Goal: Task Accomplishment & Management: Complete application form

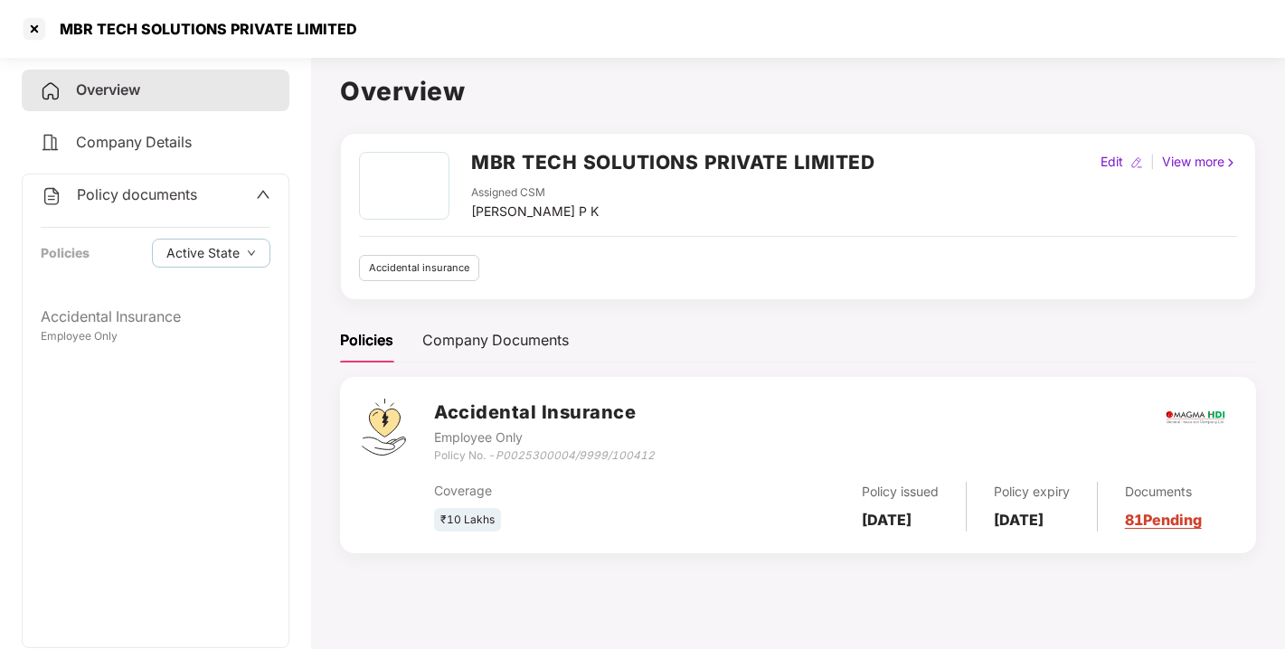
scroll to position [49, 0]
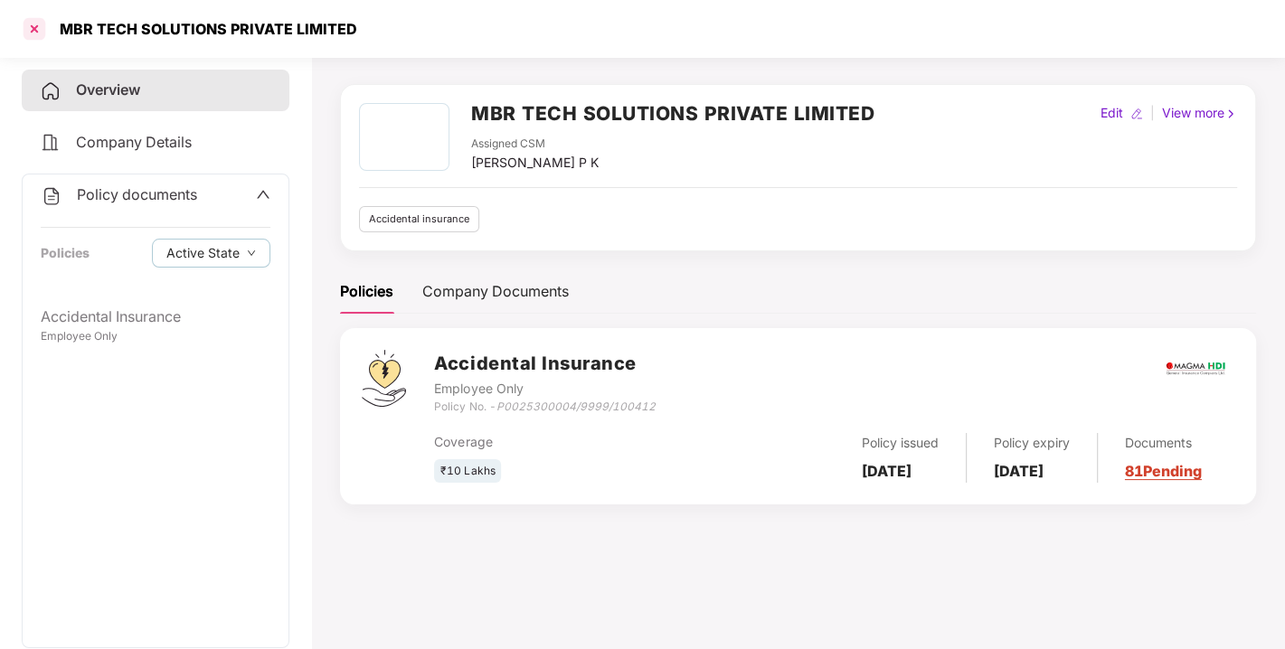
click at [38, 25] on div at bounding box center [34, 28] width 29 height 29
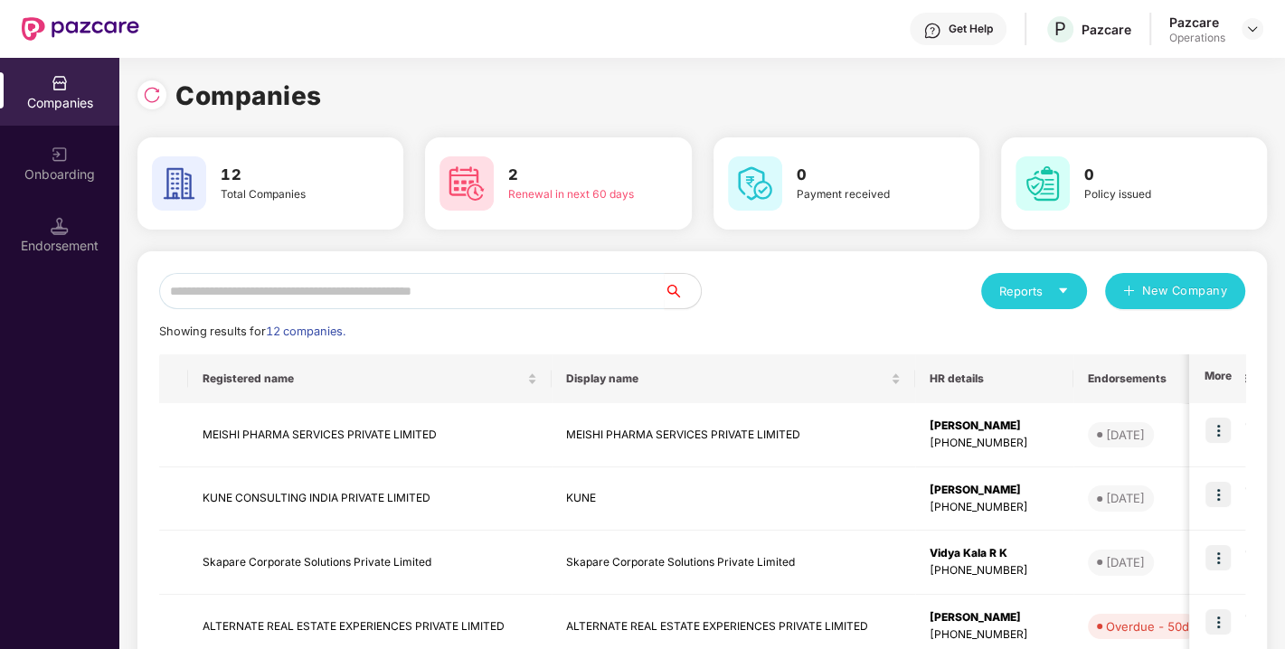
scroll to position [0, 0]
click at [359, 291] on input "text" at bounding box center [412, 291] width 506 height 36
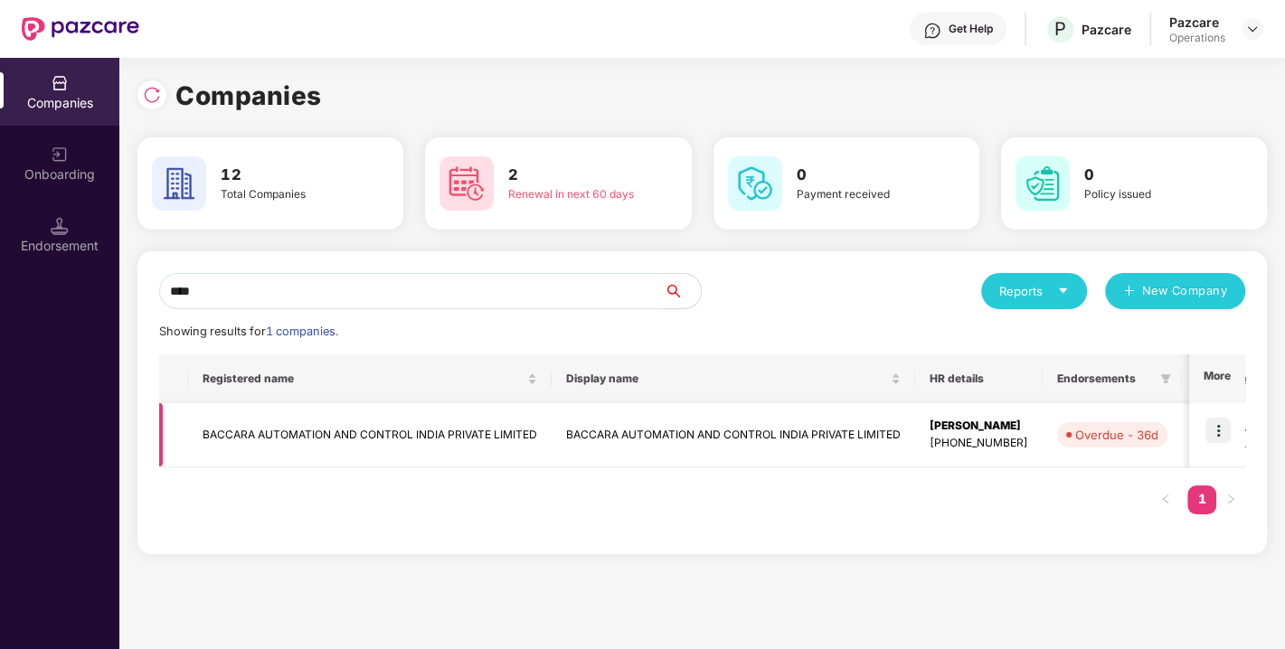
type input "****"
click at [1226, 429] on img at bounding box center [1218, 430] width 25 height 25
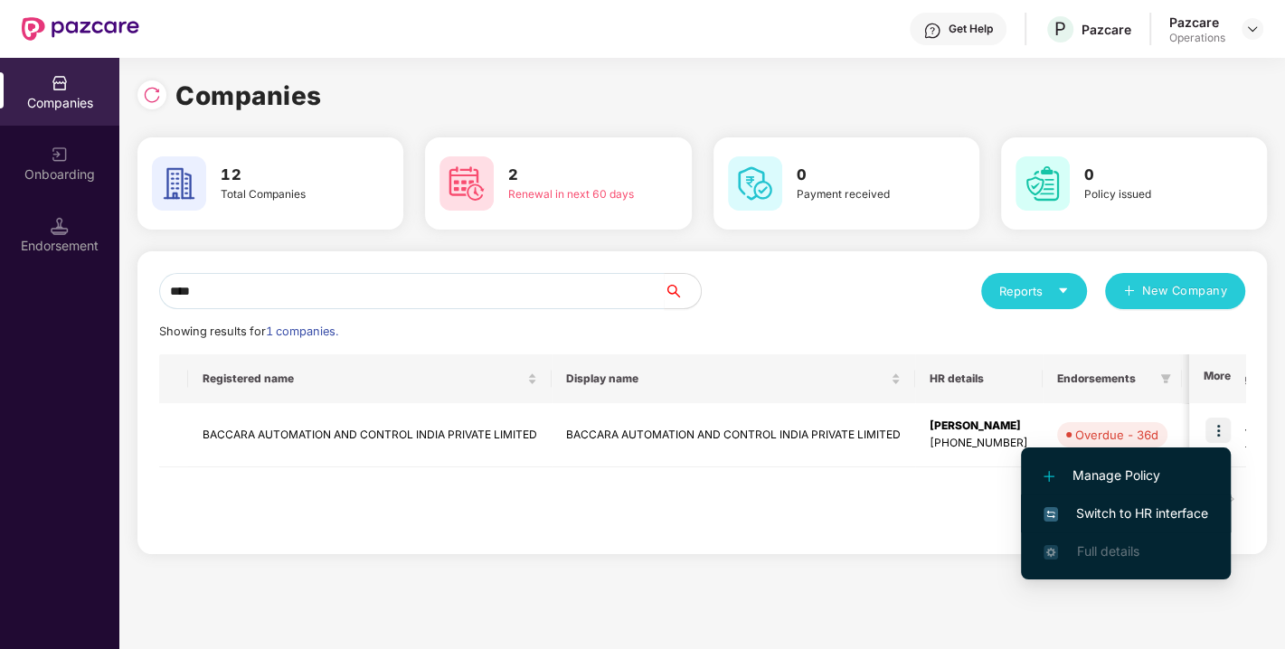
click at [1119, 510] on span "Switch to HR interface" at bounding box center [1126, 514] width 165 height 20
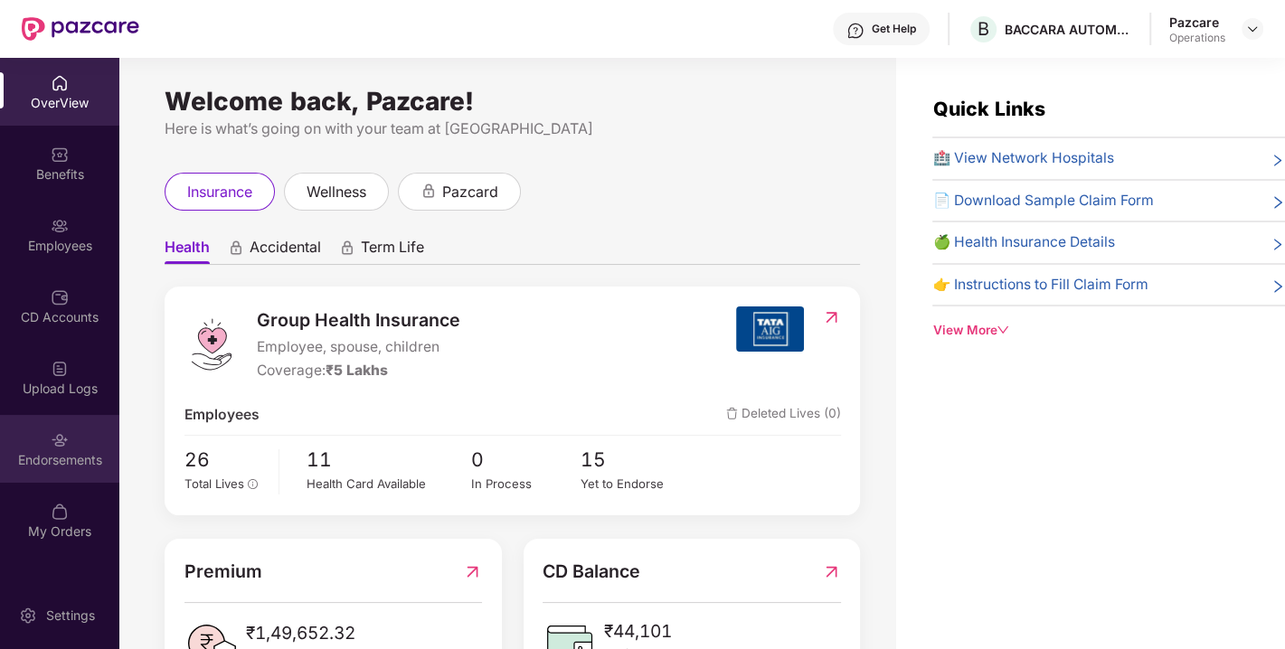
click at [68, 449] on div "Endorsements" at bounding box center [59, 449] width 119 height 68
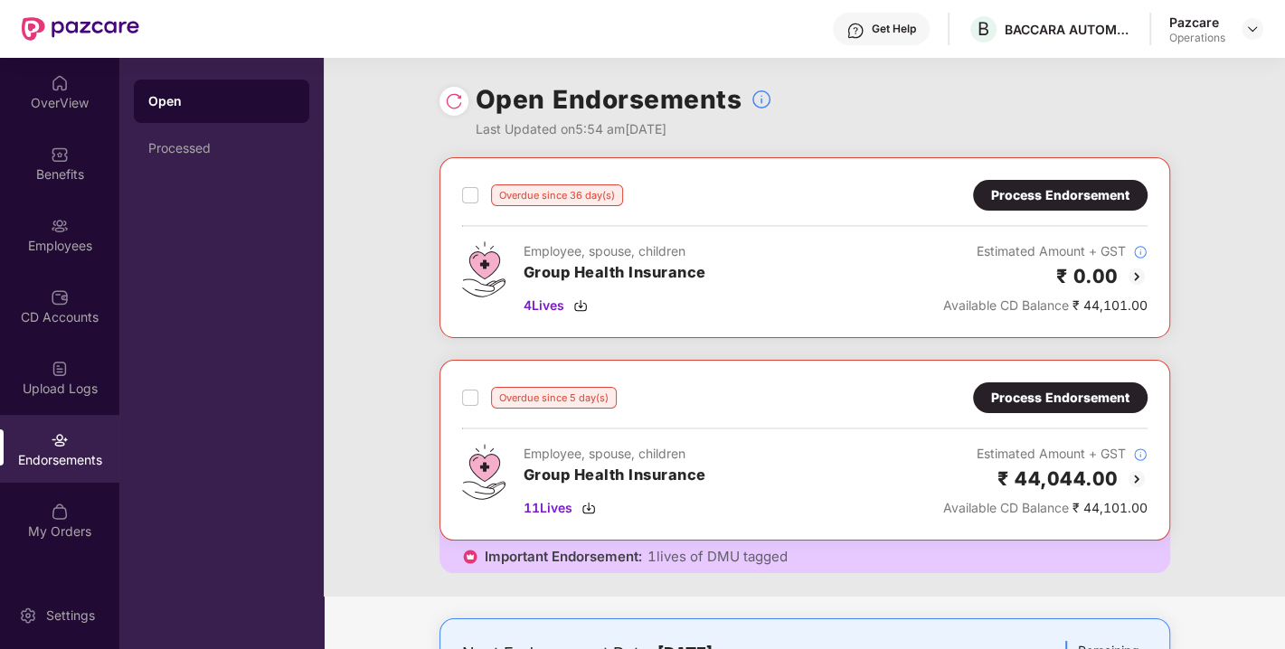
click at [1036, 190] on div "Process Endorsement" at bounding box center [1060, 195] width 138 height 20
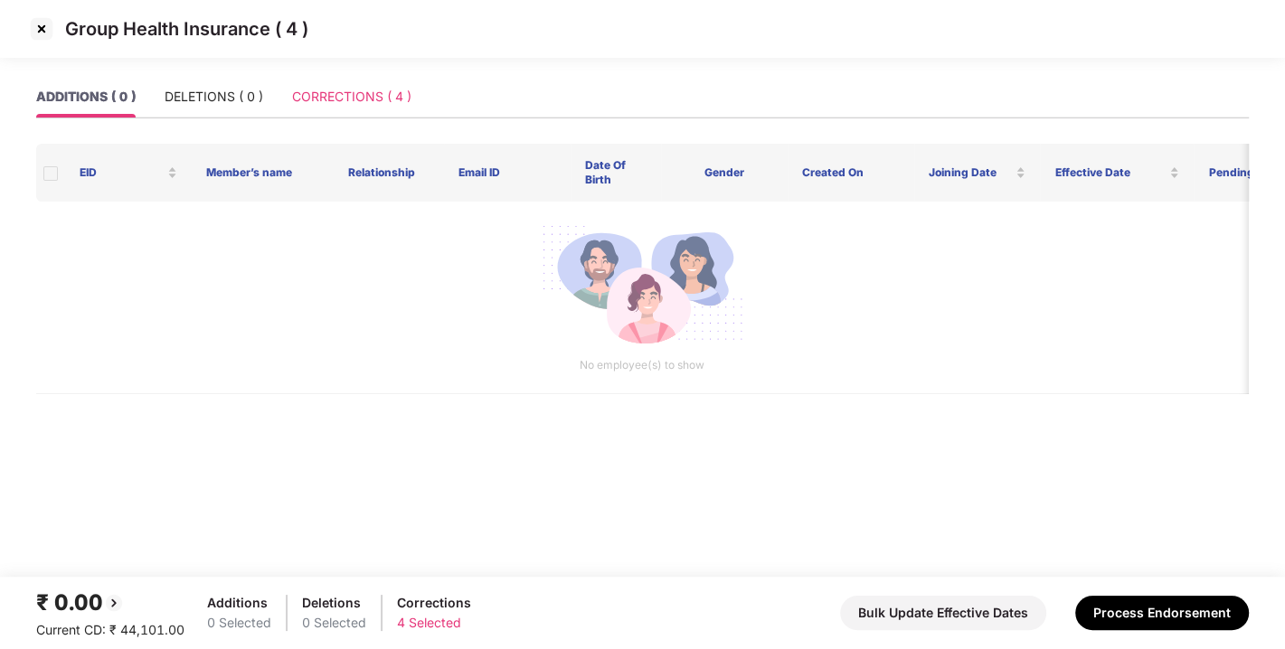
click at [353, 110] on div "CORRECTIONS ( 4 )" at bounding box center [351, 97] width 119 height 42
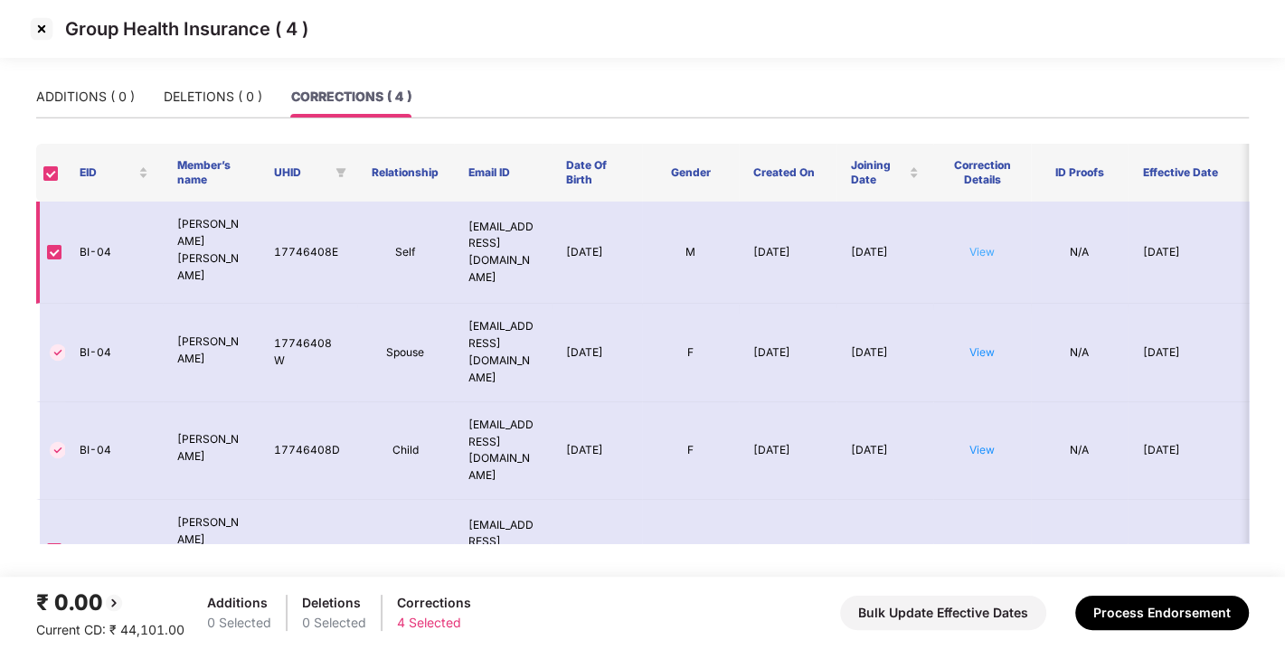
click at [978, 245] on link "View" at bounding box center [982, 252] width 25 height 14
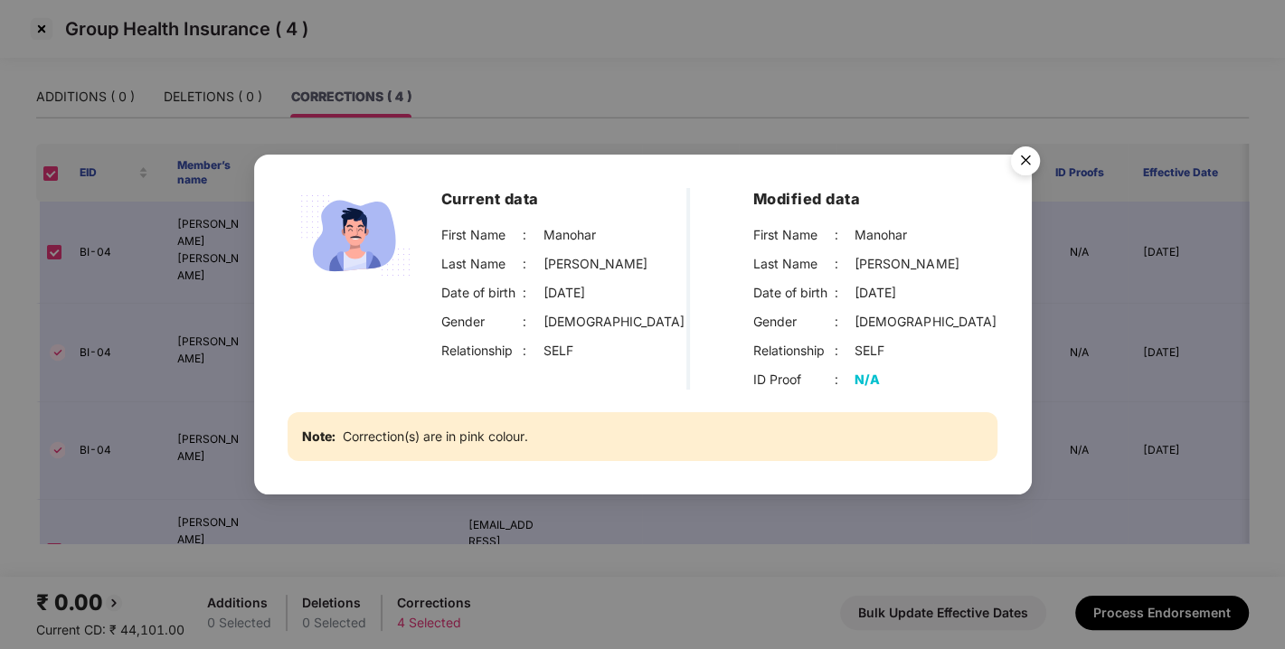
click at [1028, 154] on img "Close" at bounding box center [1025, 163] width 51 height 51
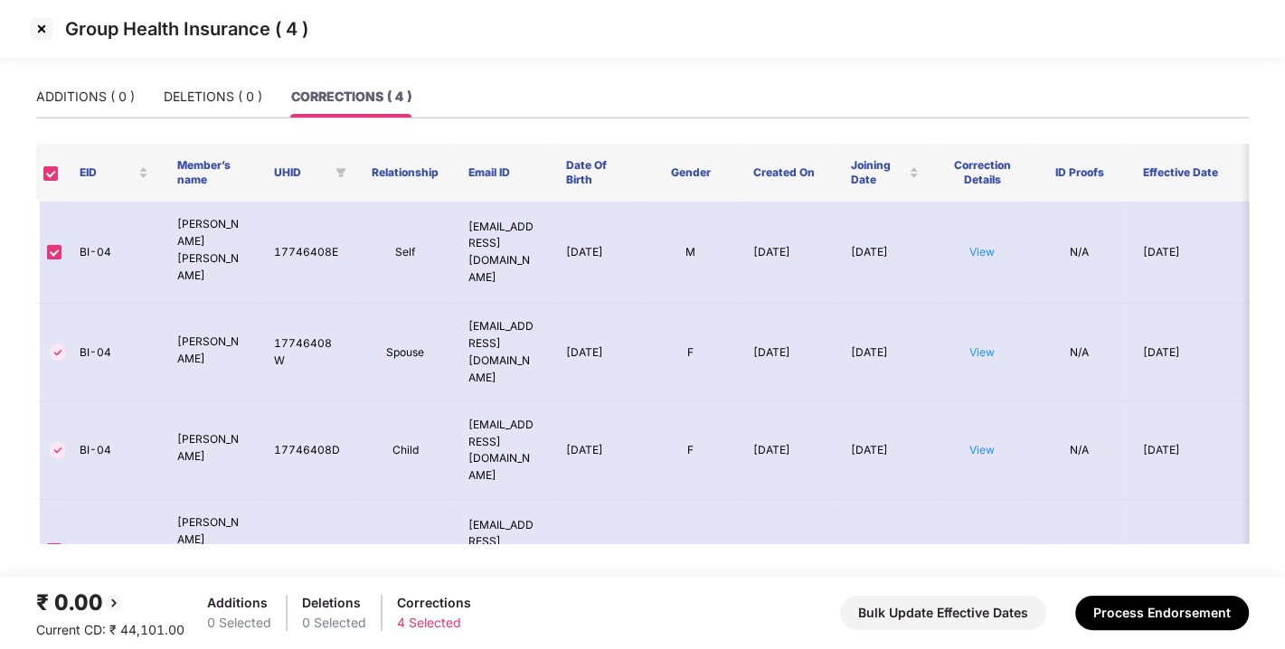
click at [41, 31] on img at bounding box center [41, 28] width 29 height 29
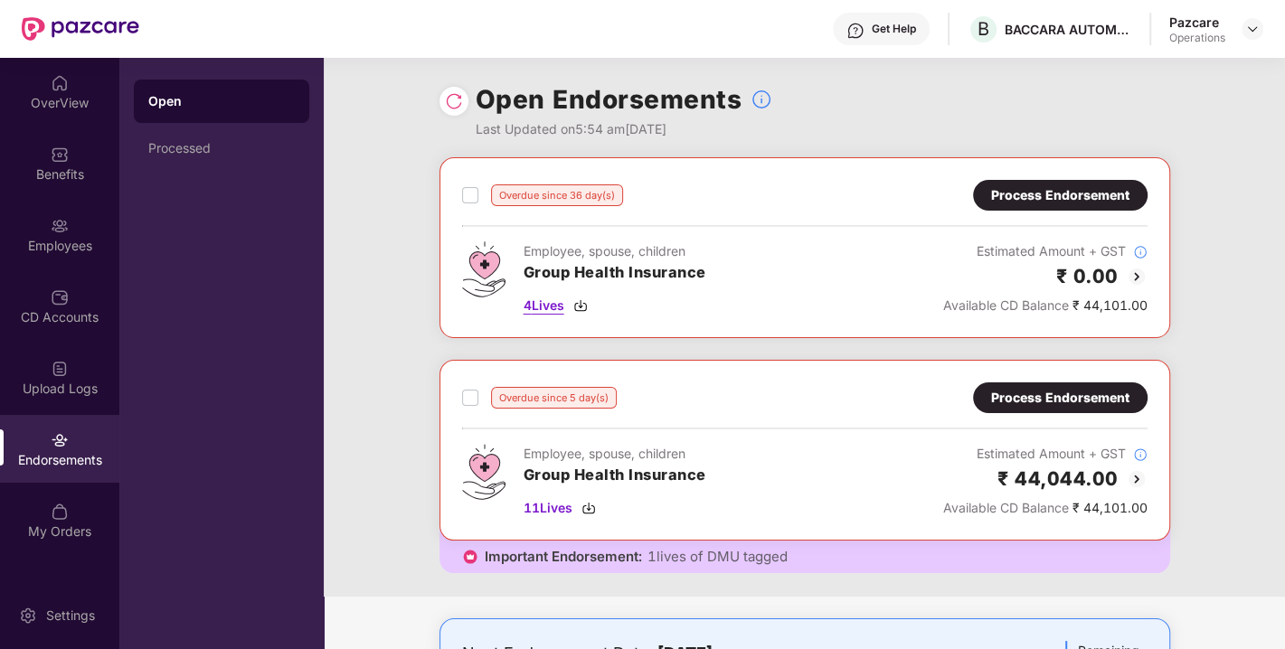
click at [558, 298] on span "4 Lives" at bounding box center [544, 306] width 41 height 20
click at [550, 510] on span "11 Lives" at bounding box center [548, 508] width 49 height 20
click at [61, 240] on div "Employees" at bounding box center [59, 246] width 119 height 18
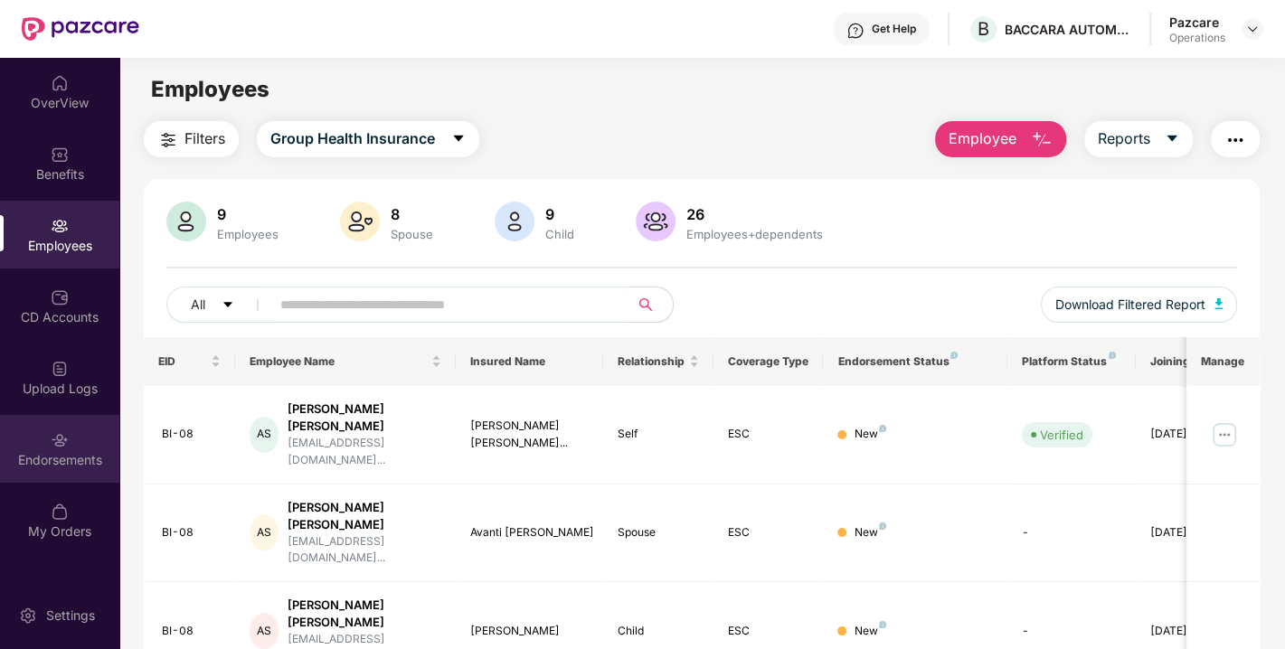
click at [68, 477] on div "Endorsements" at bounding box center [59, 449] width 119 height 68
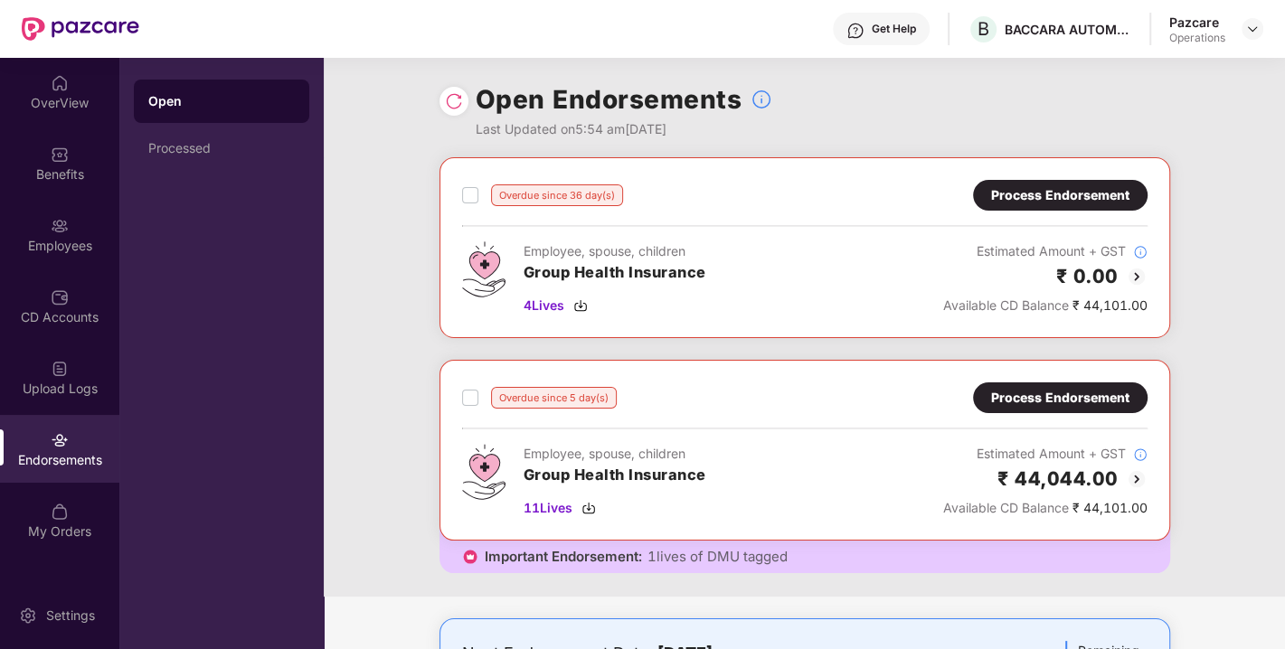
click at [1103, 397] on div "Process Endorsement" at bounding box center [1060, 398] width 138 height 20
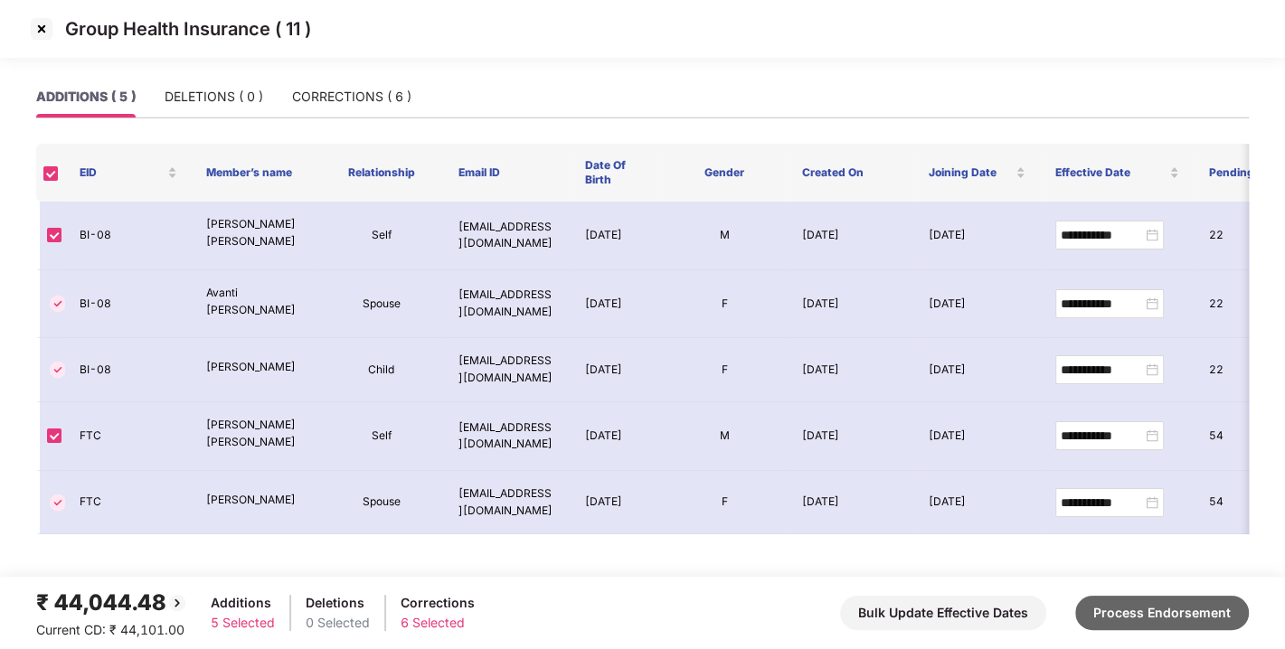
click at [1140, 610] on button "Process Endorsement" at bounding box center [1162, 613] width 174 height 34
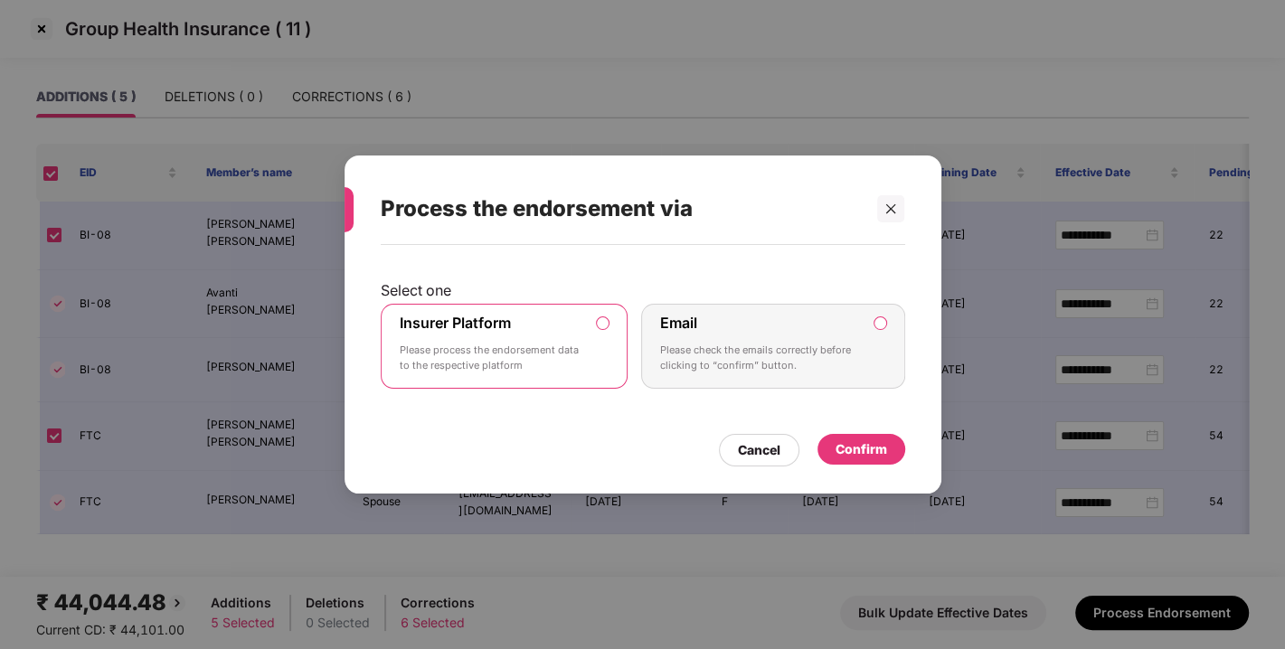
click at [847, 451] on div "Confirm" at bounding box center [862, 450] width 52 height 20
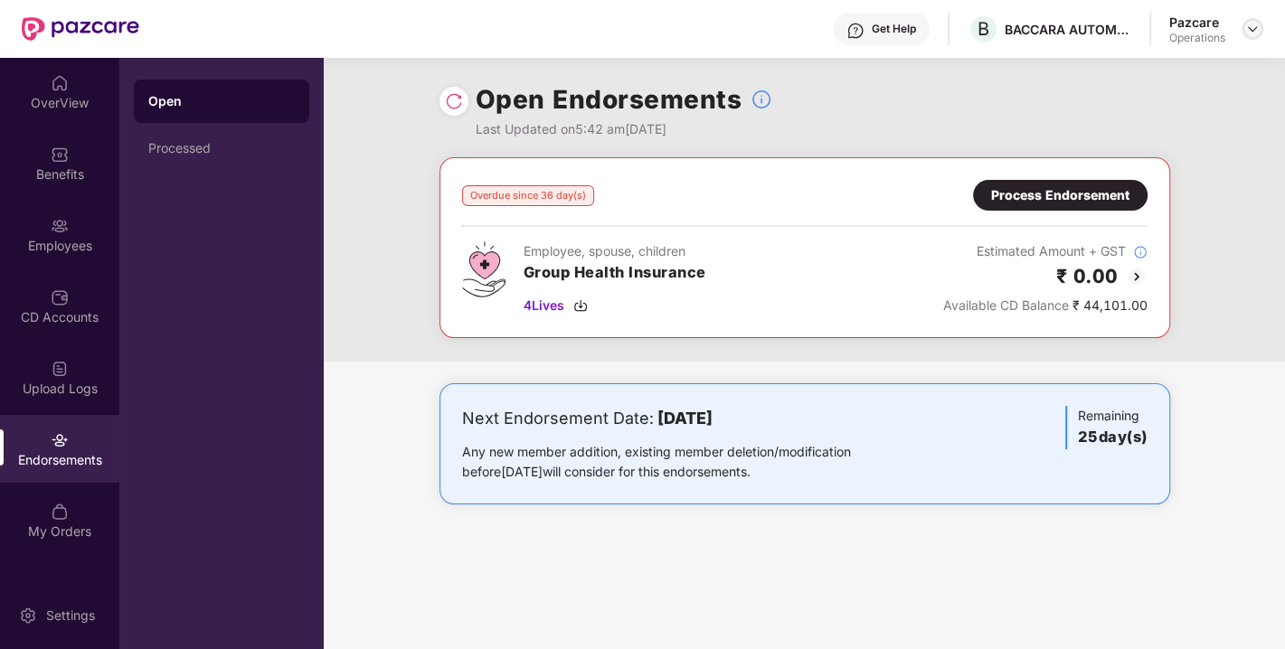
click at [1243, 31] on div at bounding box center [1253, 29] width 22 height 22
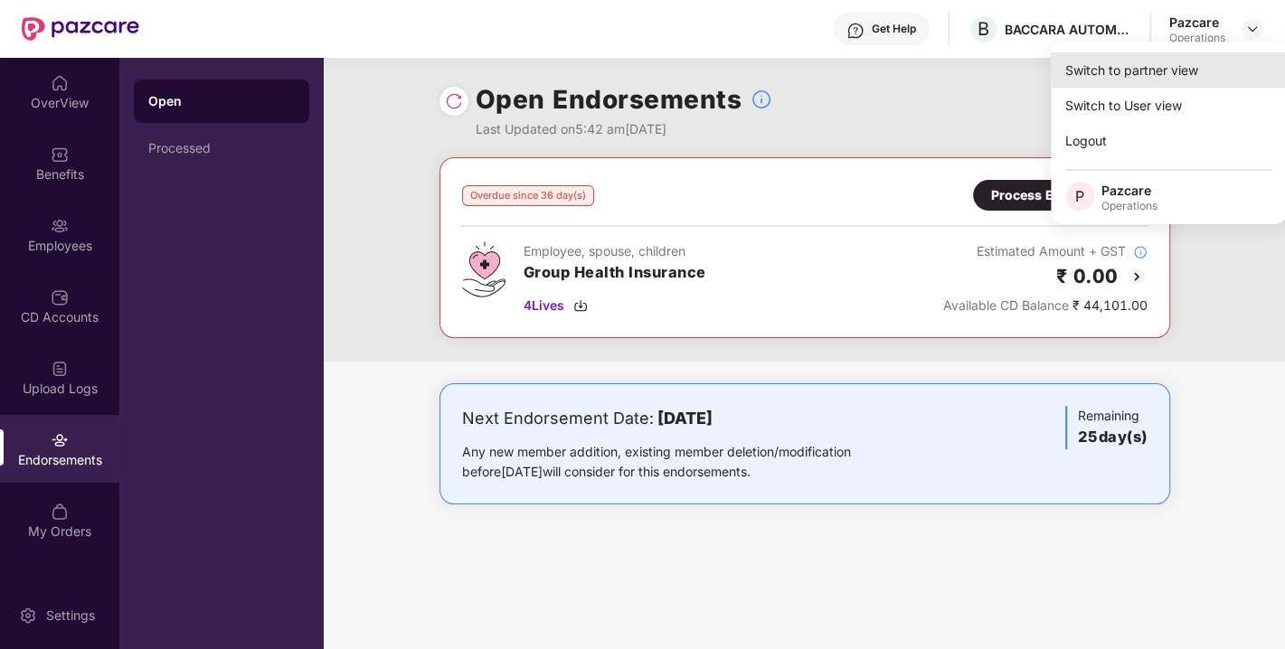
click at [1178, 70] on div "Switch to partner view" at bounding box center [1168, 69] width 235 height 35
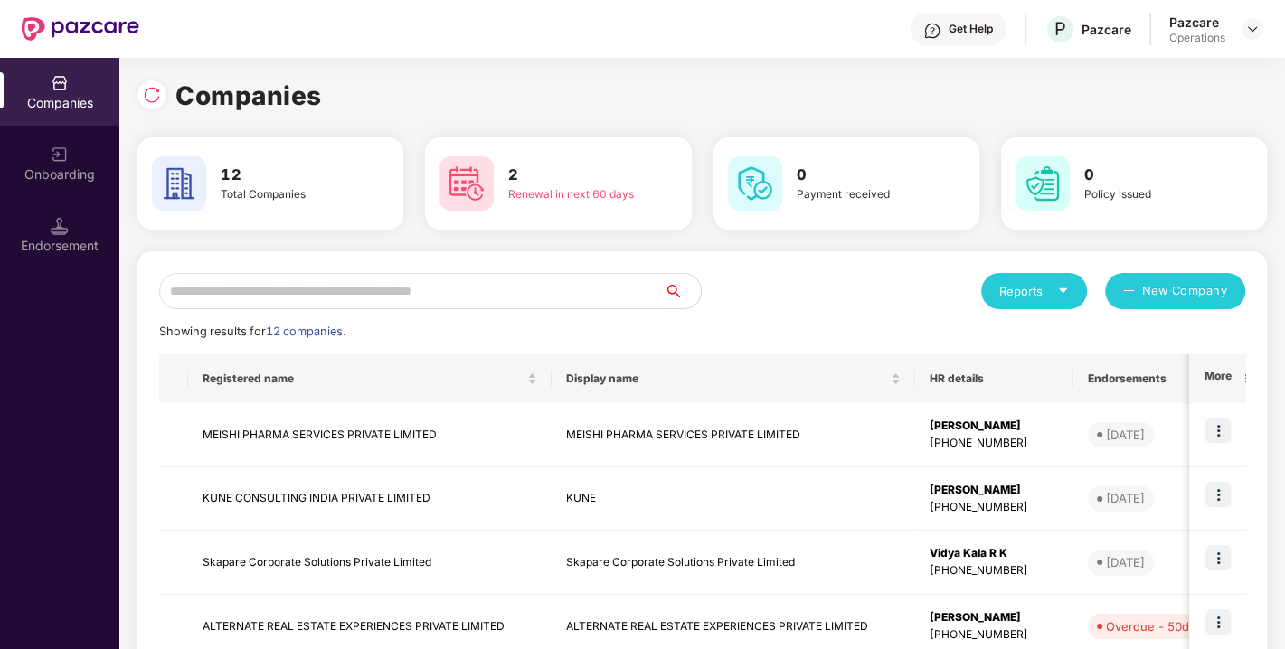
click at [550, 281] on input "text" at bounding box center [412, 291] width 506 height 36
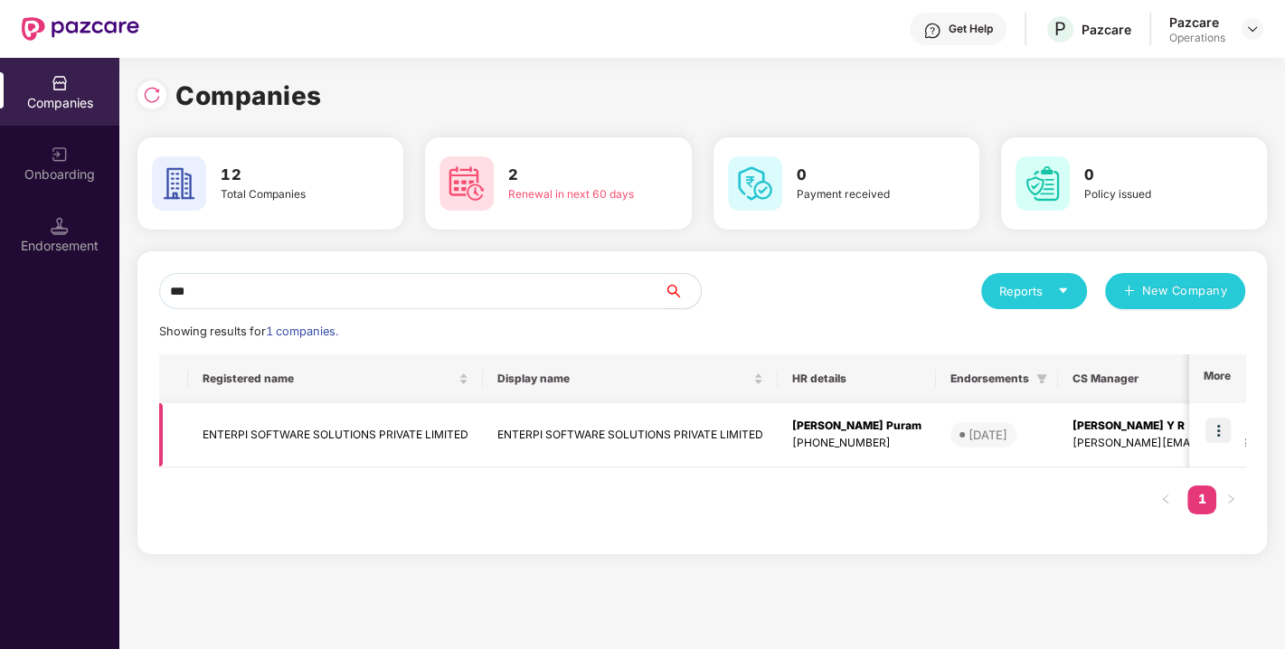
type input "***"
click at [1219, 429] on img at bounding box center [1218, 430] width 25 height 25
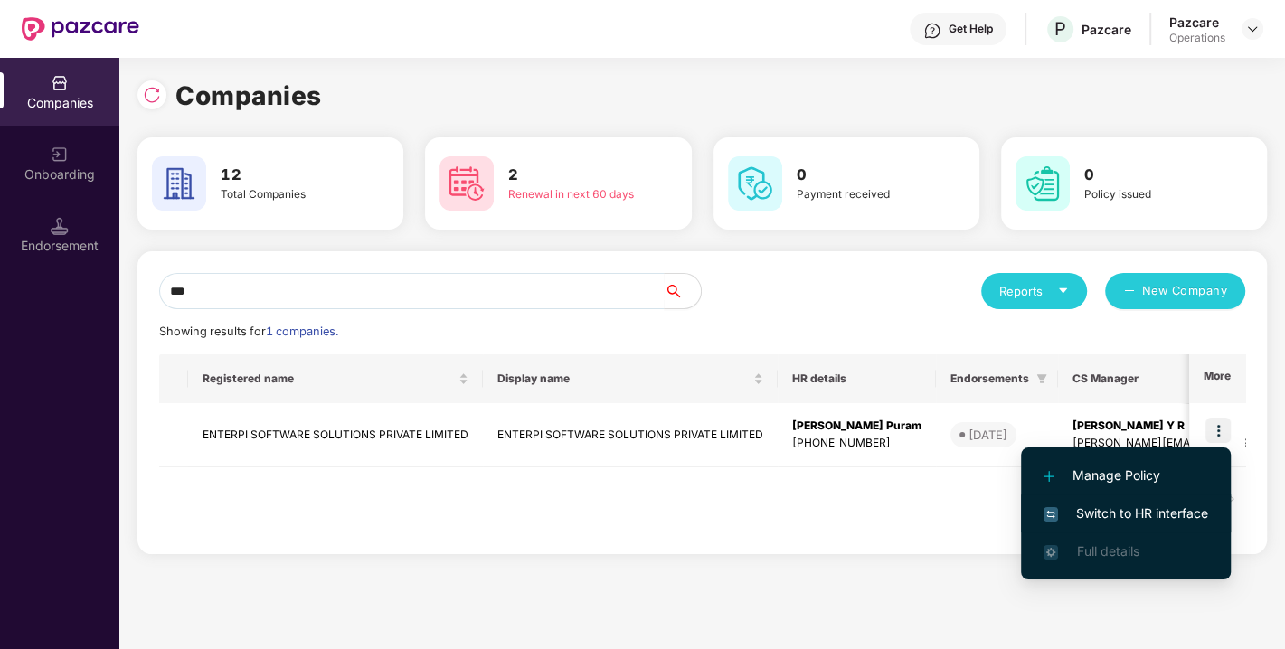
click at [1113, 519] on span "Switch to HR interface" at bounding box center [1126, 514] width 165 height 20
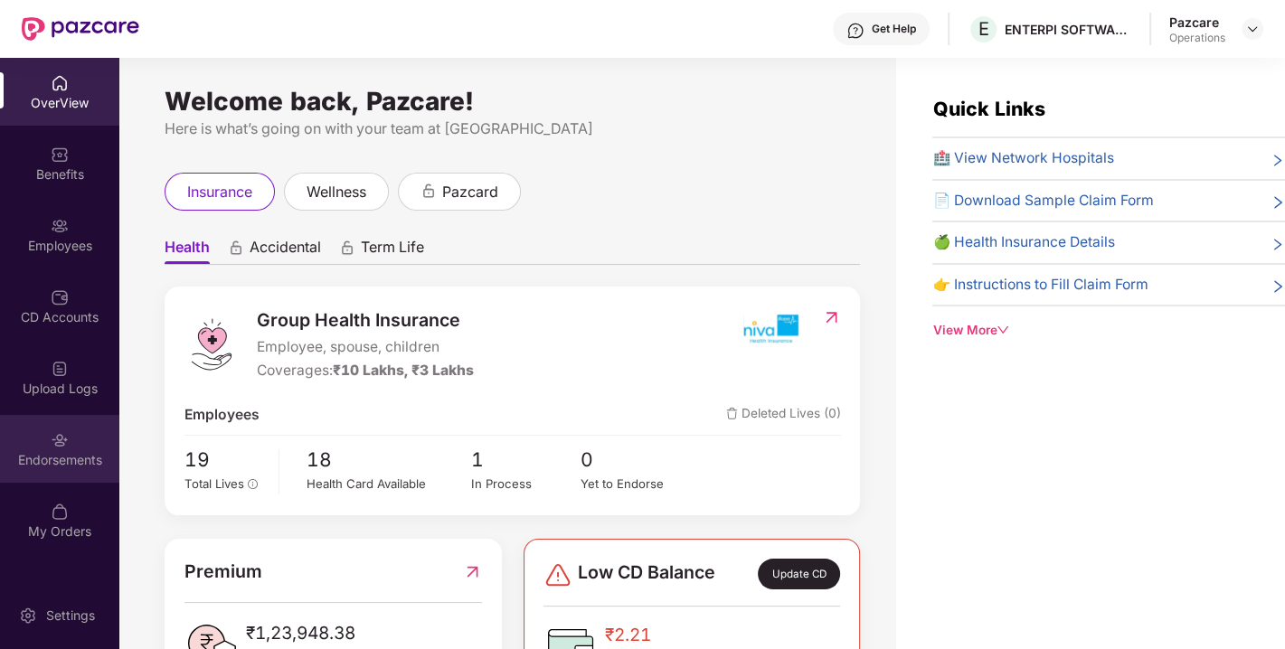
click at [89, 439] on div "Endorsements" at bounding box center [59, 449] width 119 height 68
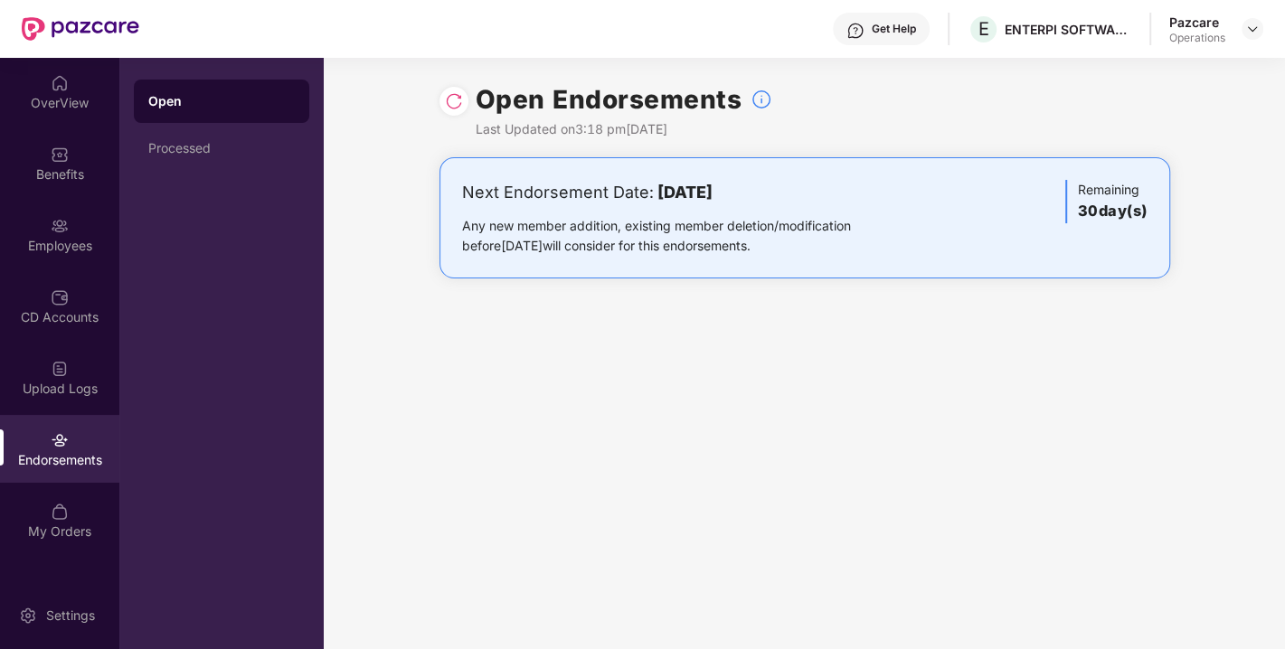
click at [457, 108] on img at bounding box center [454, 101] width 18 height 18
click at [450, 90] on div at bounding box center [454, 101] width 29 height 29
click at [459, 99] on img at bounding box center [454, 101] width 18 height 18
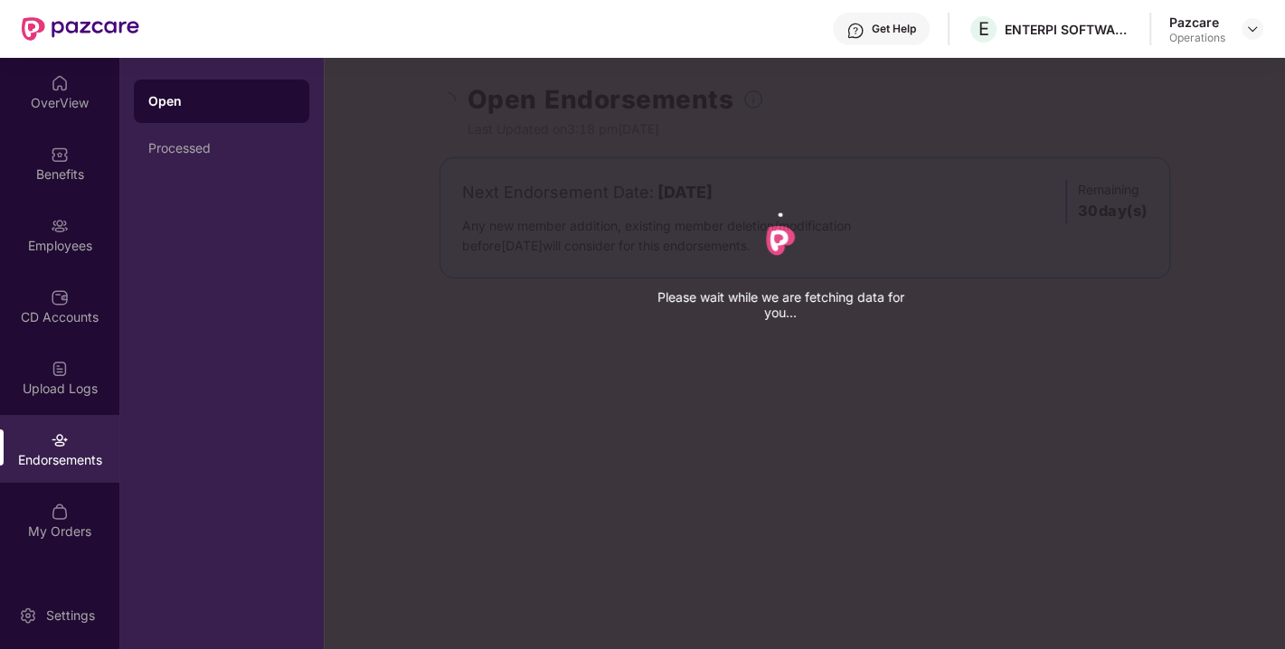
click at [459, 99] on div "Please wait while we are fetching data for you..." at bounding box center [966, 324] width 1285 height 649
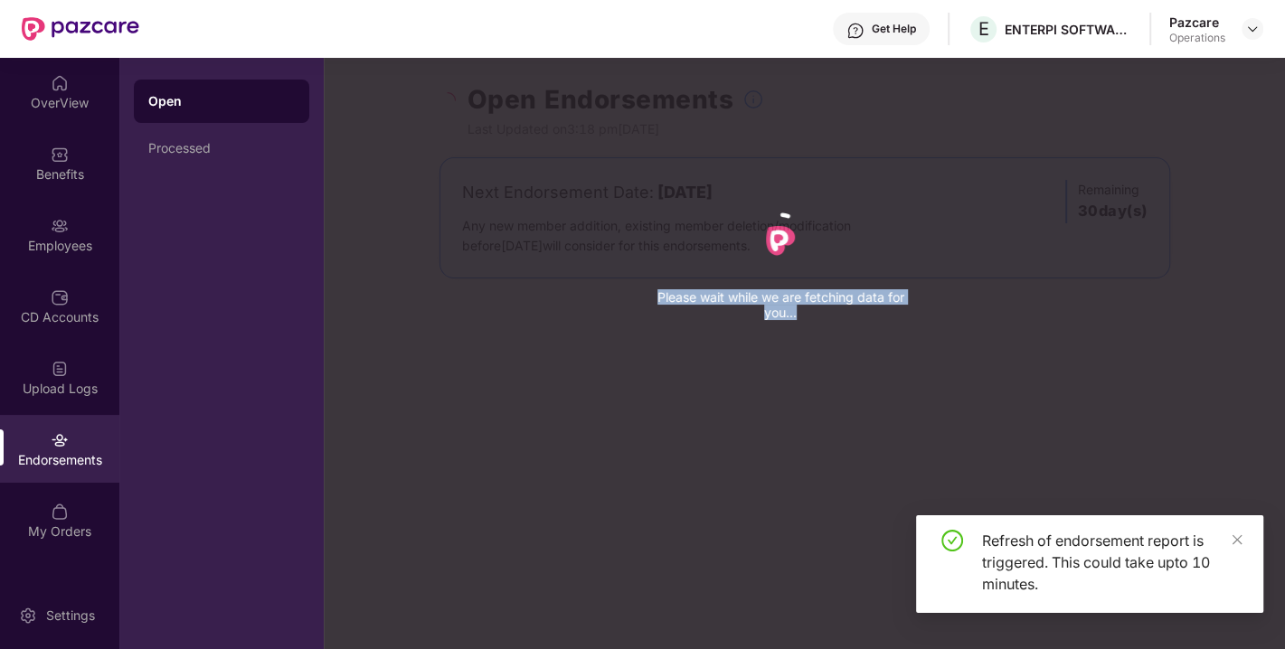
click at [459, 99] on div "Please wait while we are fetching data for you..." at bounding box center [966, 324] width 1285 height 649
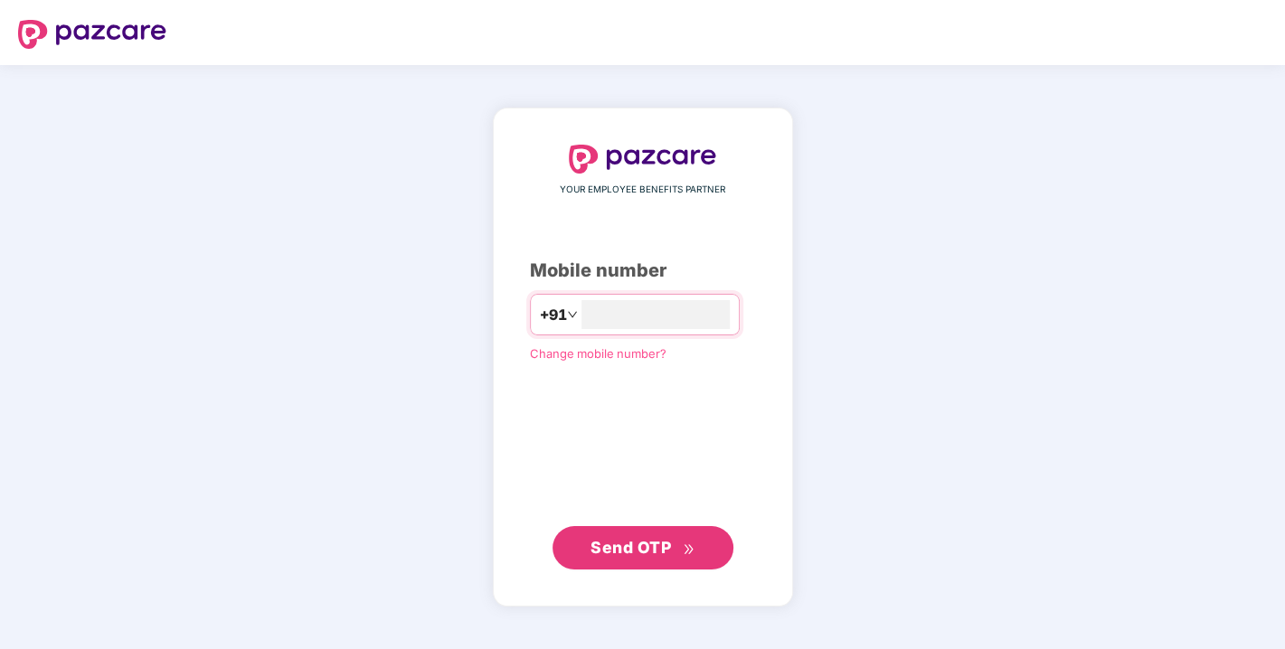
type input "**********"
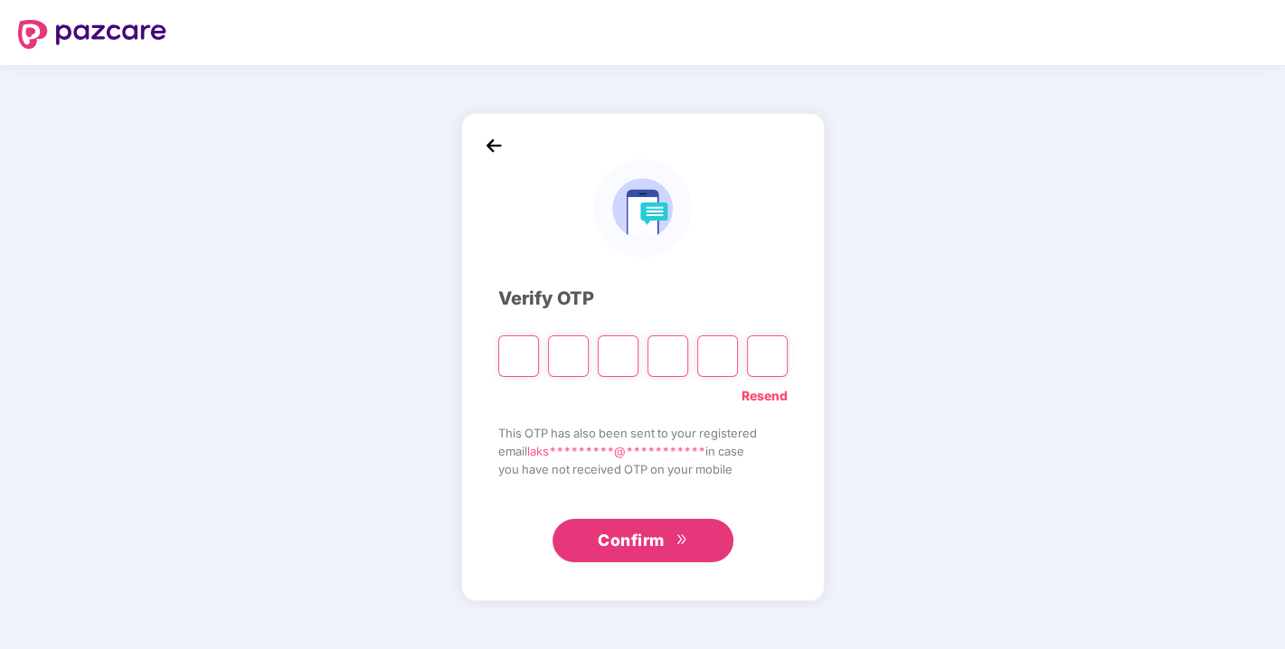
type input "*"
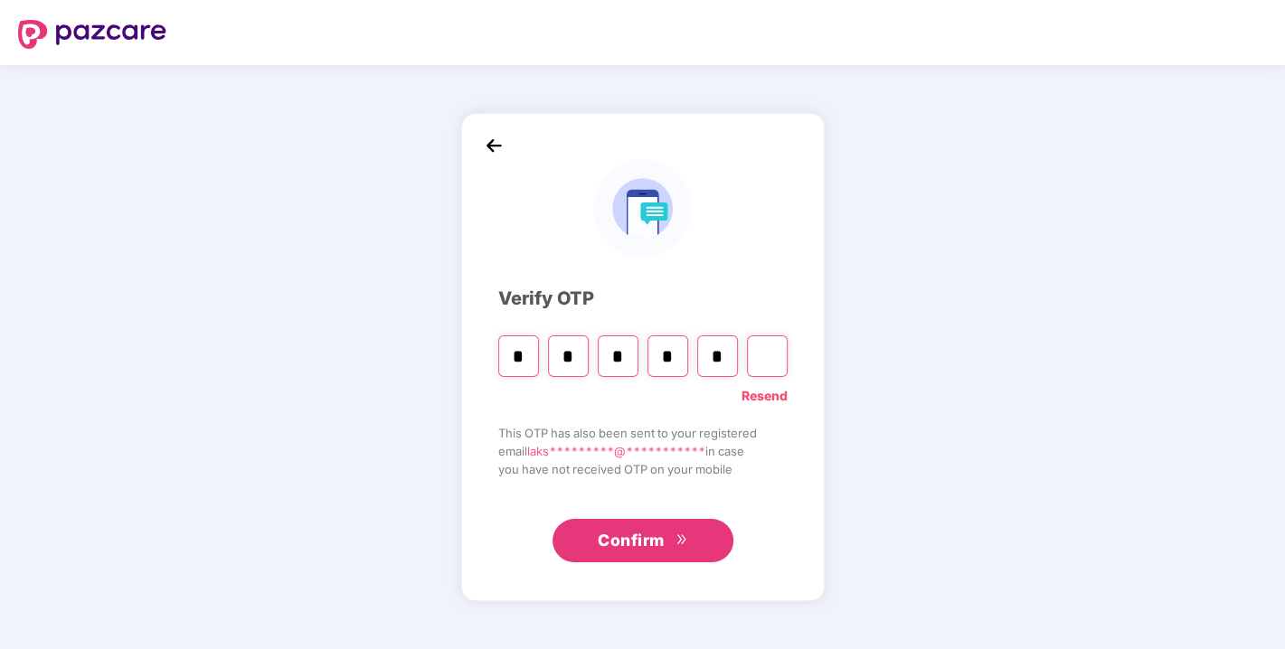
type input "*"
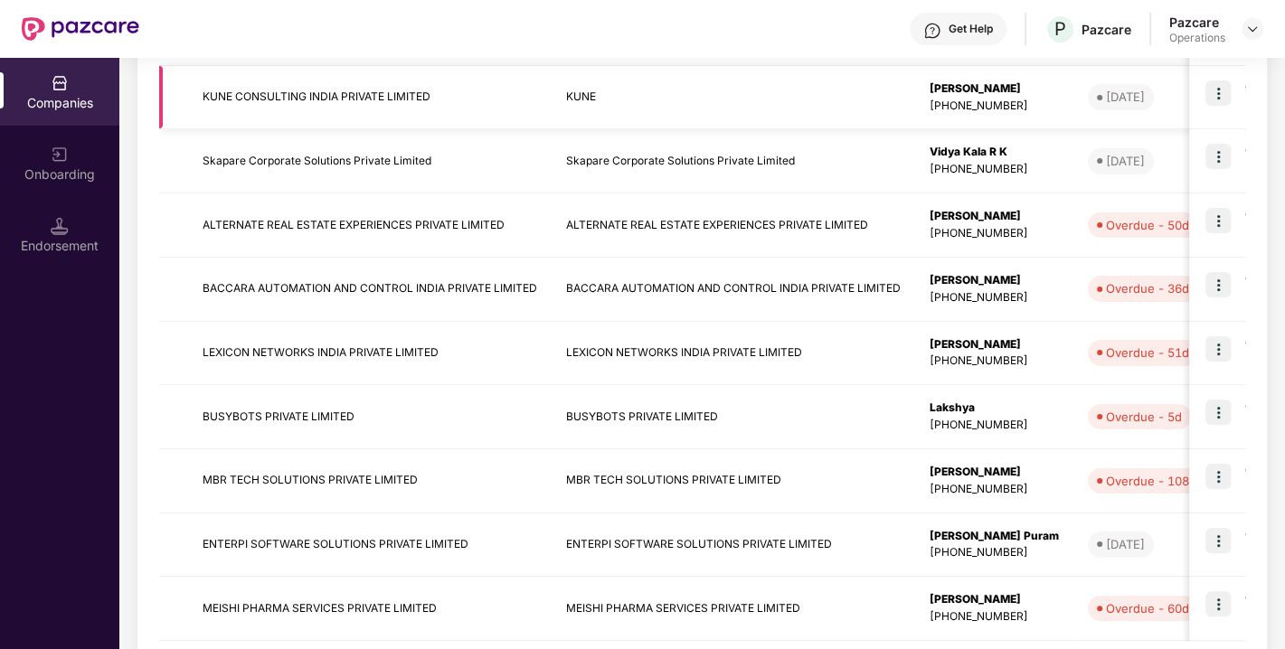
scroll to position [428, 0]
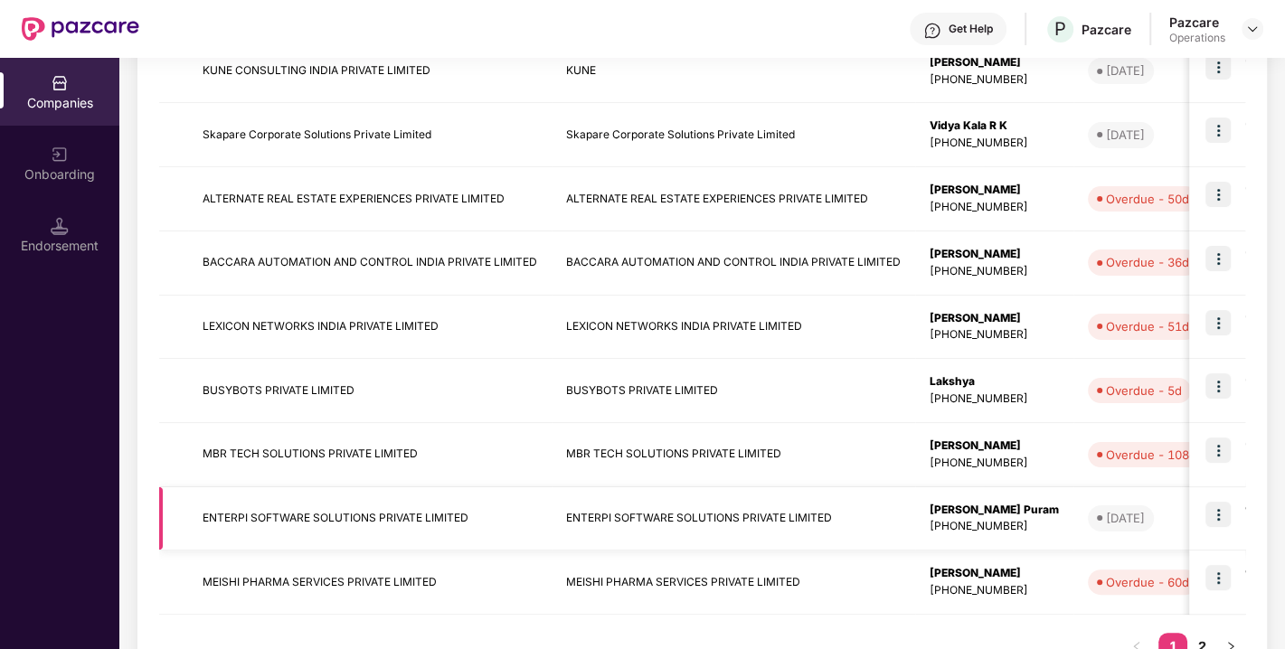
click at [1220, 514] on img at bounding box center [1218, 514] width 25 height 25
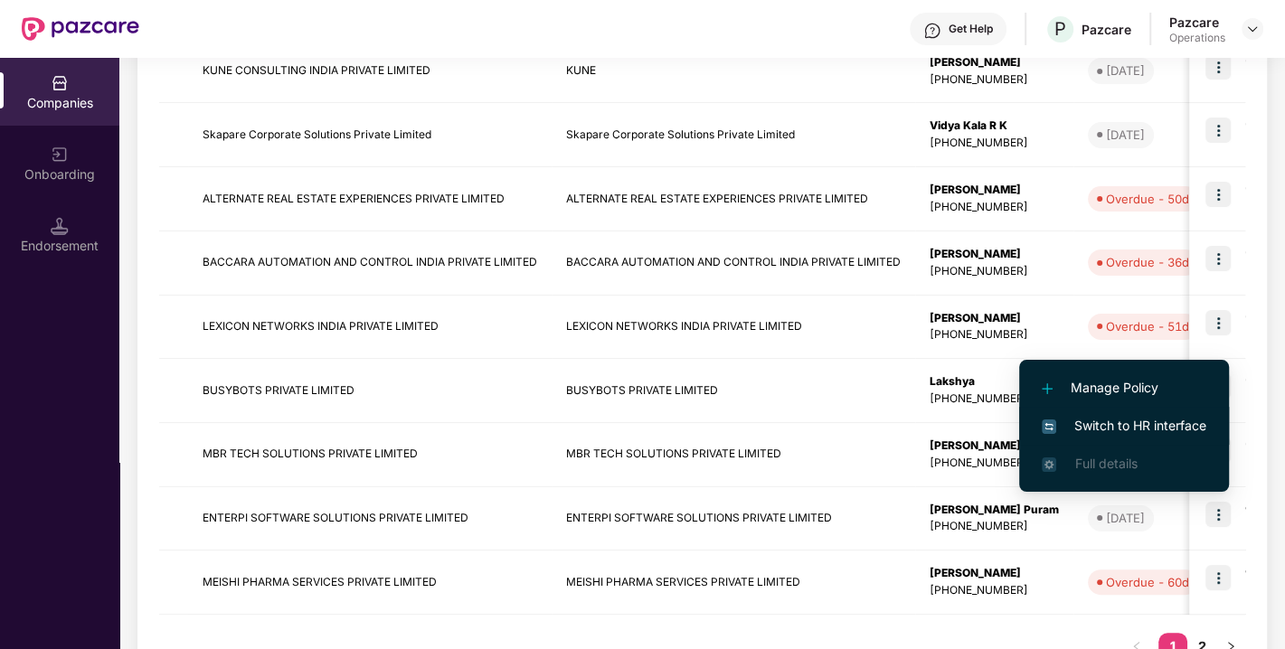
click at [1154, 431] on span "Switch to HR interface" at bounding box center [1124, 426] width 165 height 20
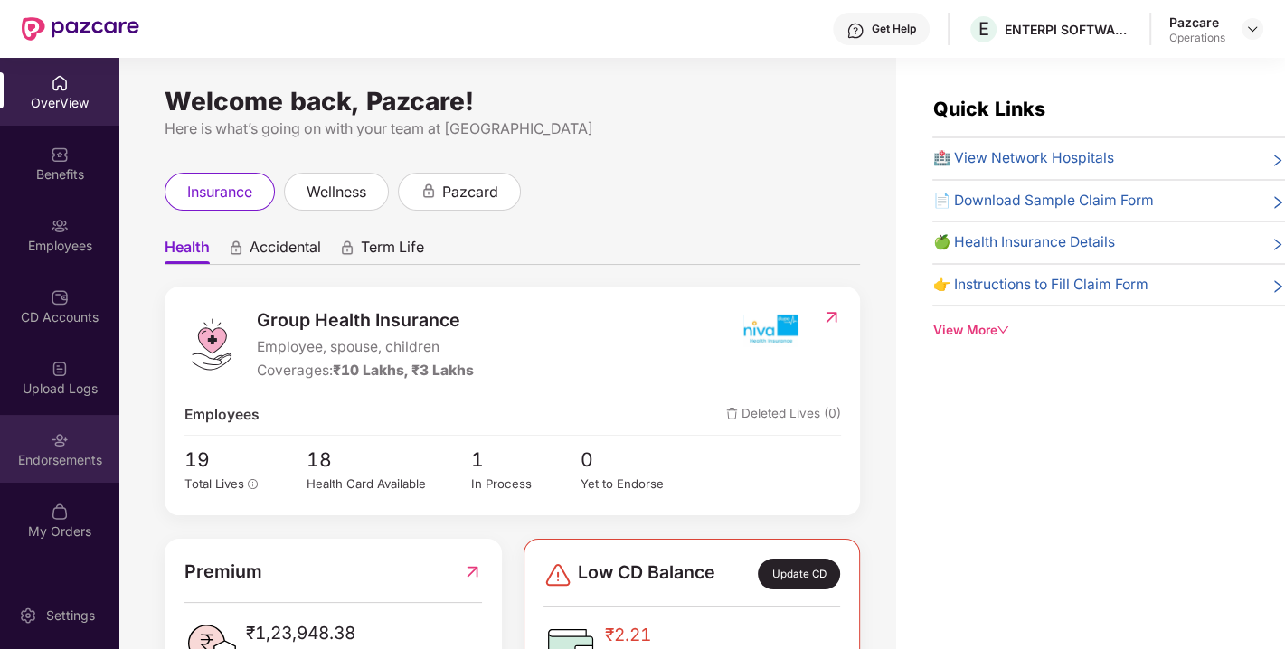
click at [85, 438] on div "Endorsements" at bounding box center [59, 449] width 119 height 68
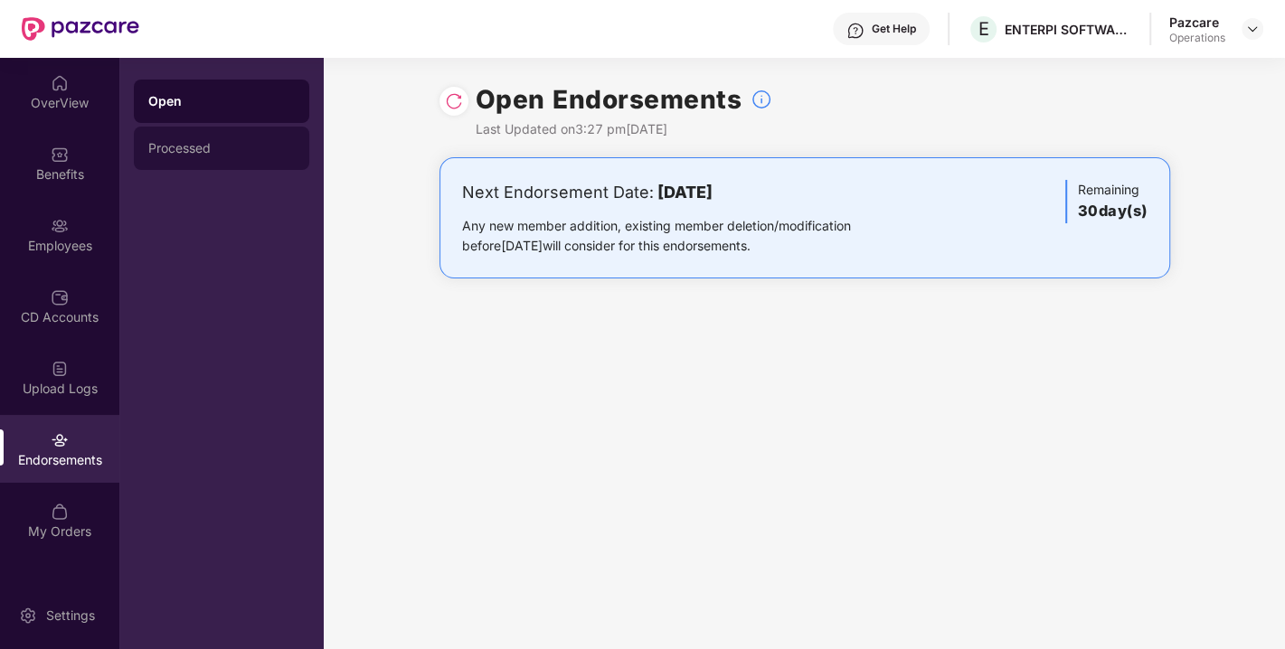
click at [237, 155] on div "Processed" at bounding box center [221, 148] width 147 height 14
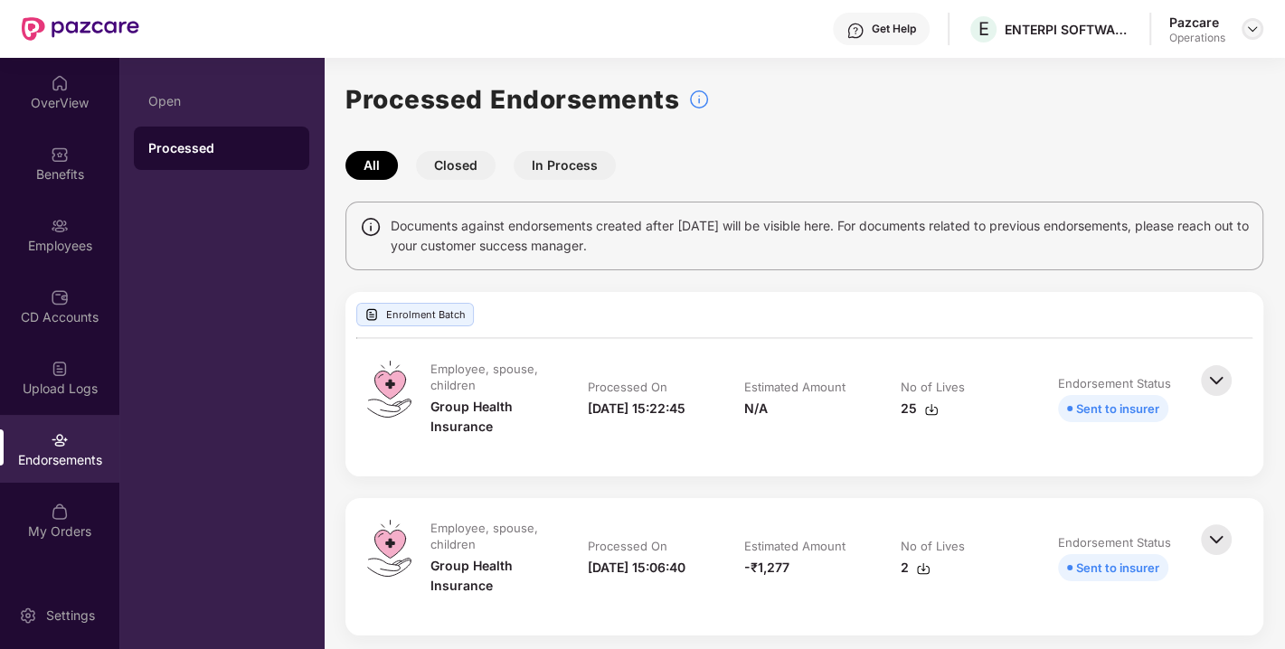
click at [1255, 31] on img at bounding box center [1252, 29] width 14 height 14
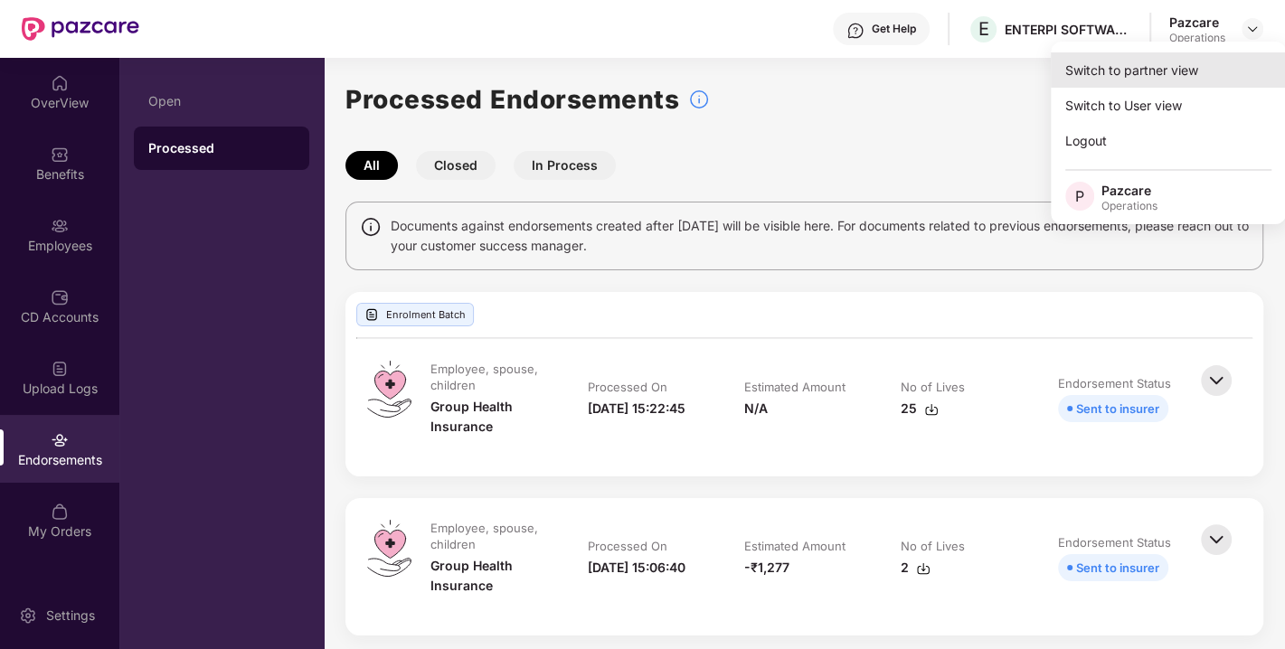
click at [1149, 72] on div "Switch to partner view" at bounding box center [1168, 69] width 235 height 35
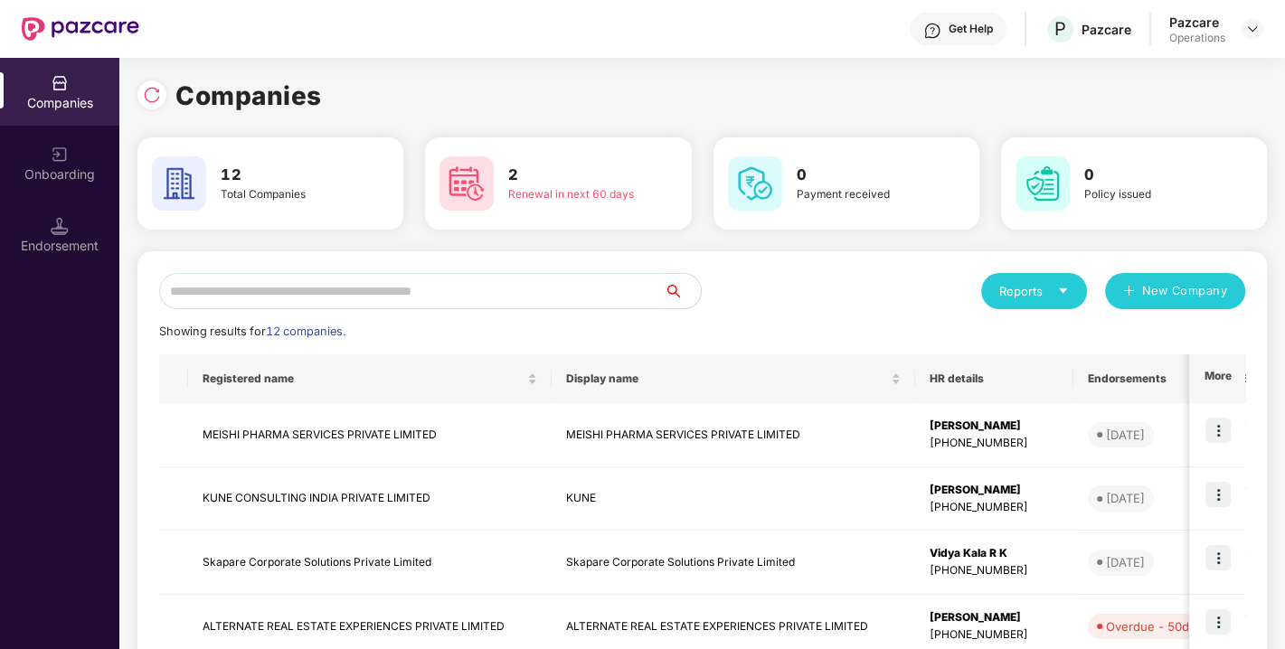
click at [315, 295] on input "text" at bounding box center [412, 291] width 506 height 36
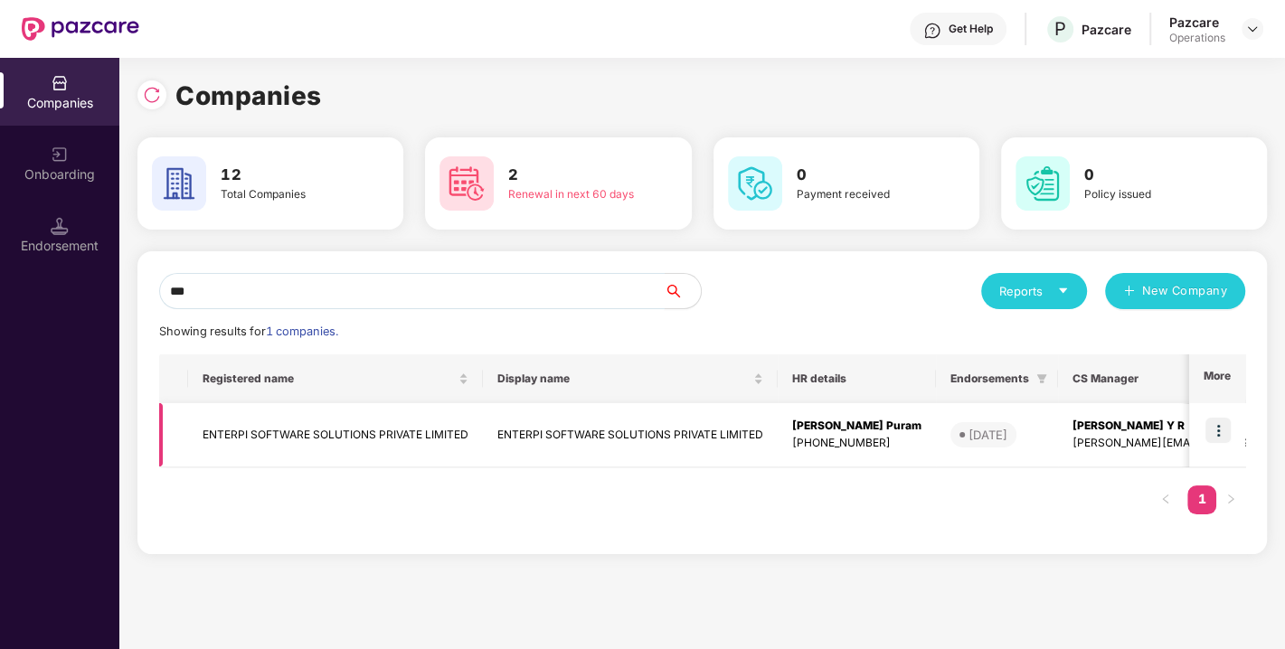
type input "***"
click at [1225, 427] on img at bounding box center [1218, 430] width 25 height 25
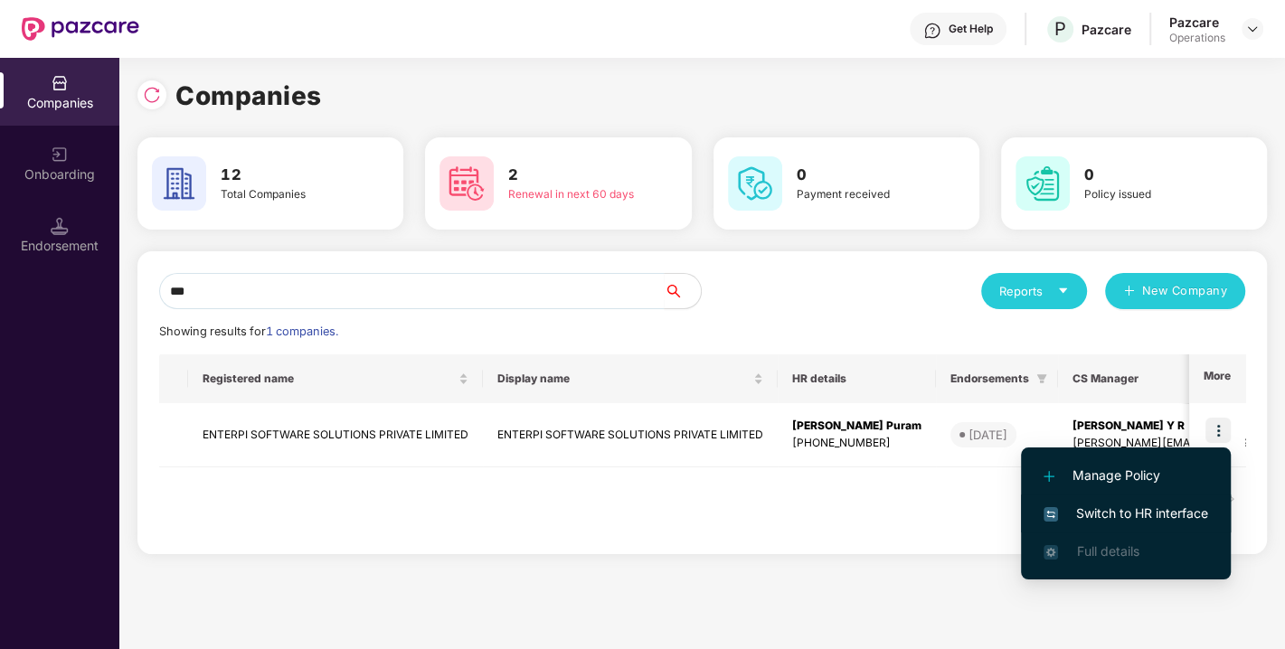
click at [1129, 512] on span "Switch to HR interface" at bounding box center [1126, 514] width 165 height 20
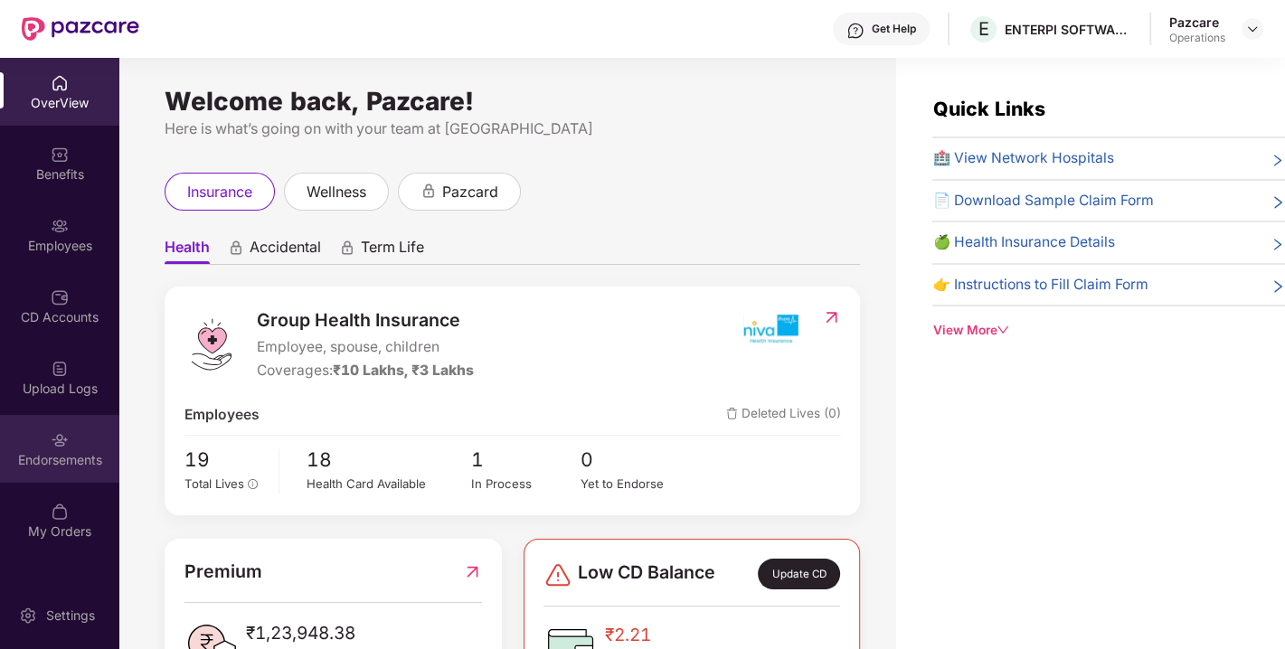
click at [84, 451] on div "Endorsements" at bounding box center [59, 460] width 119 height 18
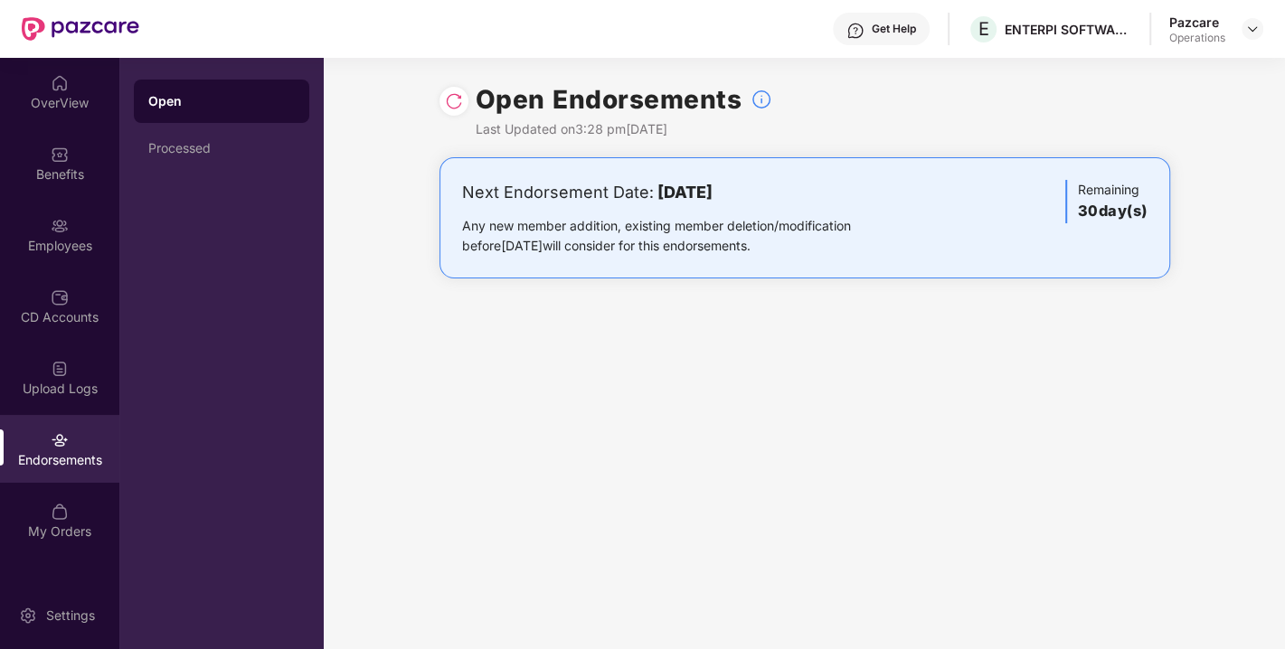
click at [456, 97] on img at bounding box center [454, 101] width 18 height 18
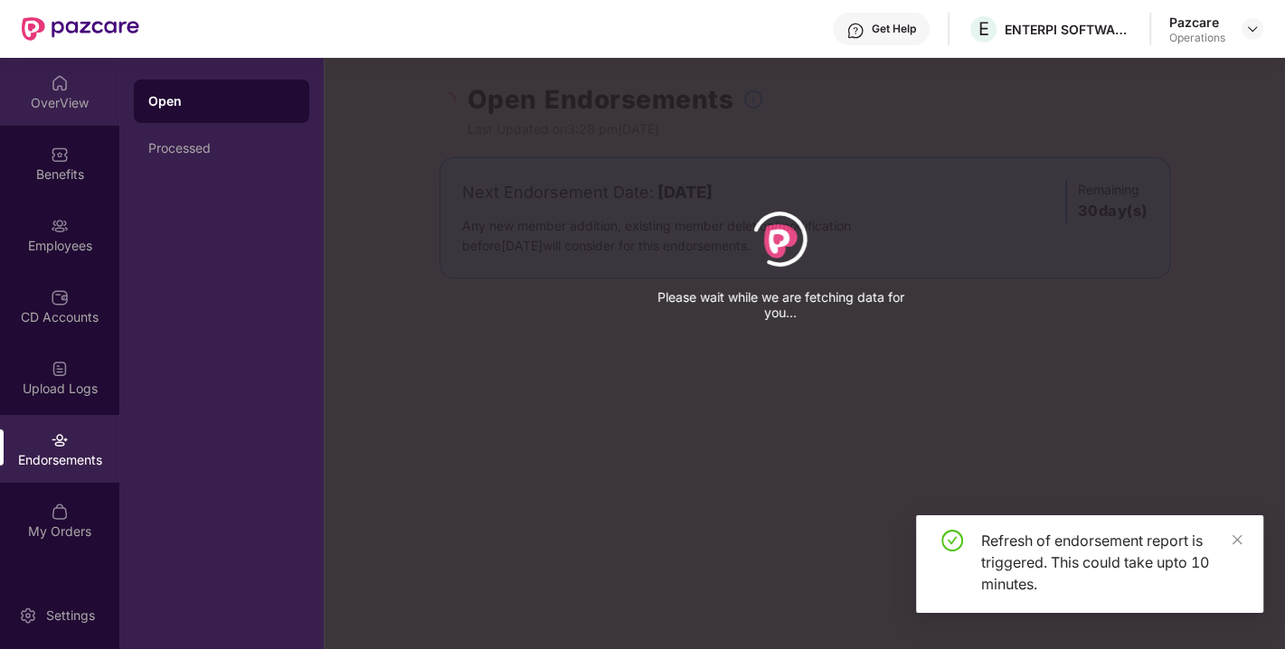
click at [36, 95] on div "OverView" at bounding box center [59, 103] width 119 height 18
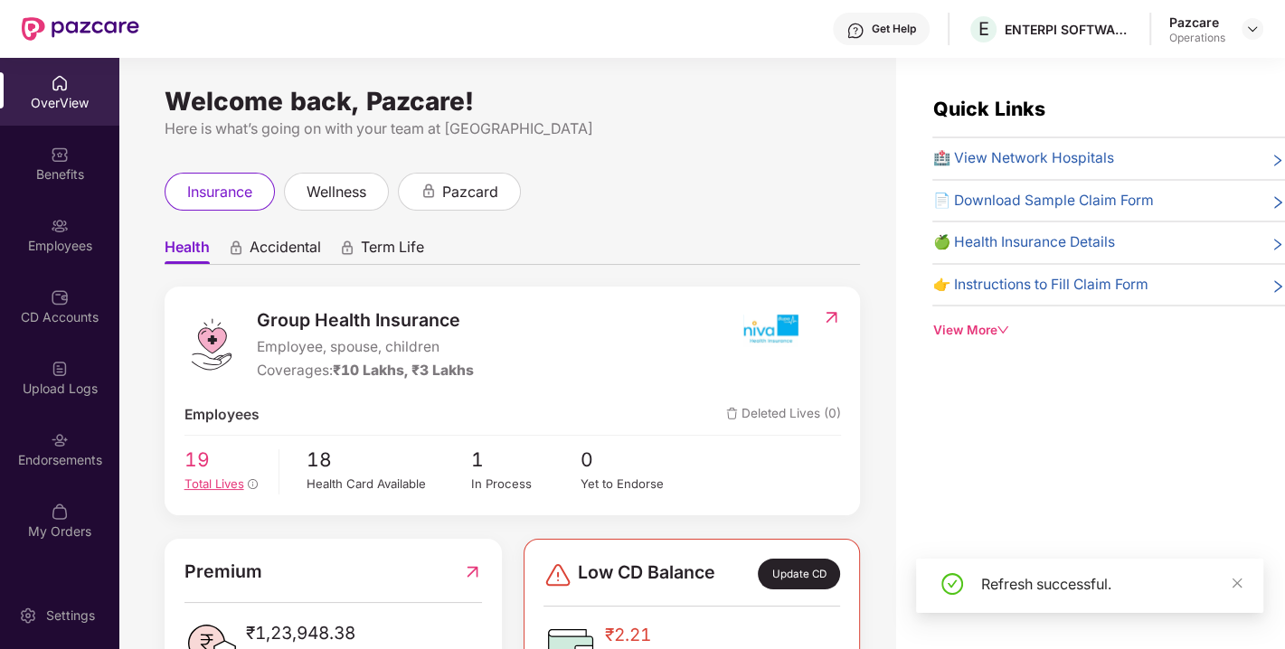
scroll to position [78, 0]
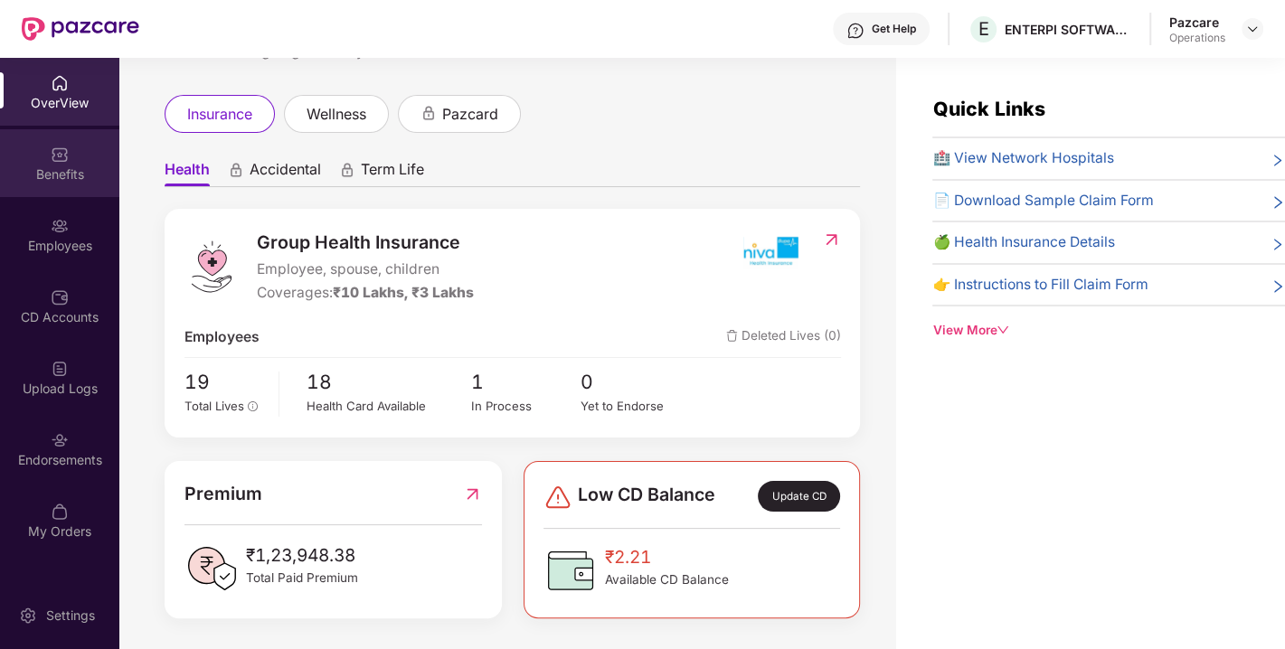
click at [22, 163] on div "Benefits" at bounding box center [59, 163] width 119 height 68
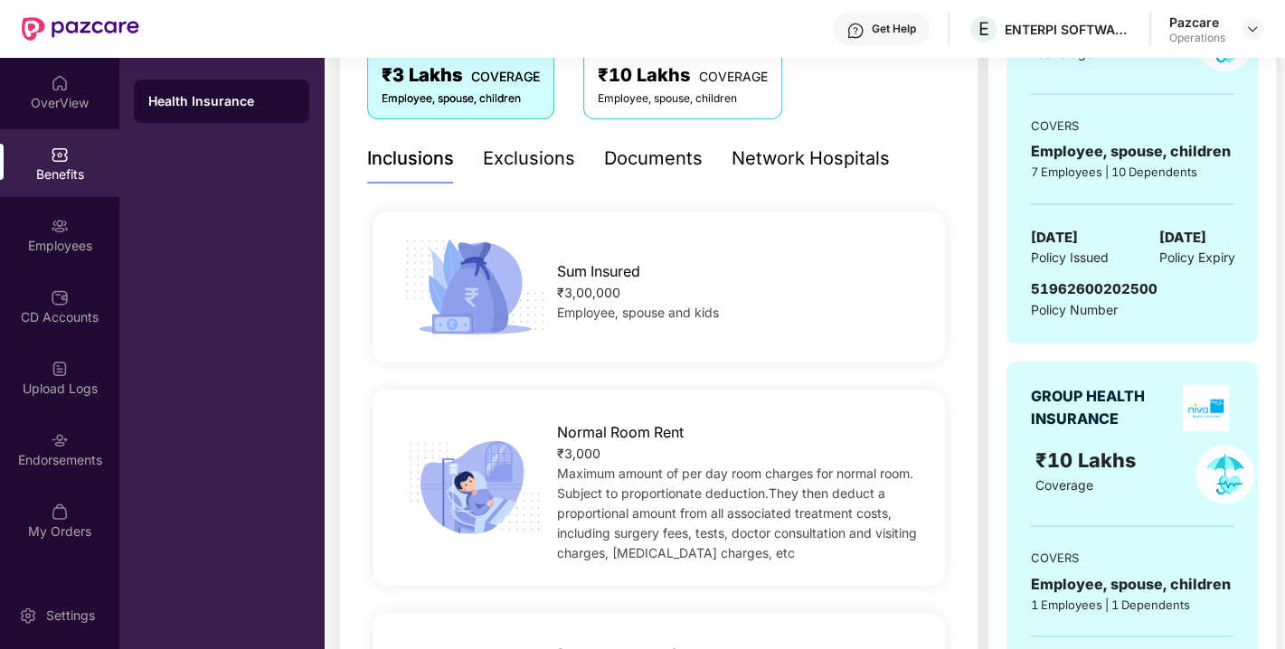
scroll to position [335, 0]
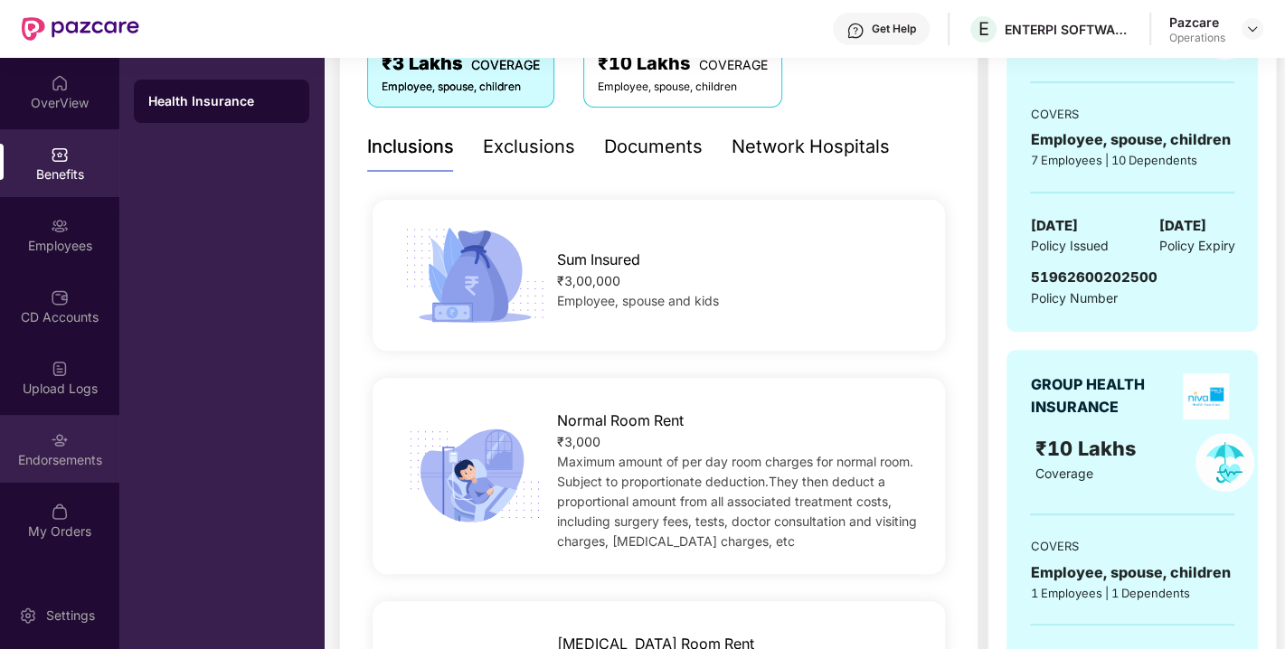
click at [36, 478] on div "Endorsements" at bounding box center [59, 449] width 119 height 68
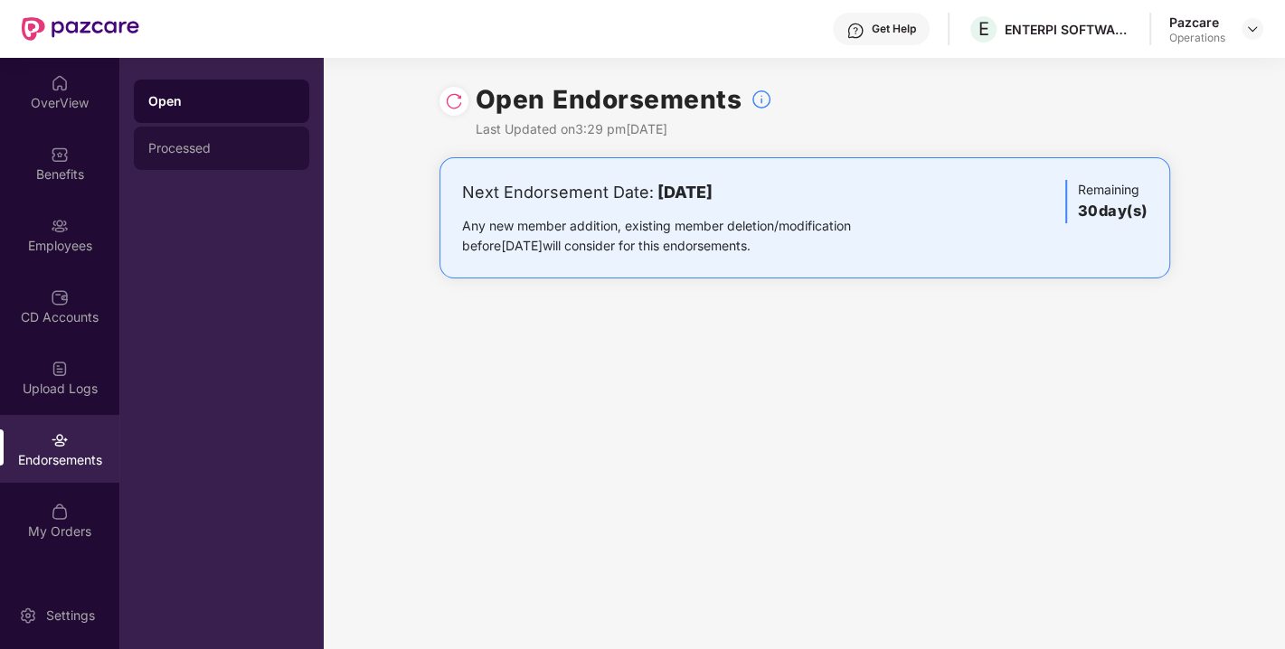
click at [203, 137] on div "Processed" at bounding box center [221, 148] width 175 height 43
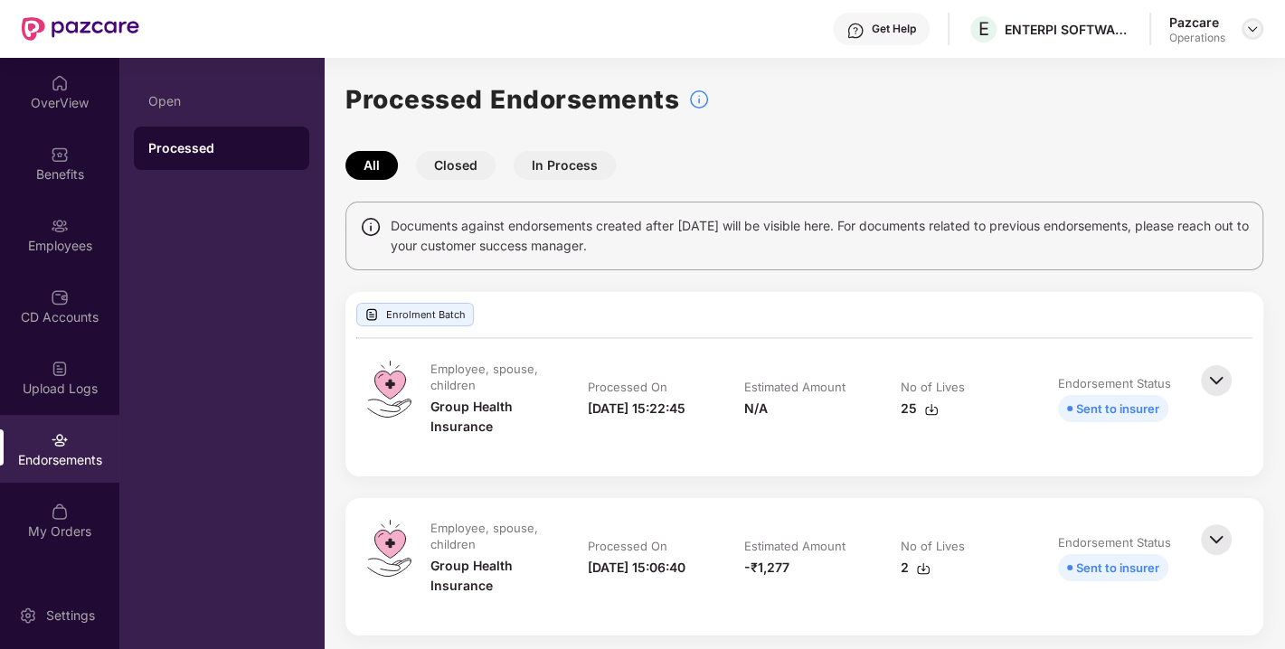
click at [1251, 24] on img at bounding box center [1252, 29] width 14 height 14
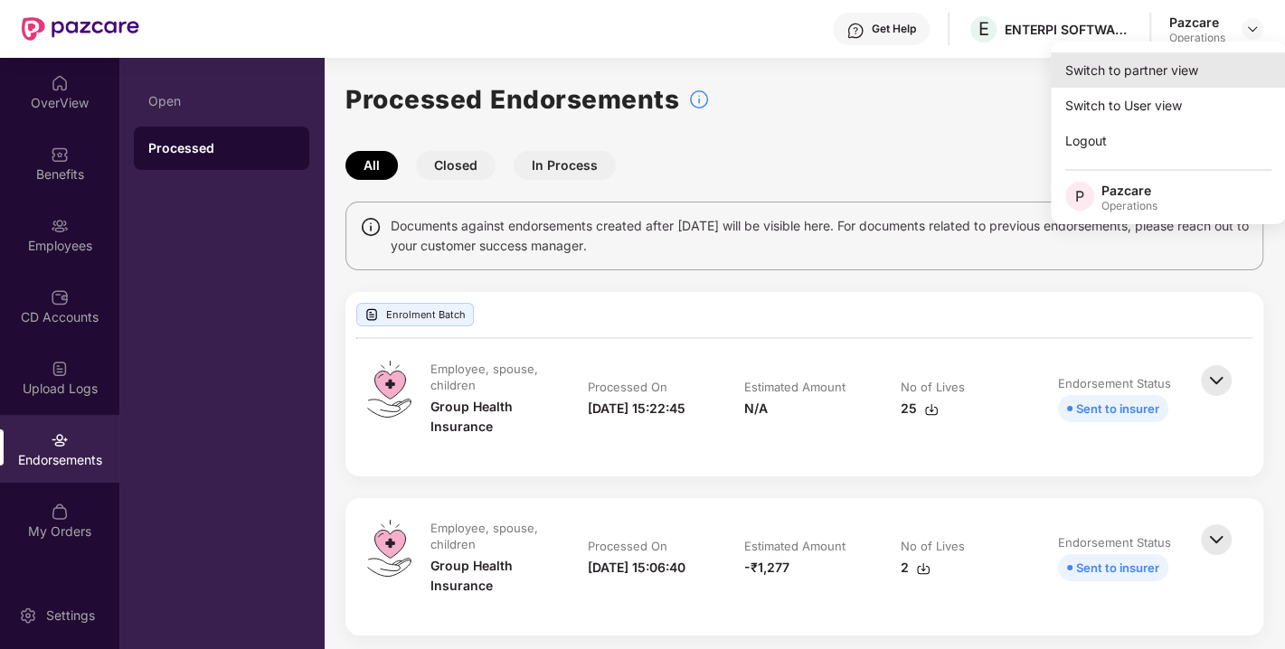
click at [1102, 72] on div "Switch to partner view" at bounding box center [1168, 69] width 235 height 35
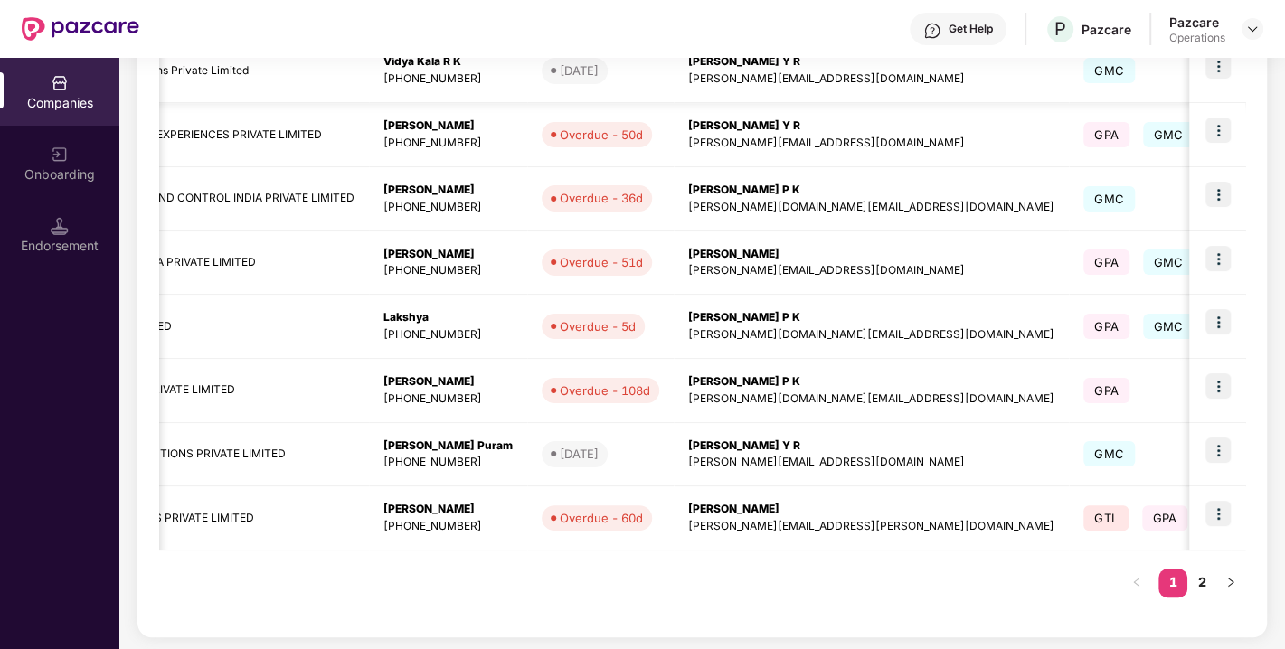
scroll to position [490, 0]
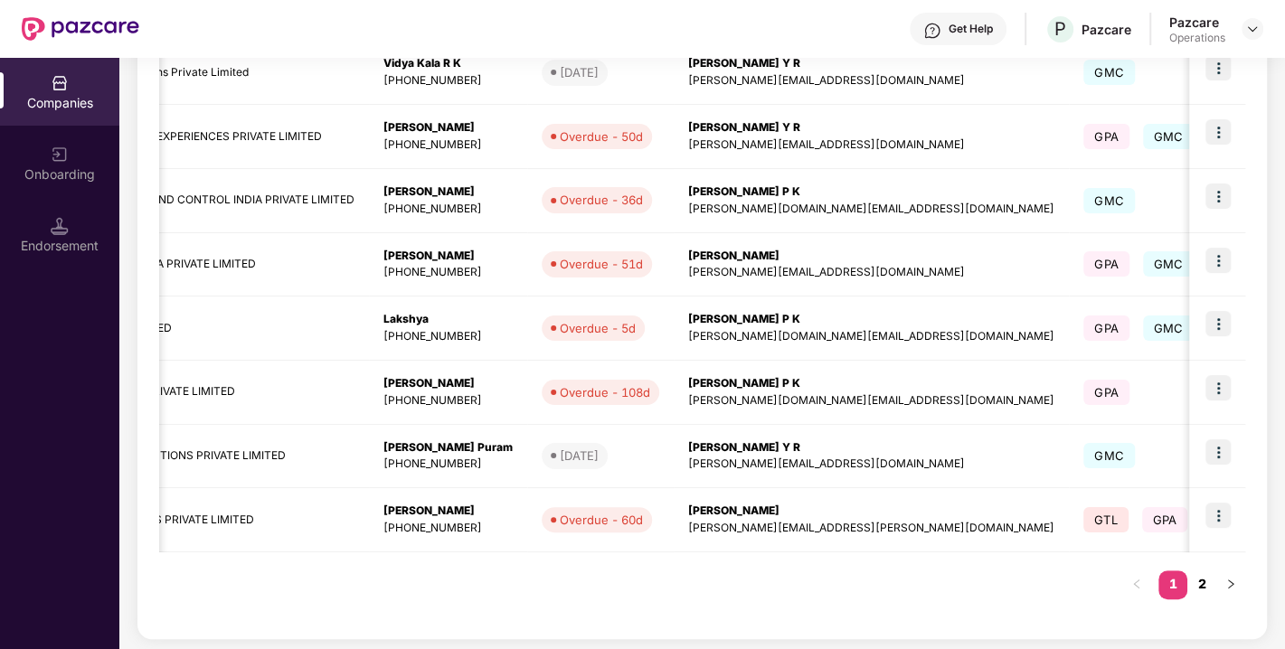
click at [1196, 577] on link "2" at bounding box center [1202, 584] width 29 height 27
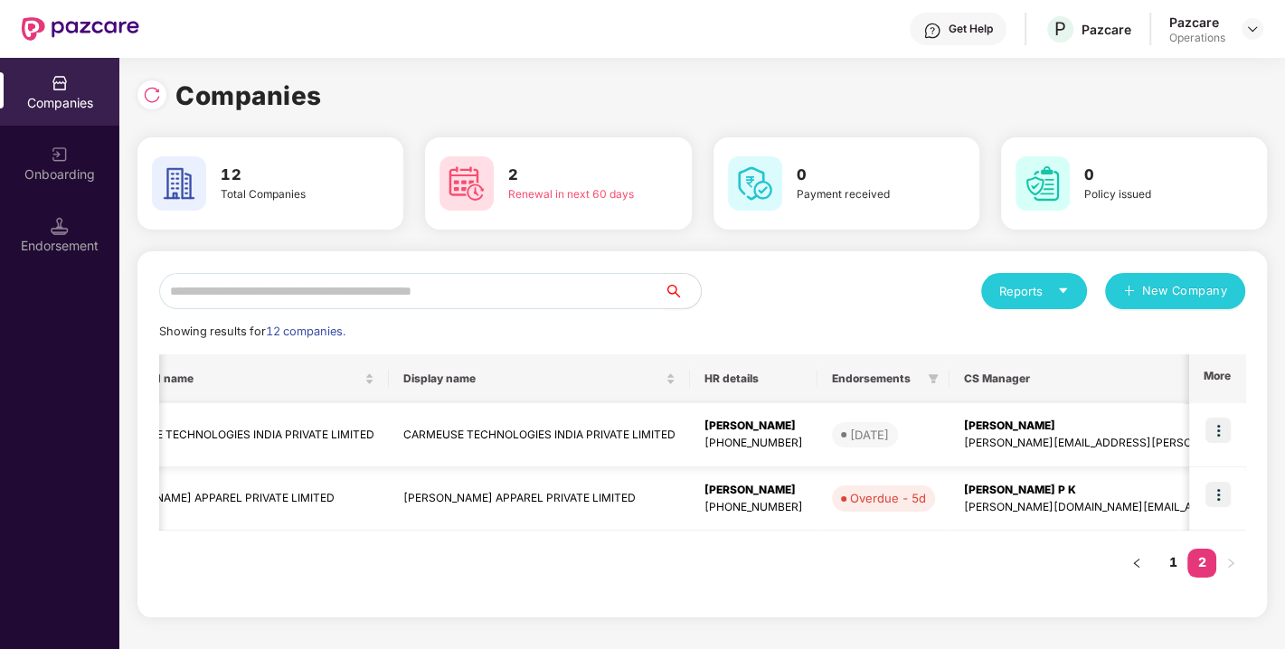
scroll to position [0, 0]
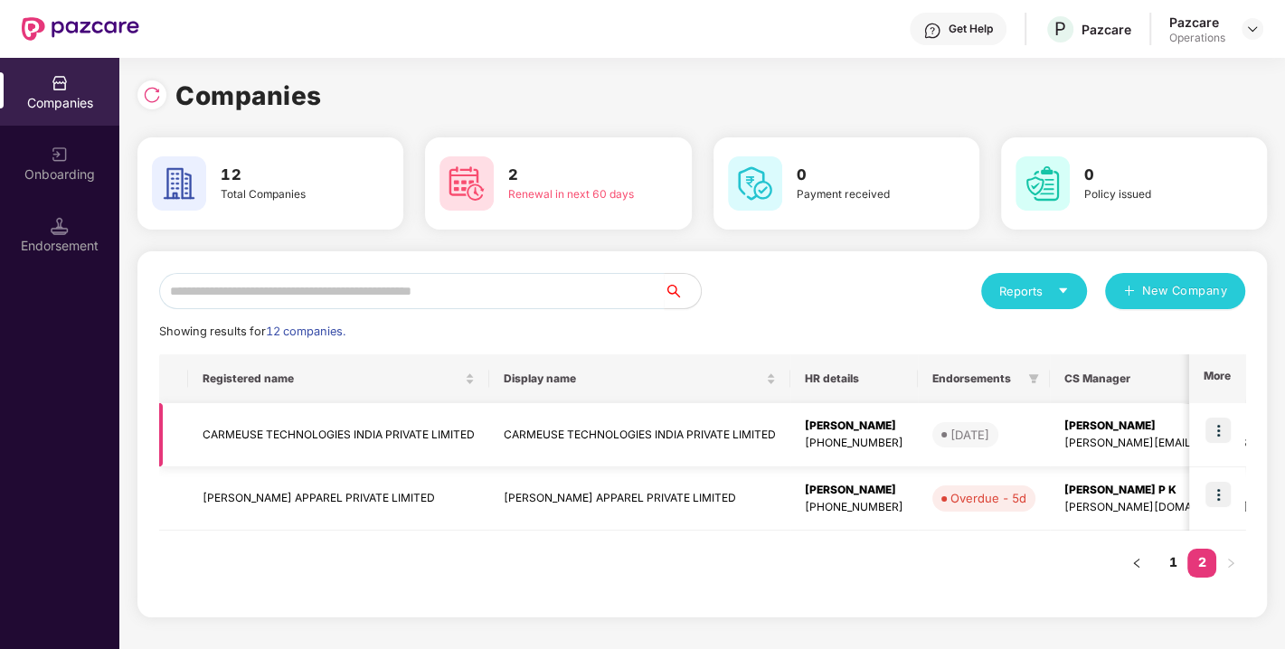
click at [1219, 431] on img at bounding box center [1218, 430] width 25 height 25
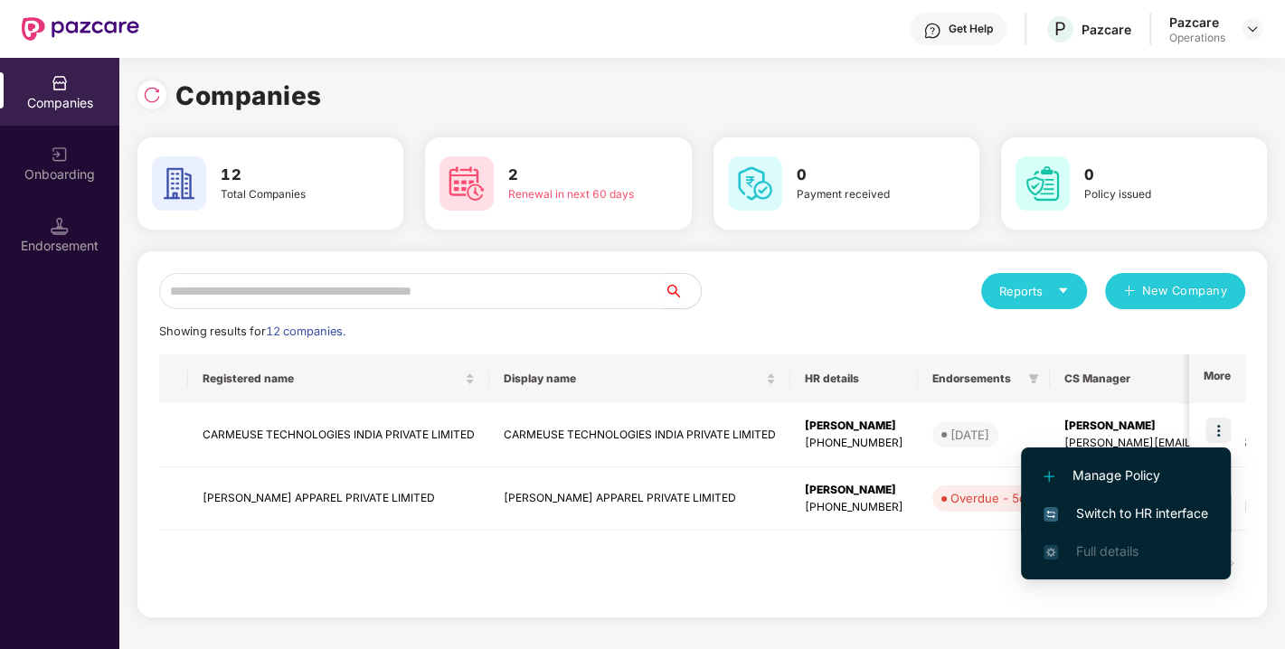
click at [1168, 515] on span "Switch to HR interface" at bounding box center [1126, 514] width 165 height 20
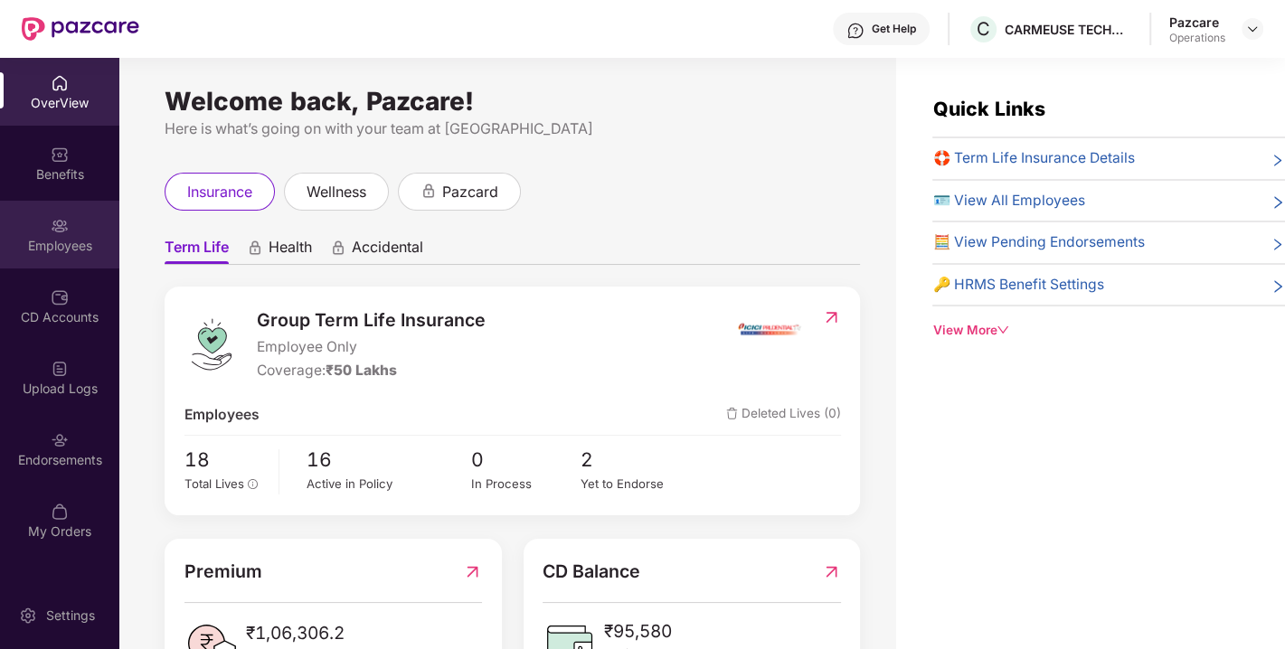
click at [53, 233] on img at bounding box center [60, 226] width 18 height 18
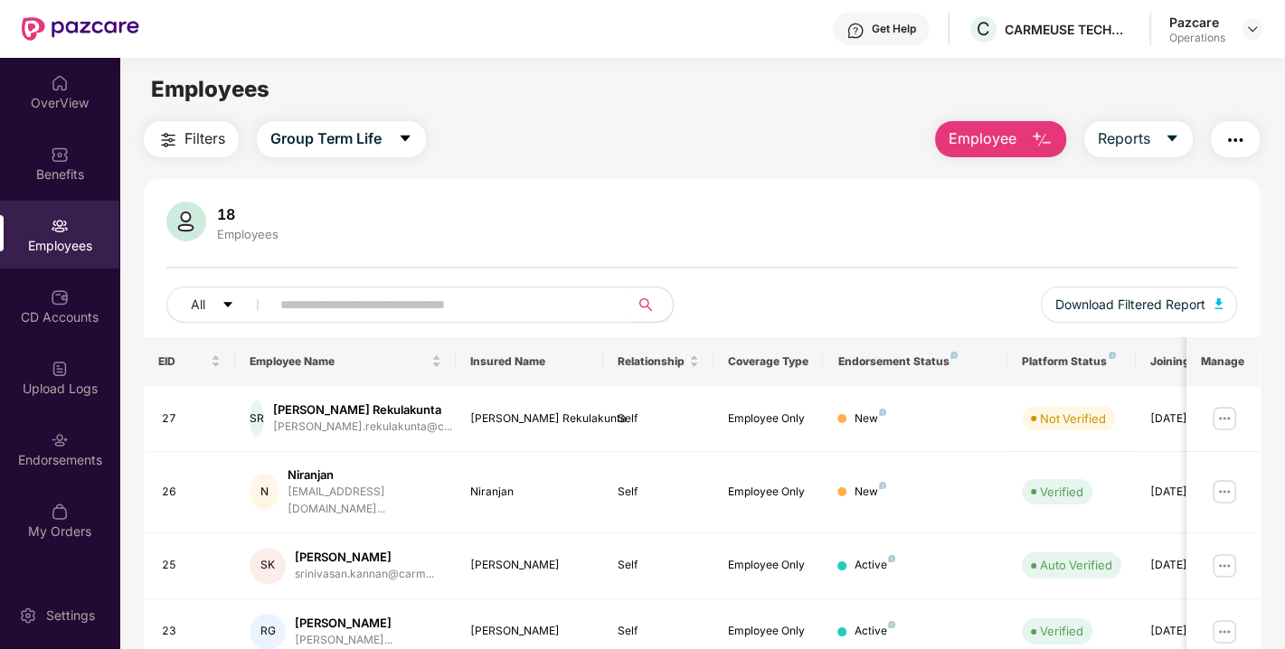
click at [206, 140] on span "Filters" at bounding box center [205, 139] width 41 height 23
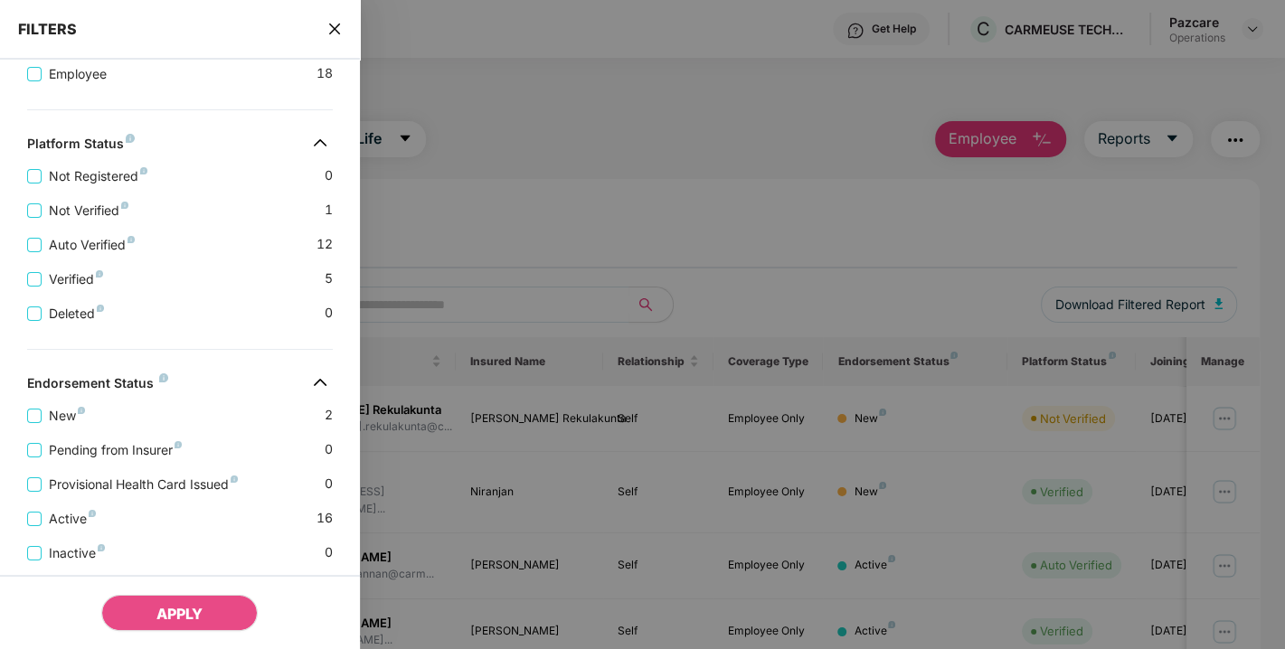
scroll to position [431, 0]
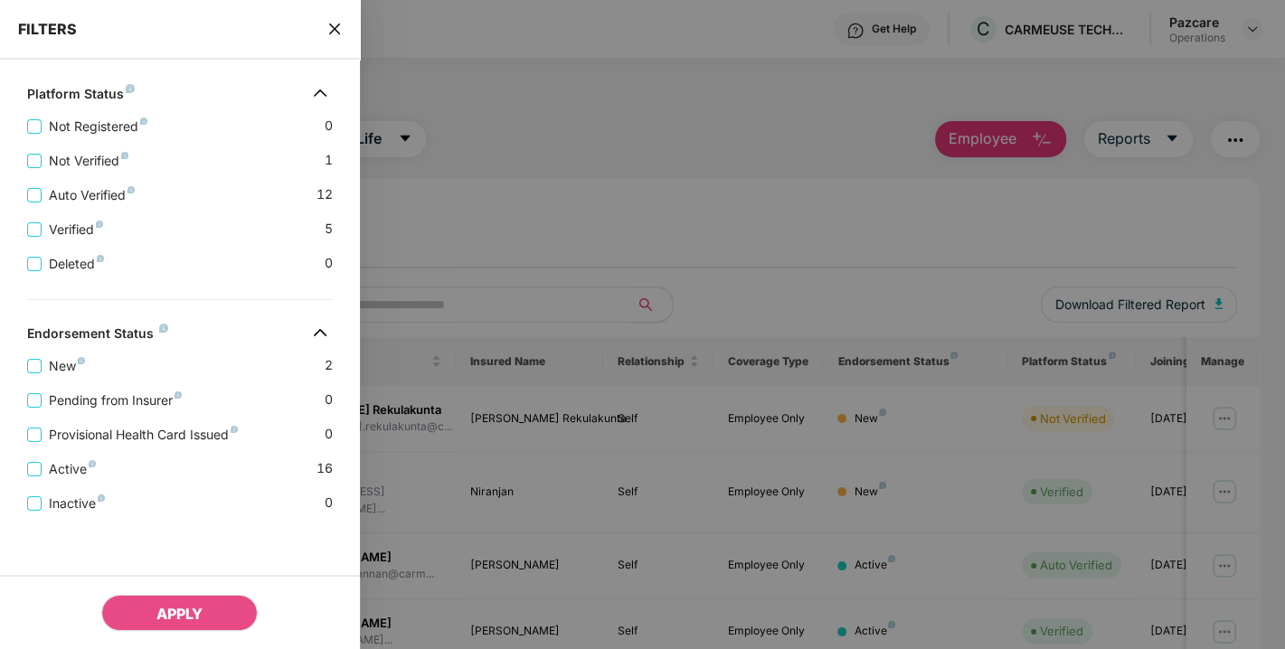
click at [328, 23] on icon "close" at bounding box center [334, 29] width 14 height 14
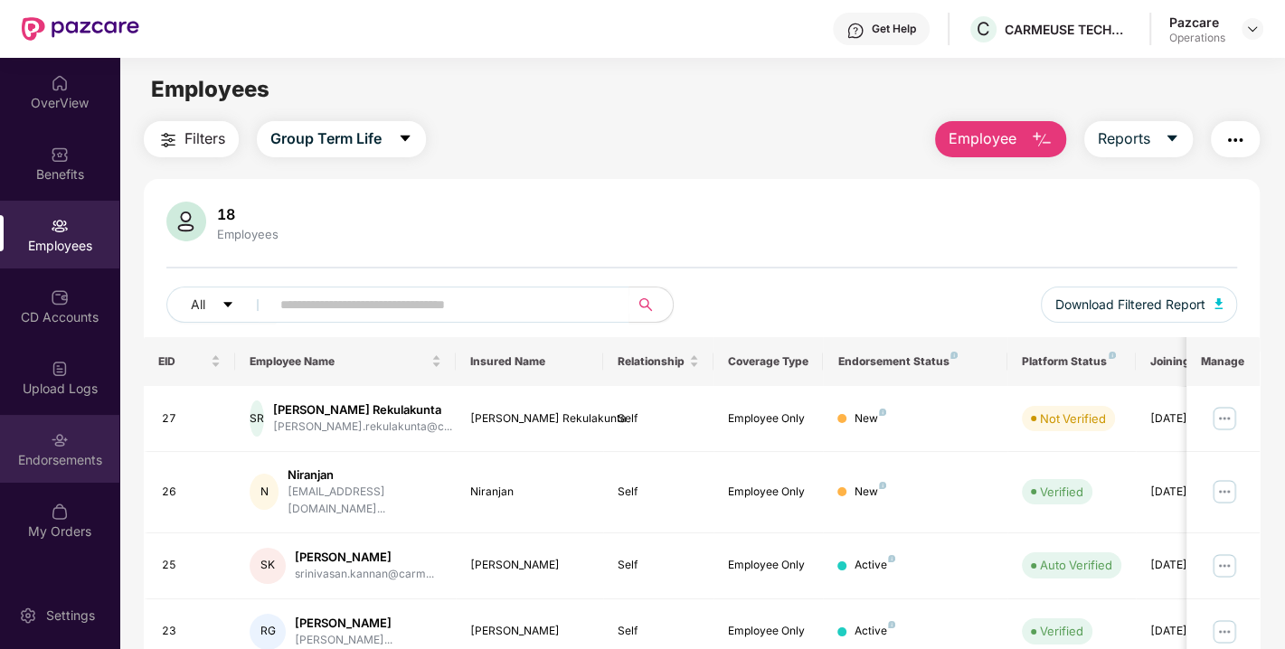
click at [70, 438] on div "Endorsements" at bounding box center [59, 449] width 119 height 68
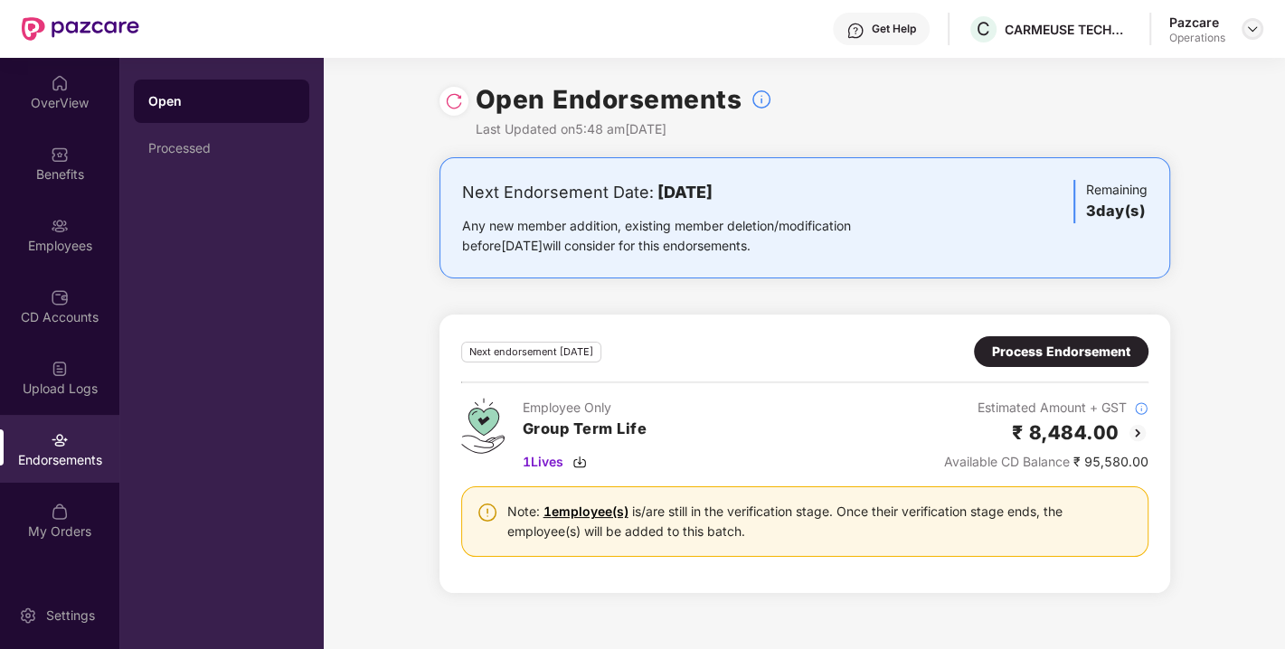
click at [1242, 30] on div at bounding box center [1253, 29] width 22 height 22
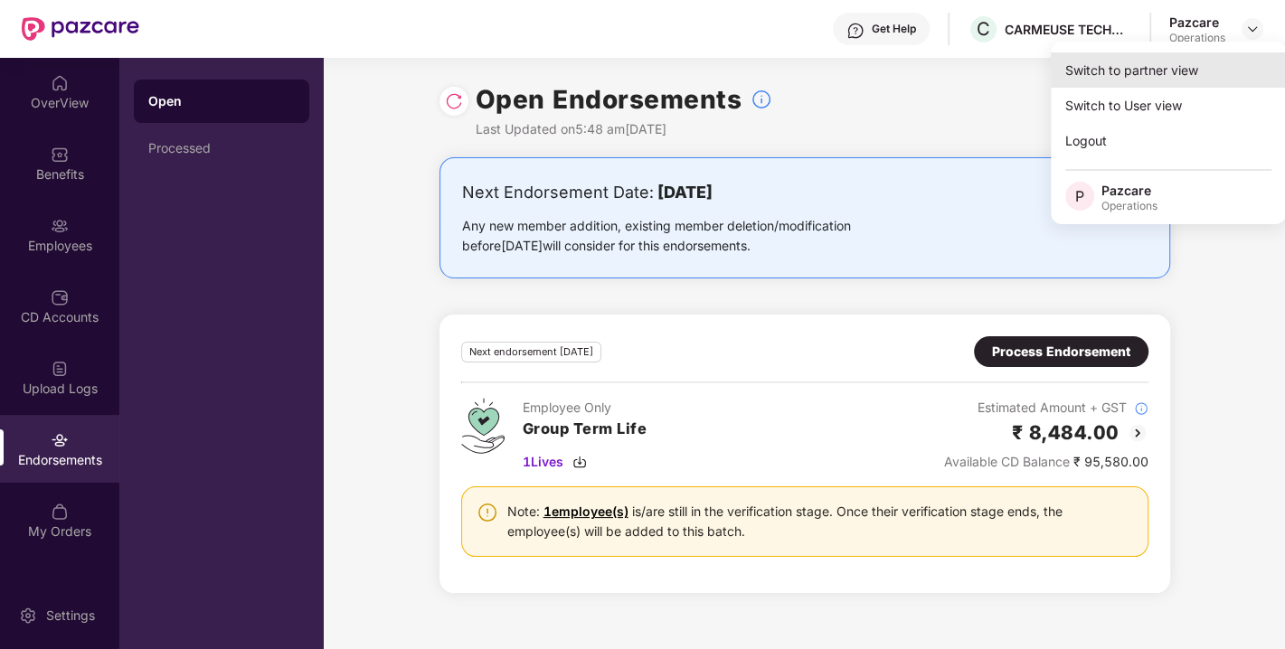
click at [1150, 77] on div "Switch to partner view" at bounding box center [1168, 69] width 235 height 35
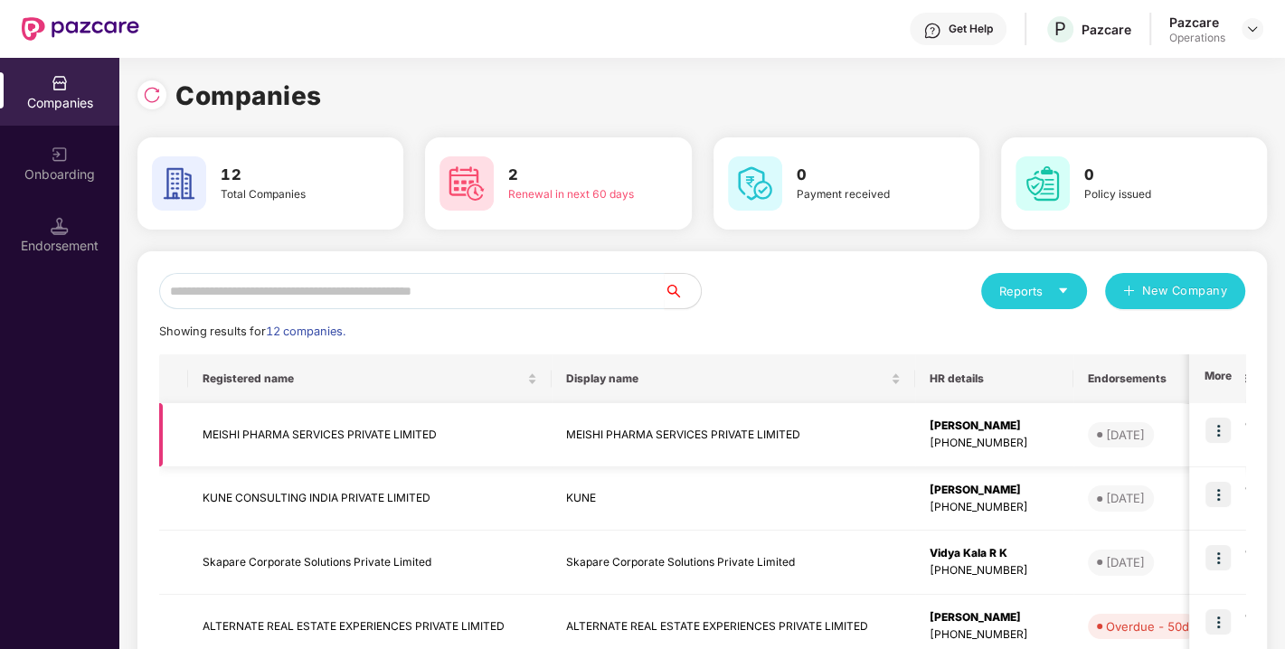
click at [1216, 432] on img at bounding box center [1218, 430] width 25 height 25
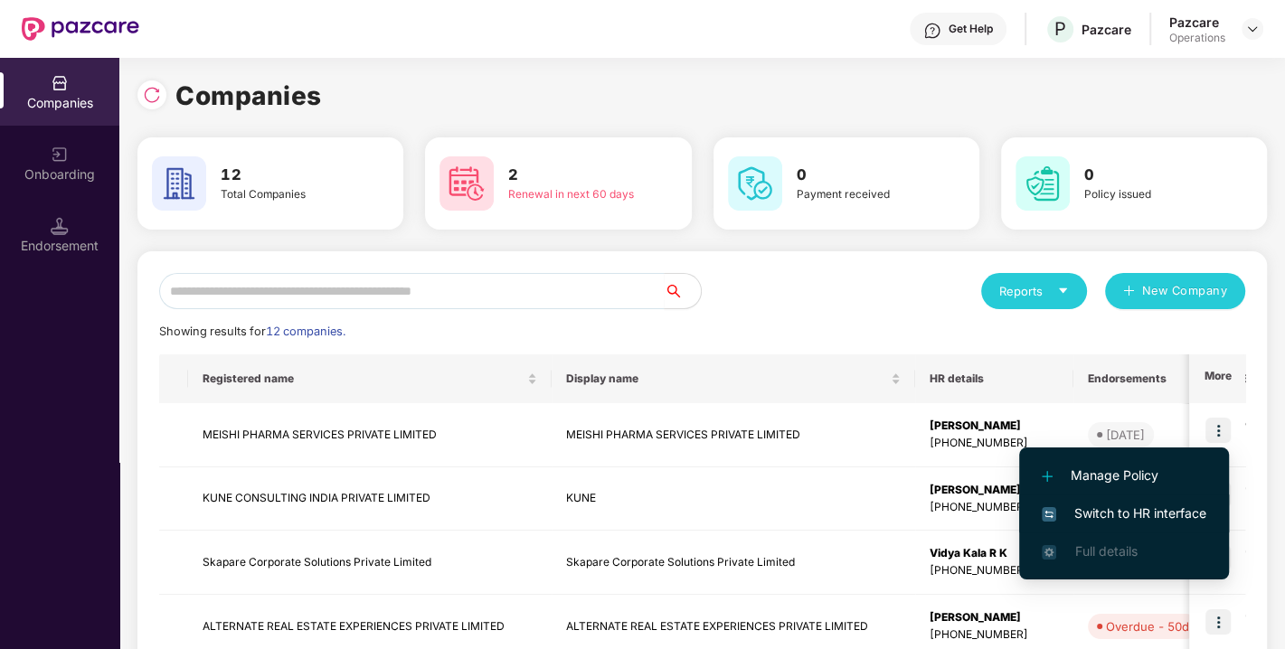
click at [1111, 498] on li "Switch to HR interface" at bounding box center [1124, 514] width 210 height 38
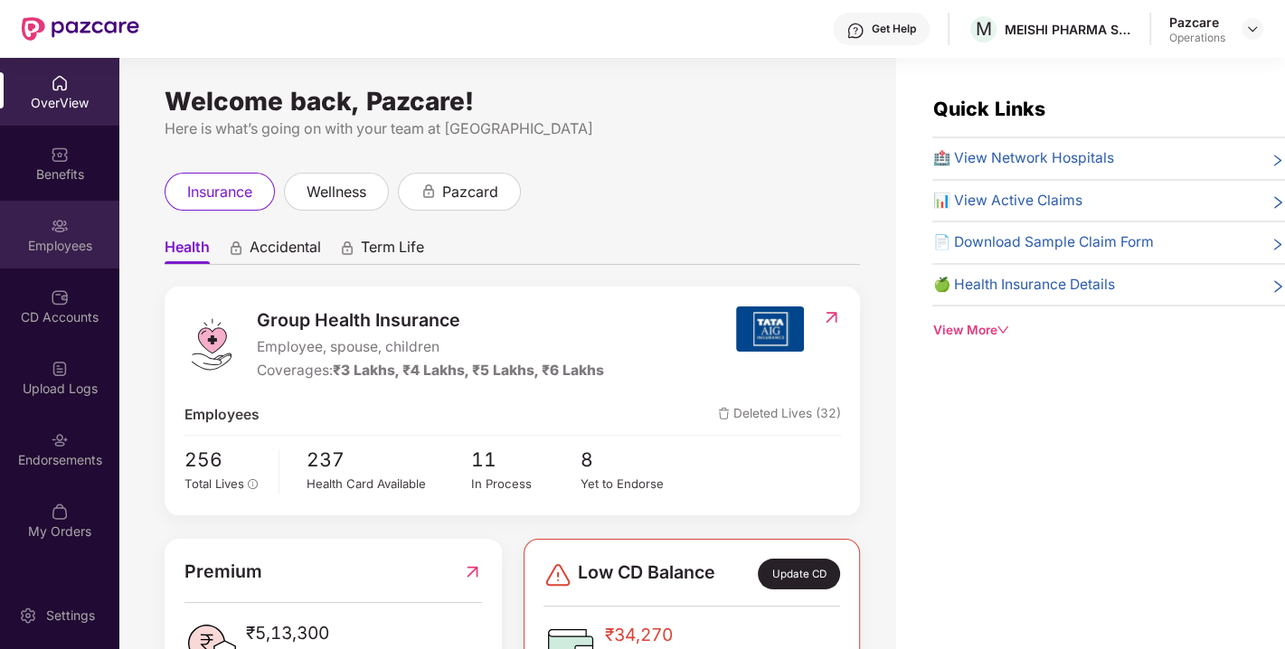
click at [71, 245] on div "Employees" at bounding box center [59, 246] width 119 height 18
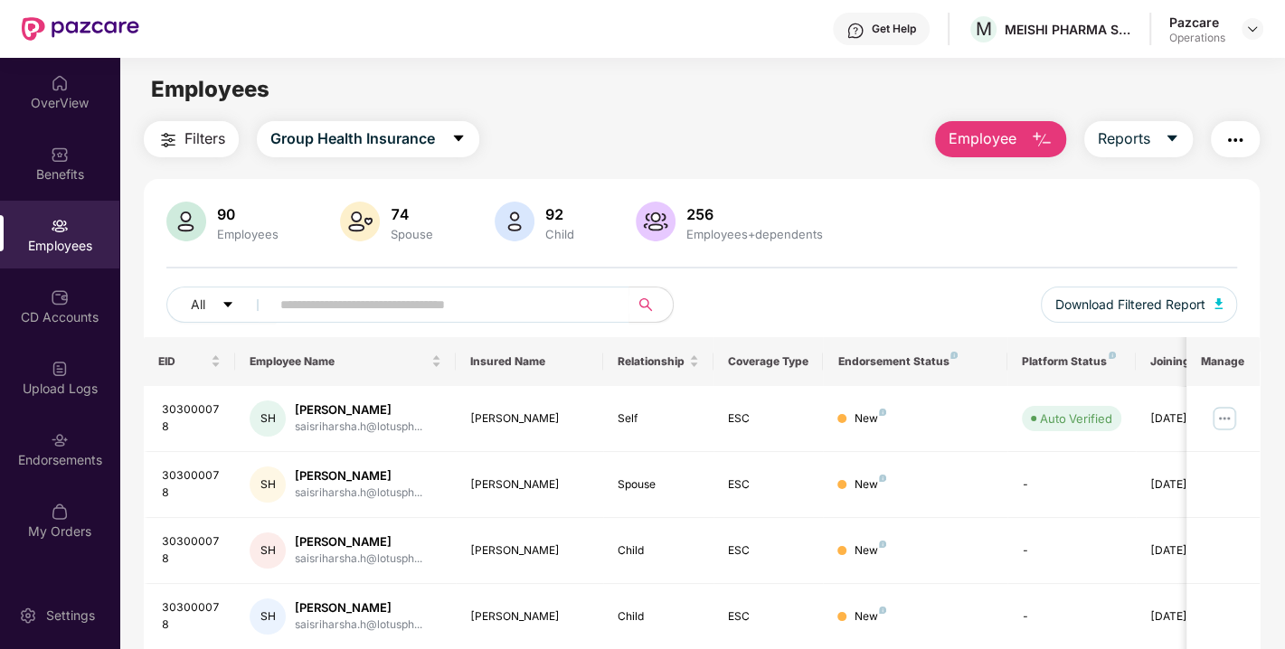
click at [214, 140] on span "Filters" at bounding box center [205, 139] width 41 height 23
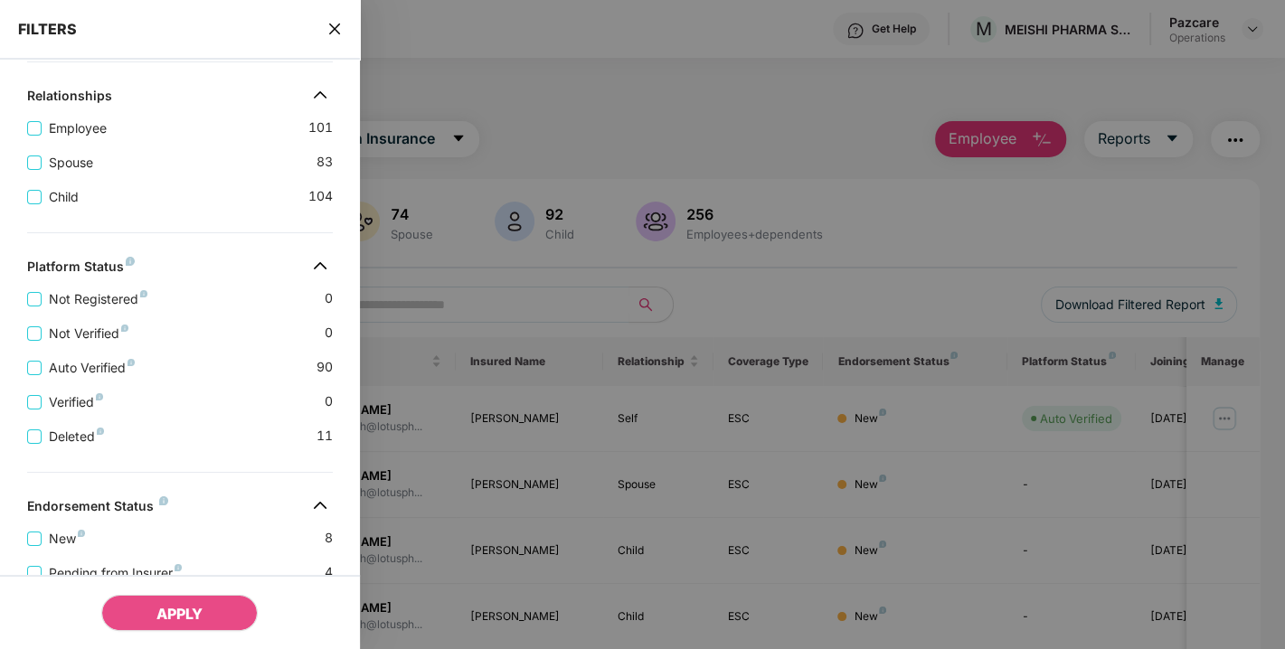
scroll to position [500, 0]
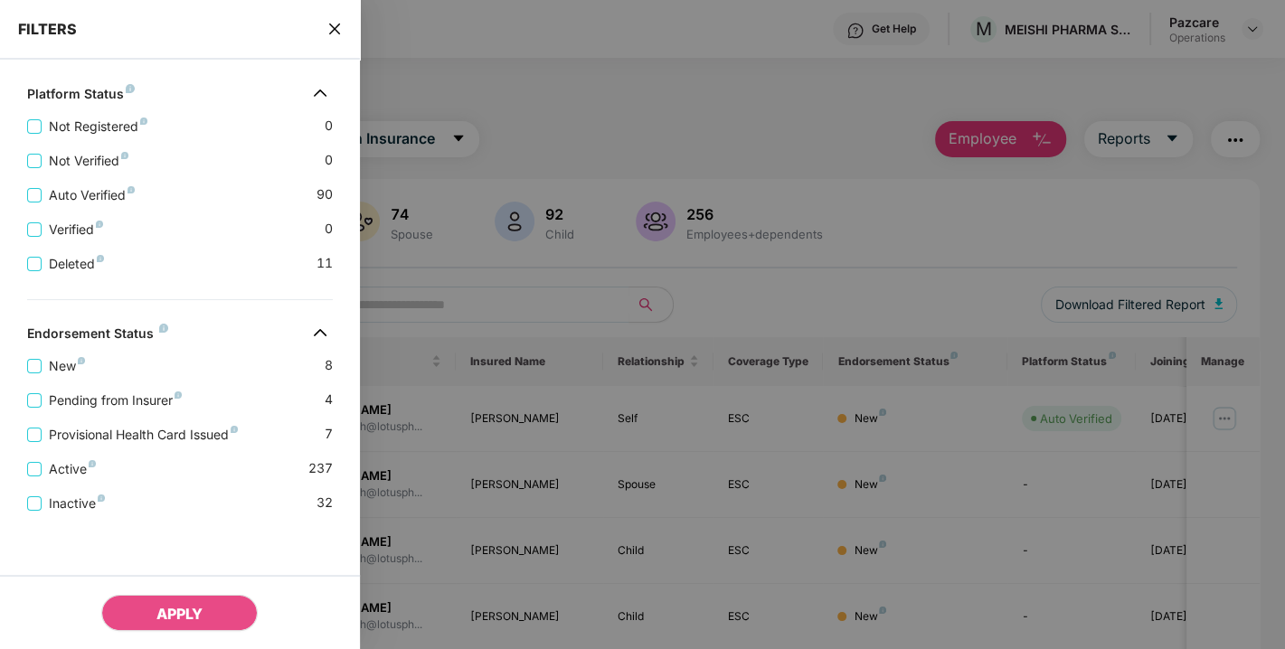
click at [330, 28] on icon "close" at bounding box center [334, 29] width 14 height 14
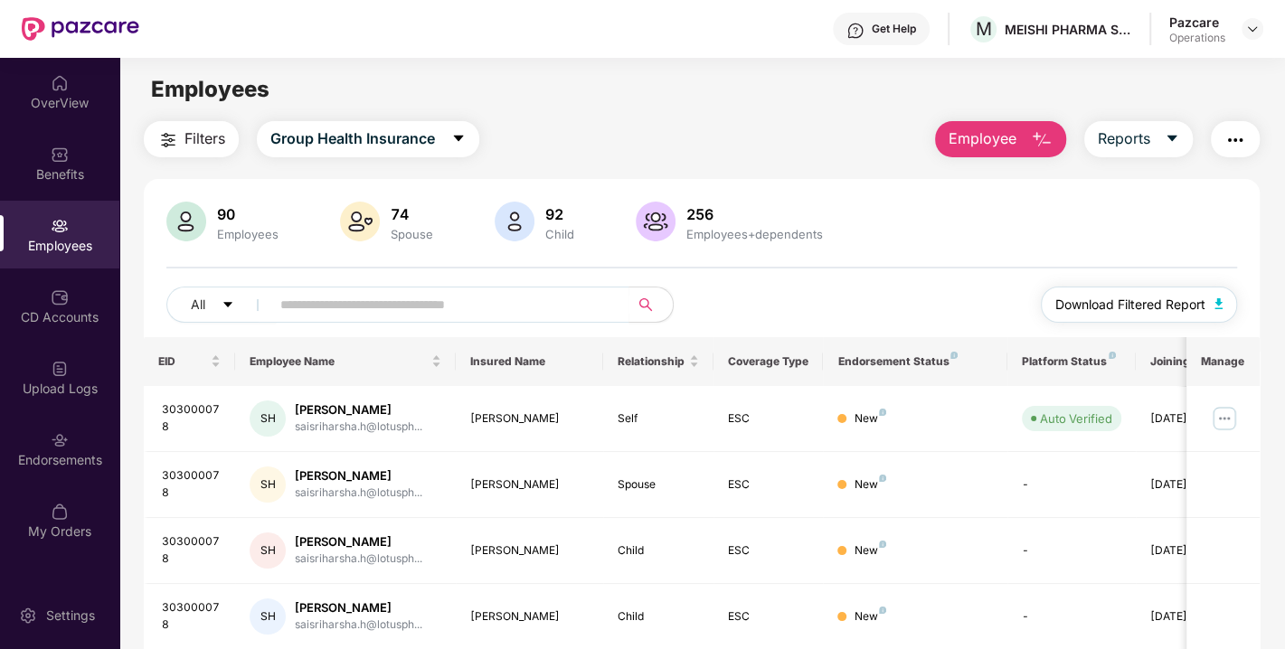
click at [1158, 305] on span "Download Filtered Report" at bounding box center [1130, 305] width 150 height 20
click at [185, 143] on span "Filters" at bounding box center [205, 139] width 41 height 23
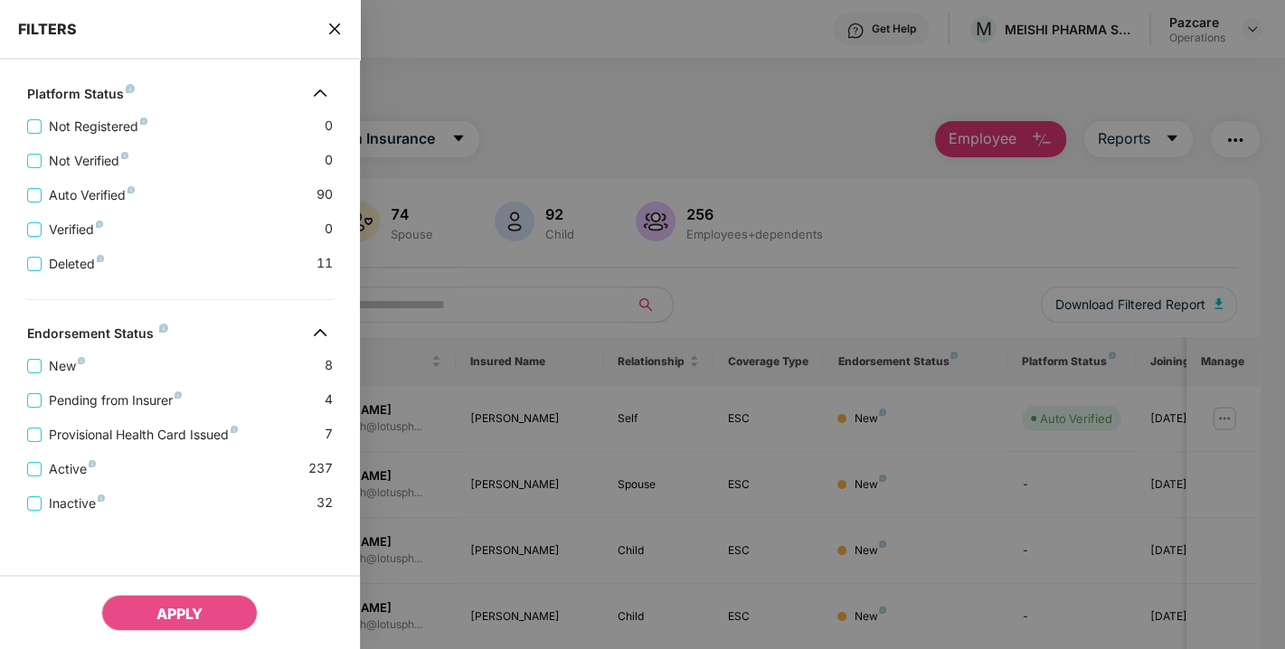
click at [334, 34] on icon "close" at bounding box center [334, 29] width 14 height 14
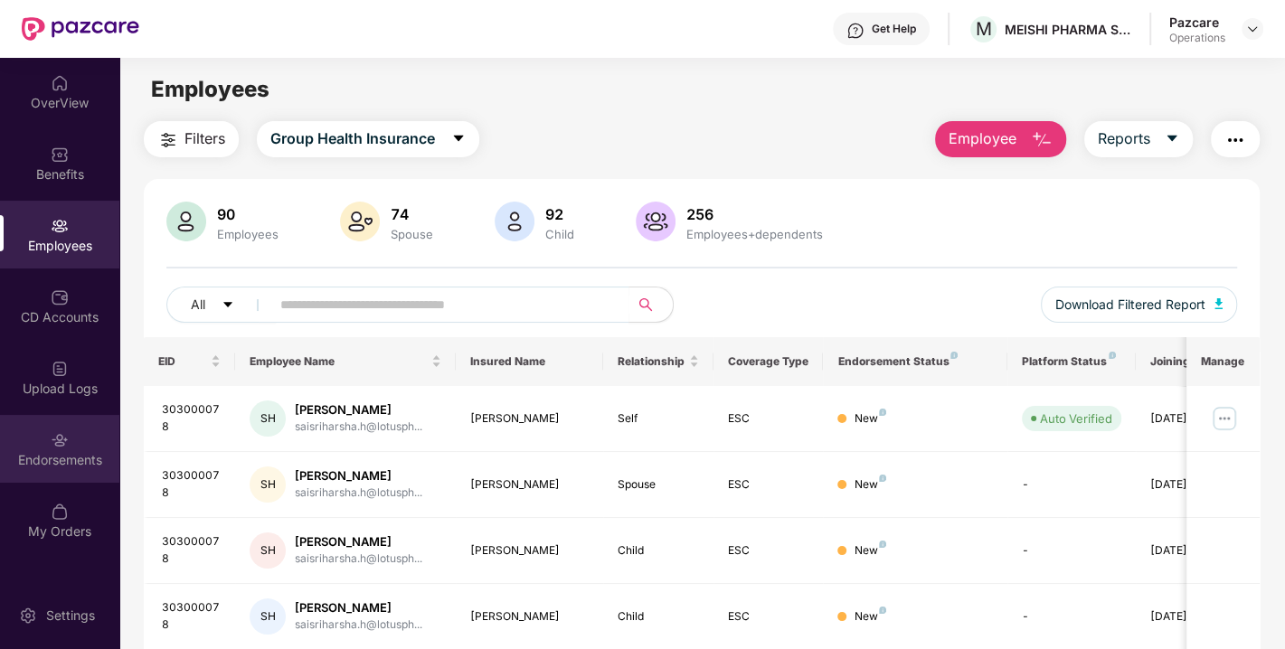
click at [50, 472] on div "Endorsements" at bounding box center [59, 449] width 119 height 68
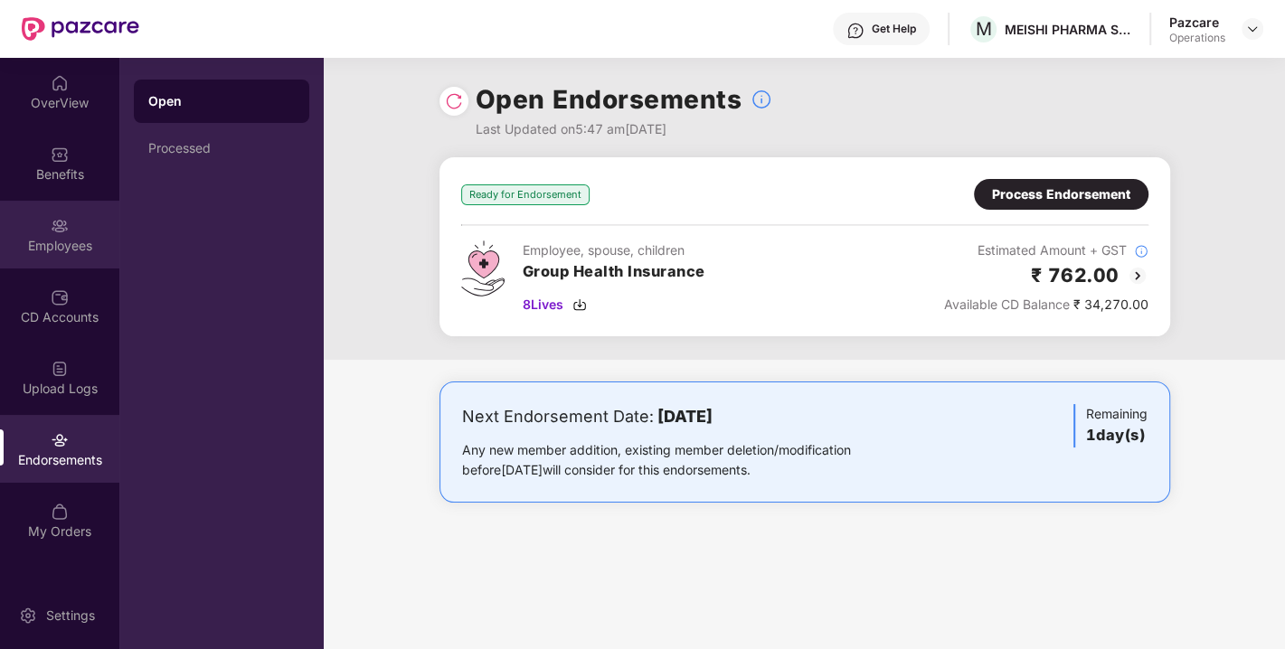
click at [85, 230] on div "Employees" at bounding box center [59, 235] width 119 height 68
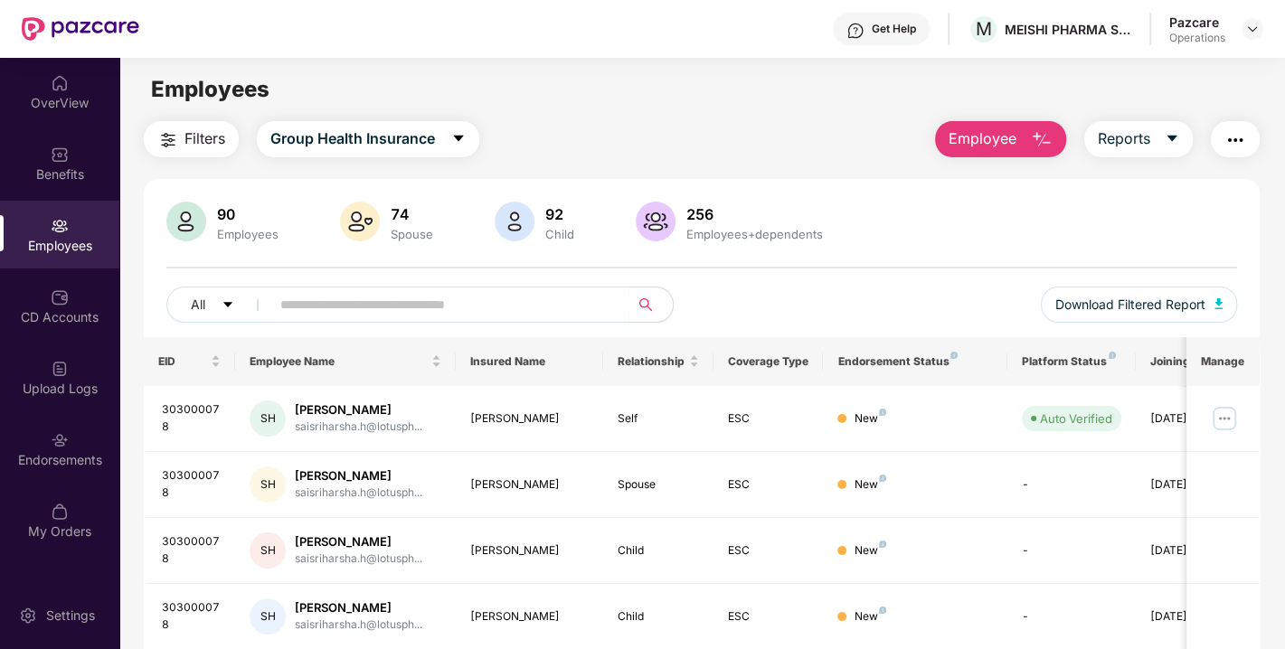
click at [209, 133] on span "Filters" at bounding box center [205, 139] width 41 height 23
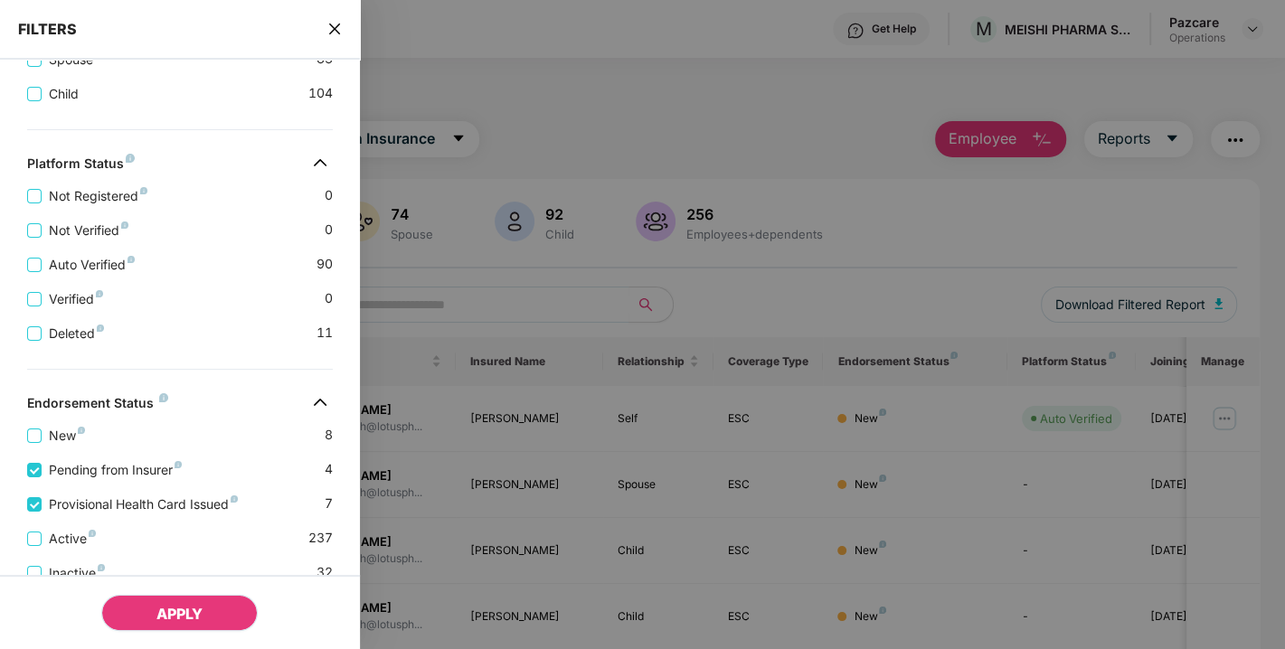
click at [163, 606] on span "APPLY" at bounding box center [179, 614] width 46 height 18
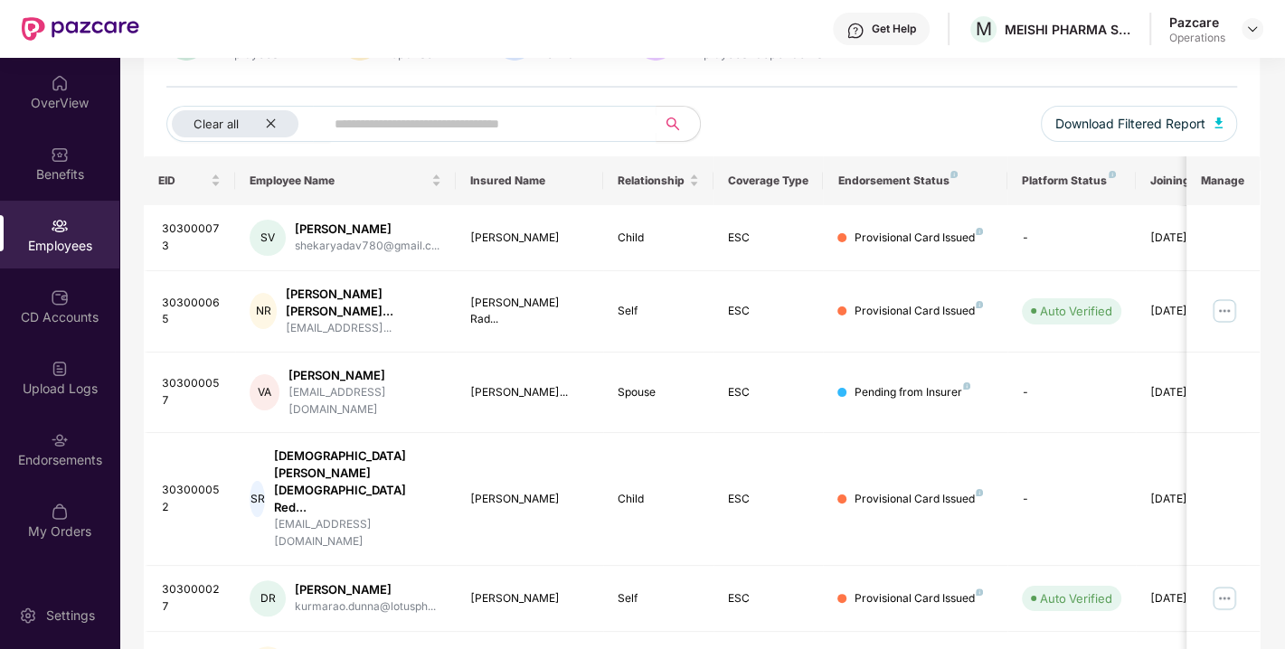
scroll to position [488, 0]
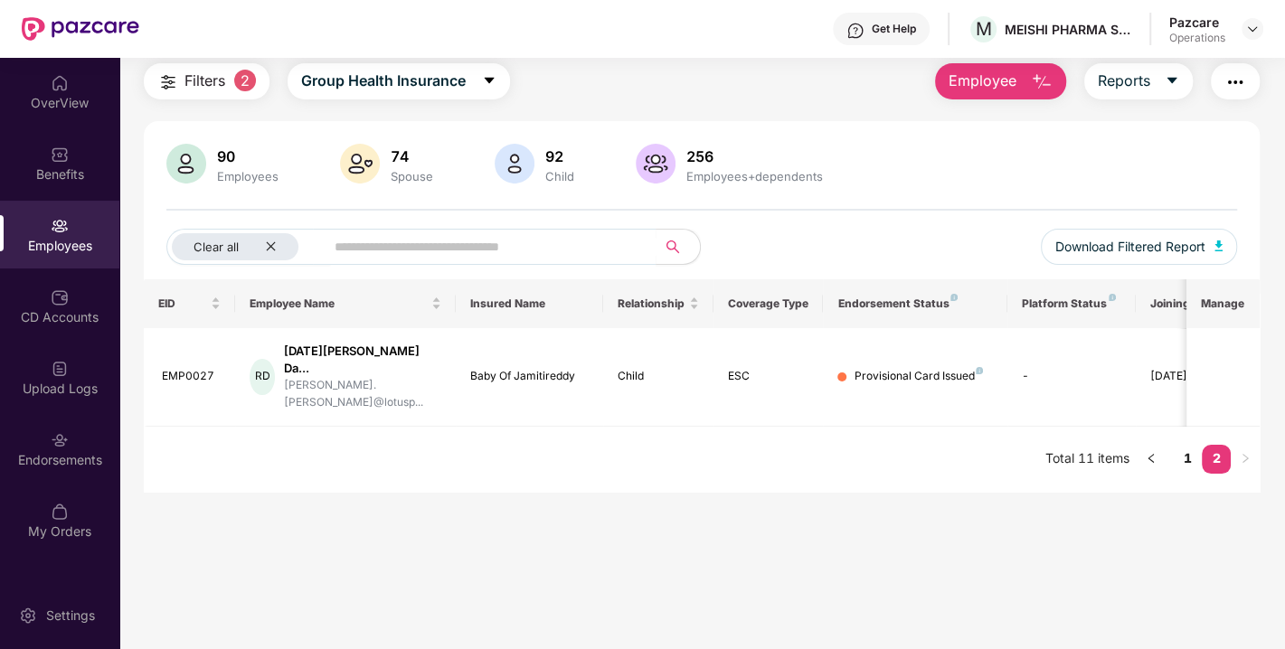
scroll to position [57, 0]
click at [1187, 446] on link "1" at bounding box center [1187, 459] width 29 height 27
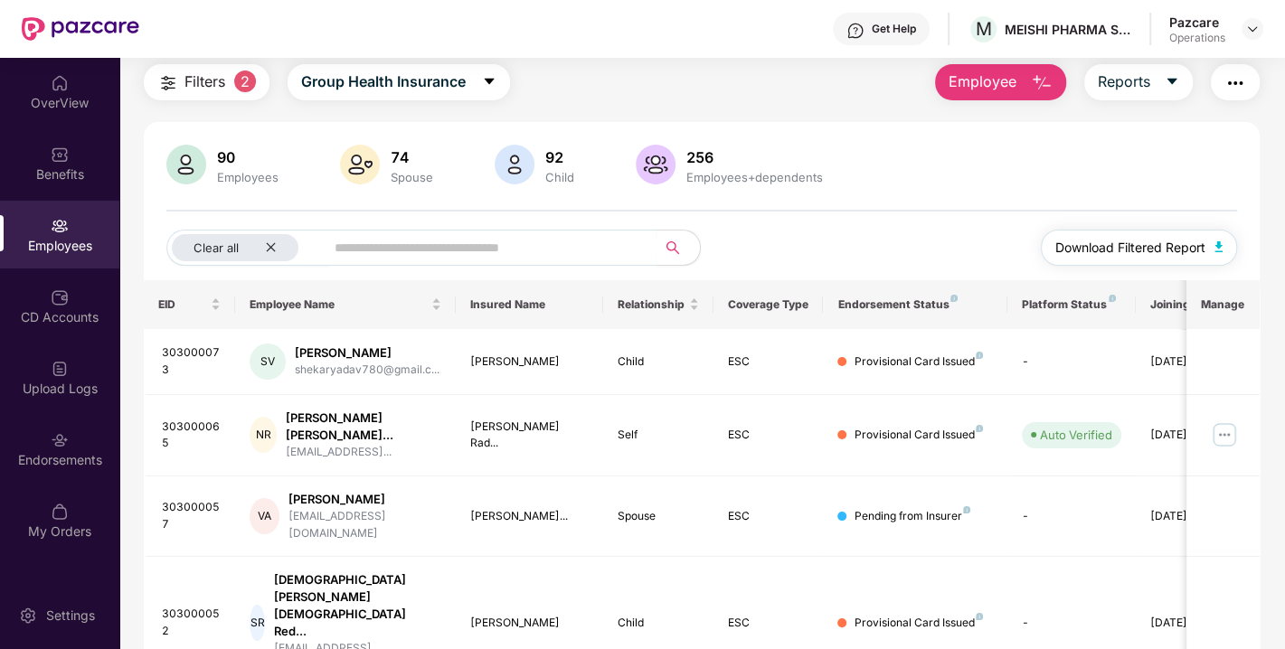
click at [1219, 249] on img "button" at bounding box center [1219, 246] width 9 height 11
click at [1248, 80] on button "button" at bounding box center [1235, 82] width 49 height 36
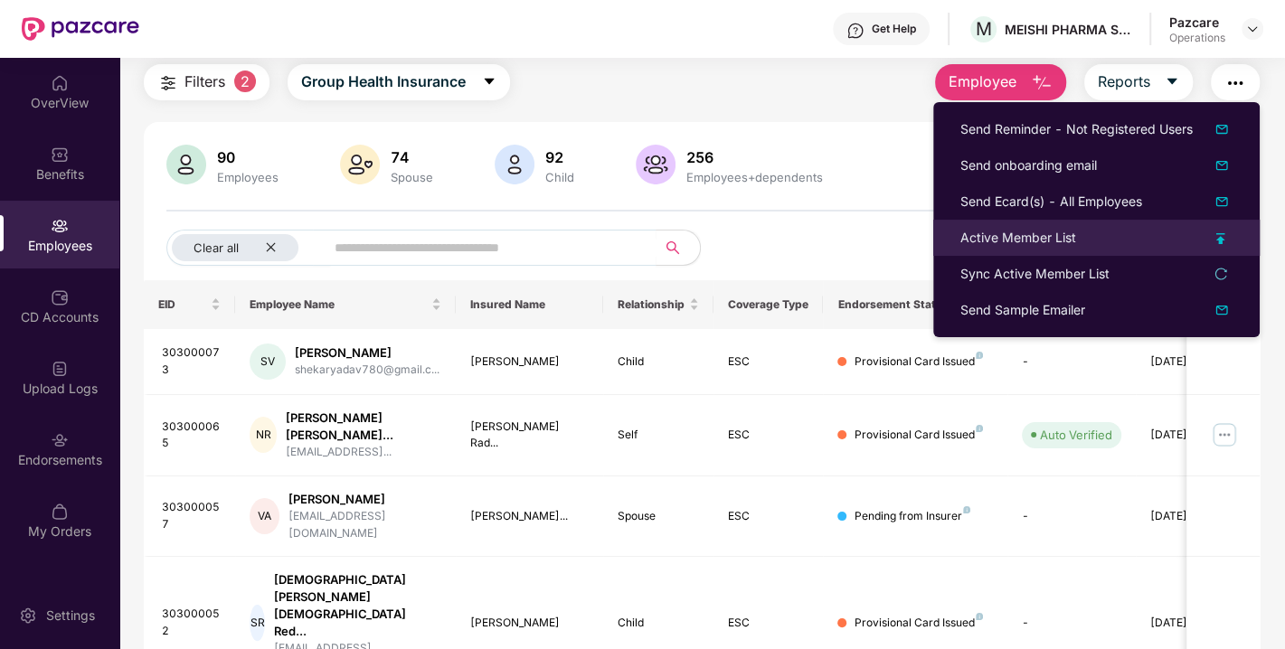
click at [1216, 234] on img at bounding box center [1220, 238] width 9 height 11
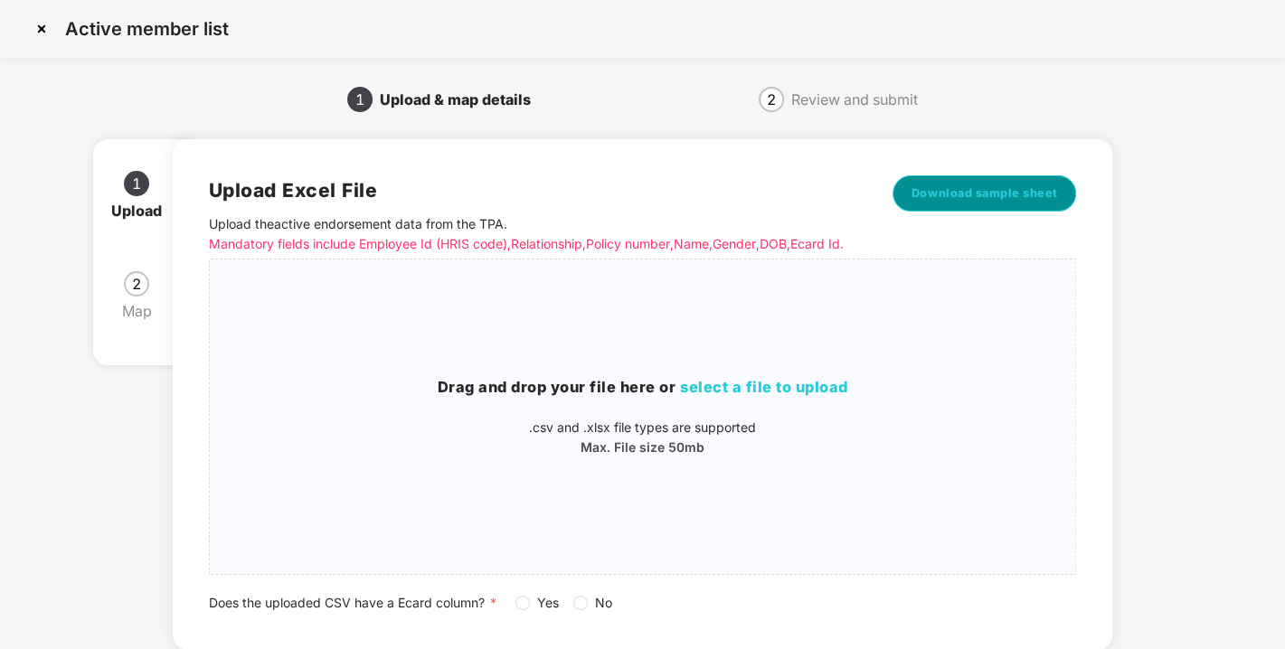
click at [1029, 201] on span "Download sample sheet" at bounding box center [985, 194] width 147 height 18
click at [49, 23] on img at bounding box center [41, 28] width 29 height 29
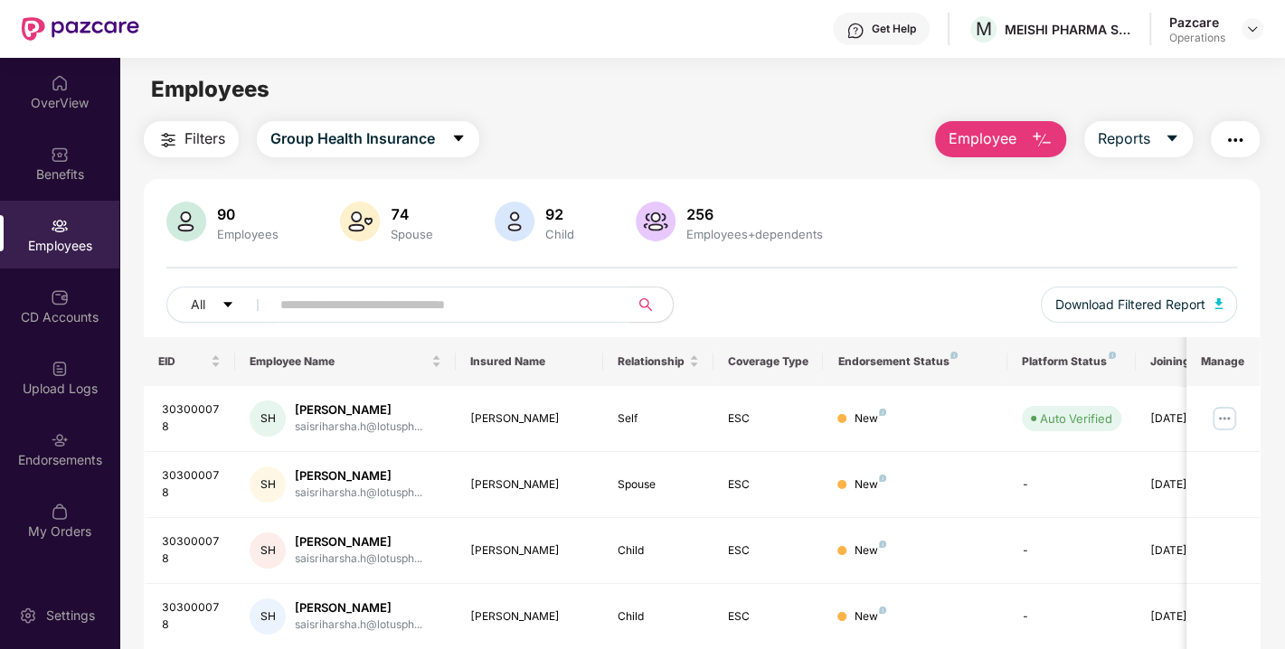
click at [384, 294] on input "text" at bounding box center [442, 304] width 325 height 27
type input "***"
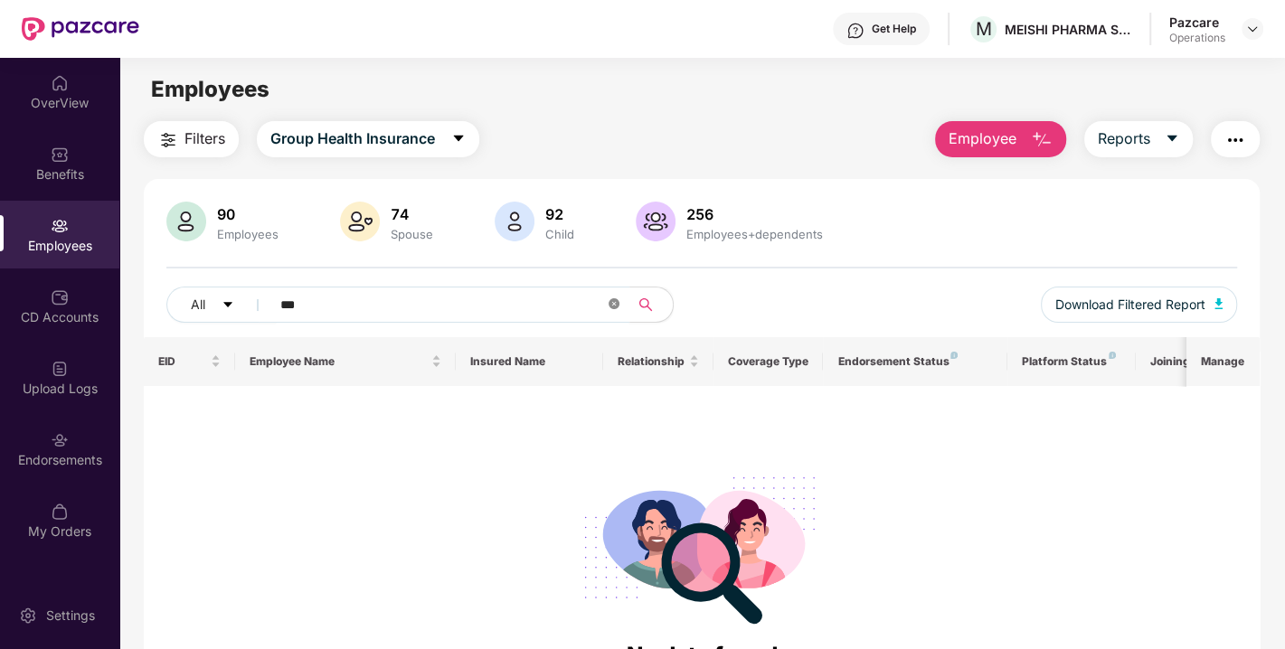
click at [610, 299] on icon "close-circle" at bounding box center [614, 303] width 11 height 11
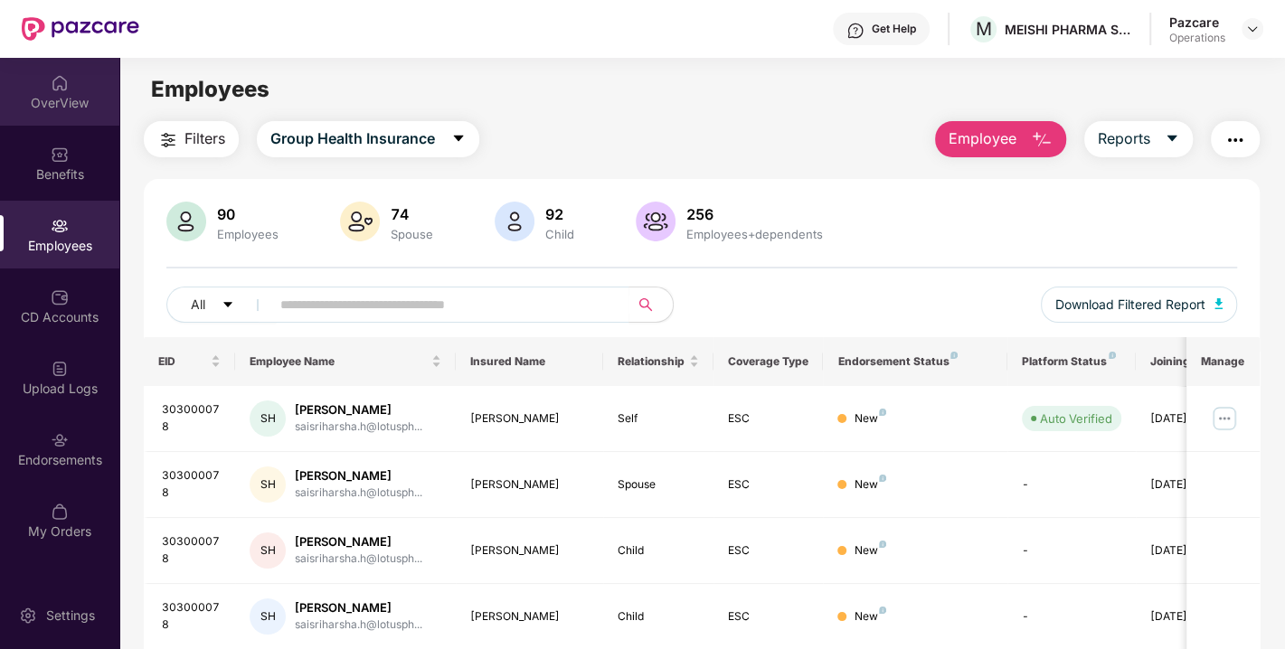
click at [38, 80] on div "OverView" at bounding box center [59, 92] width 119 height 68
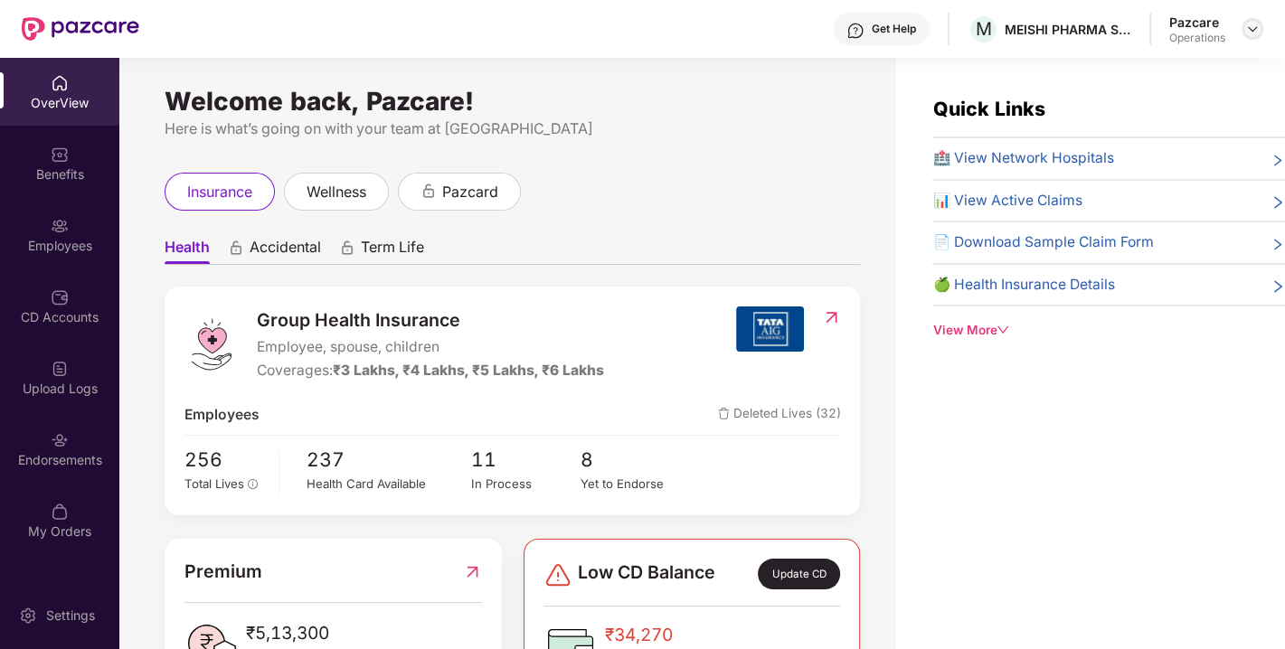
click at [1248, 34] on img at bounding box center [1252, 29] width 14 height 14
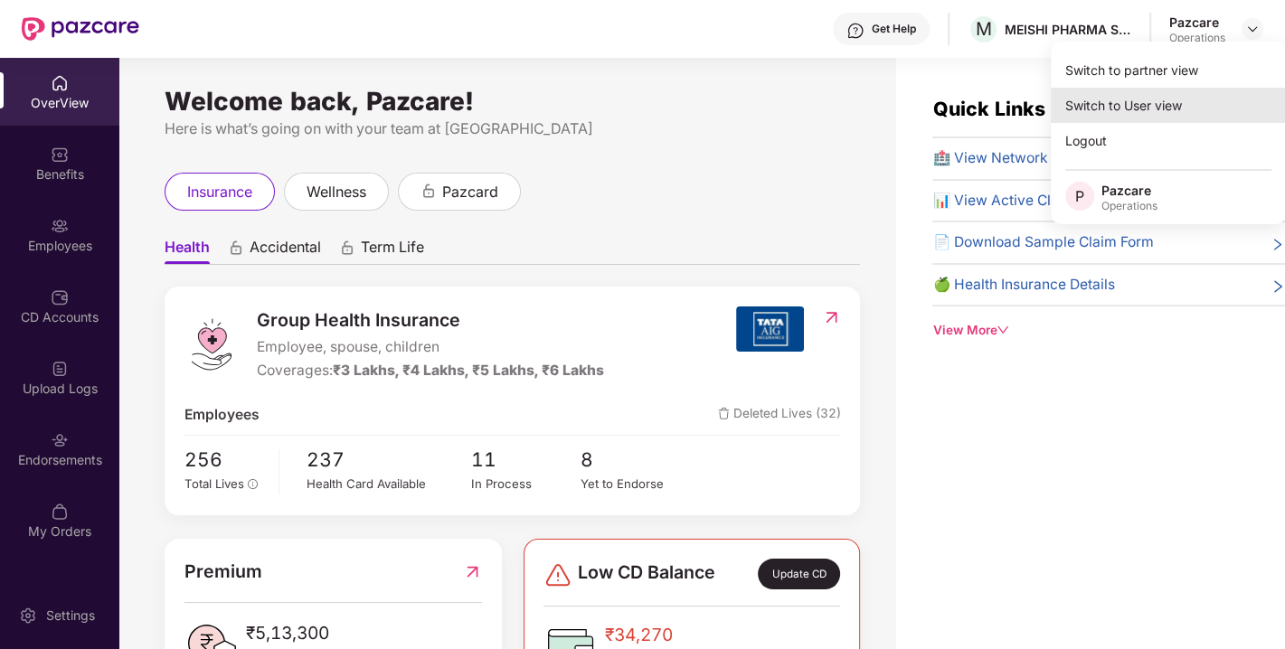
click at [1210, 115] on div "Switch to User view" at bounding box center [1168, 105] width 235 height 35
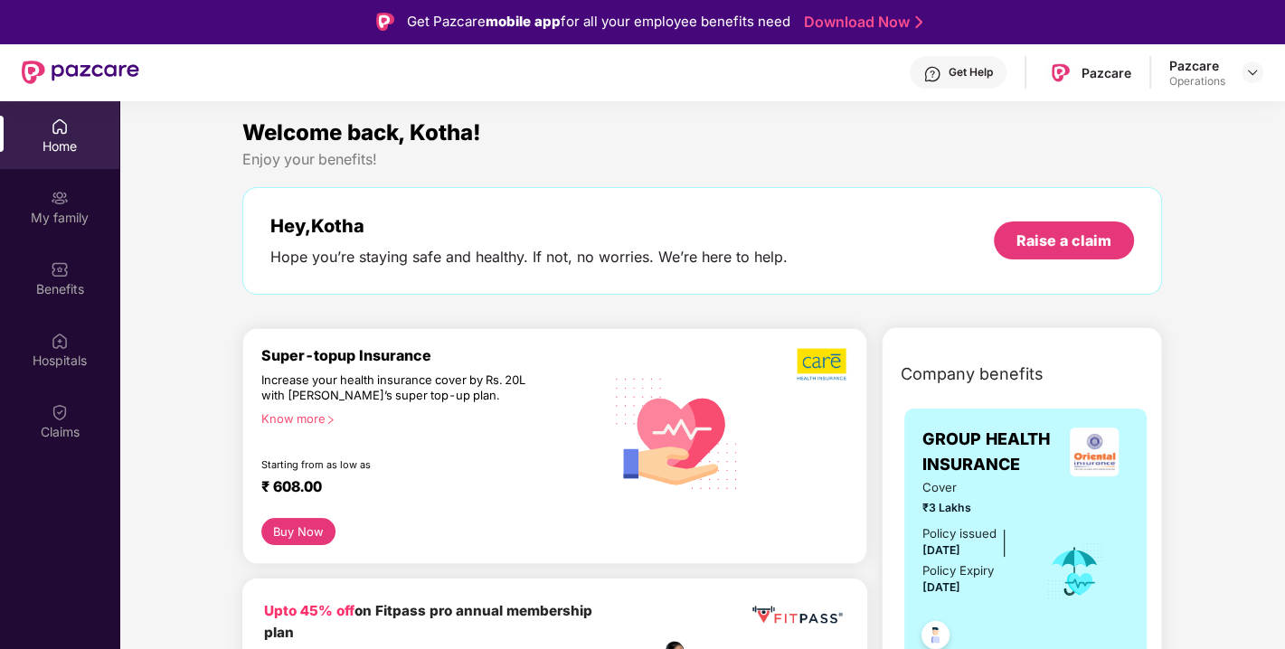
click at [1240, 63] on div "Pazcare Operations" at bounding box center [1216, 73] width 94 height 32
click at [1253, 74] on img at bounding box center [1252, 72] width 14 height 14
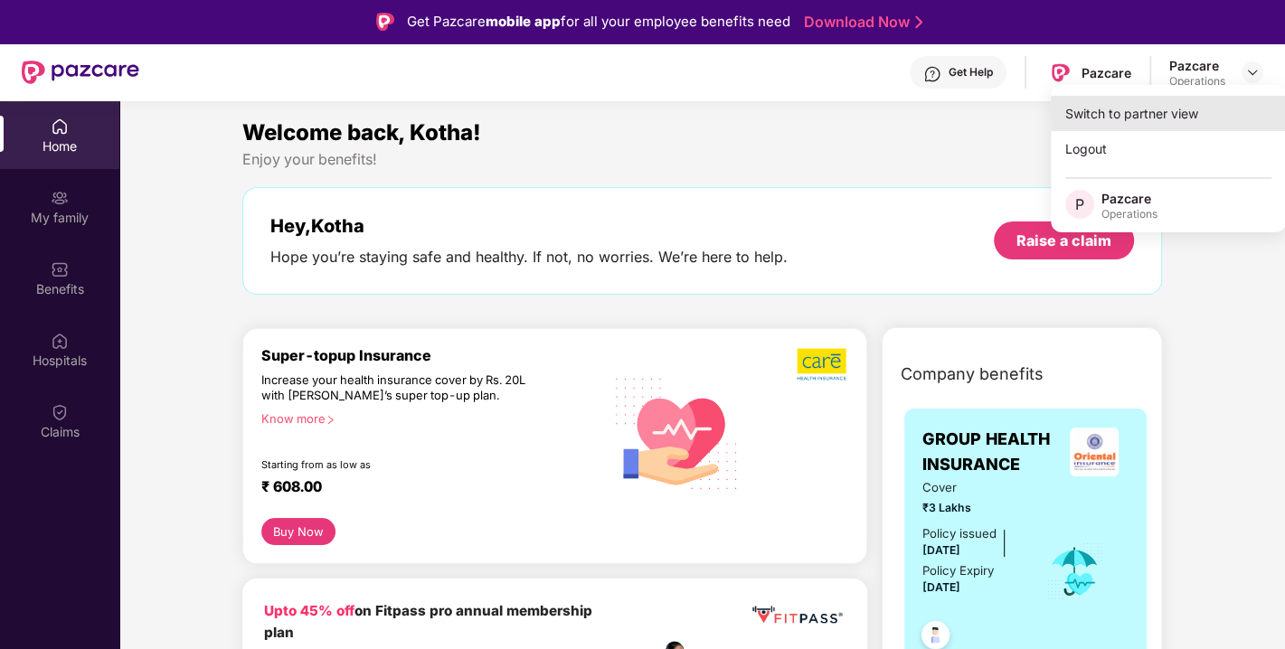
click at [1180, 121] on div "Switch to partner view" at bounding box center [1168, 113] width 235 height 35
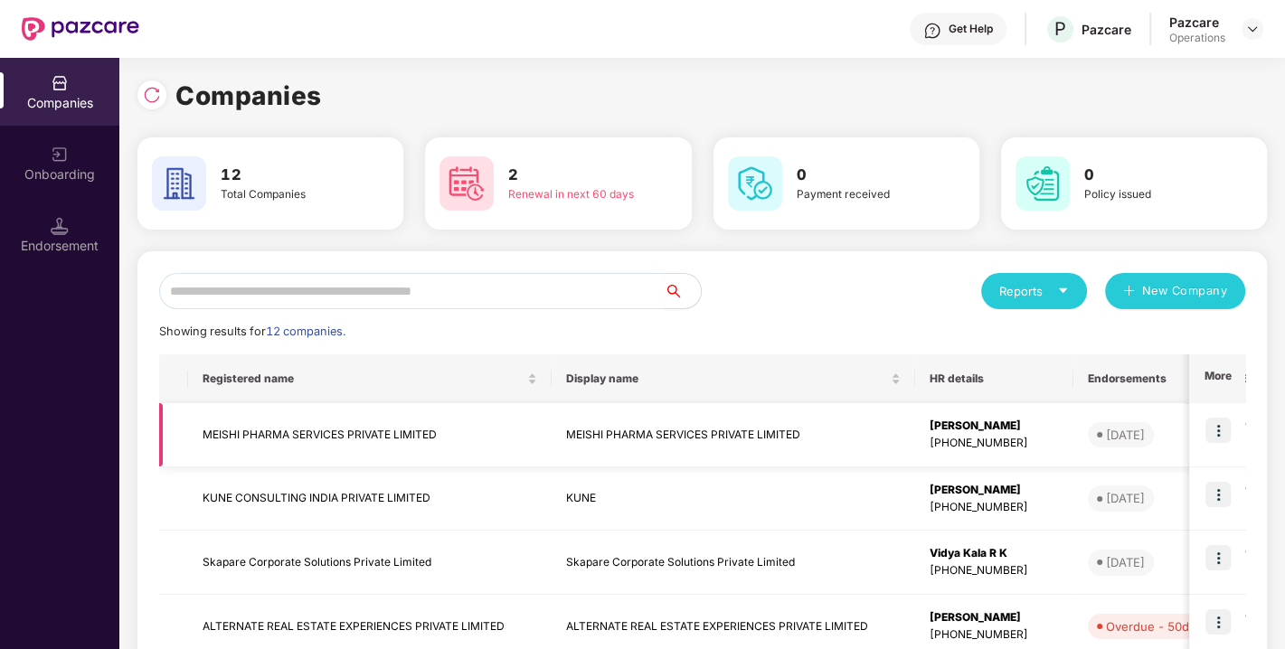
click at [424, 445] on td "MEISHI PHARMA SERVICES PRIVATE LIMITED" at bounding box center [370, 435] width 364 height 64
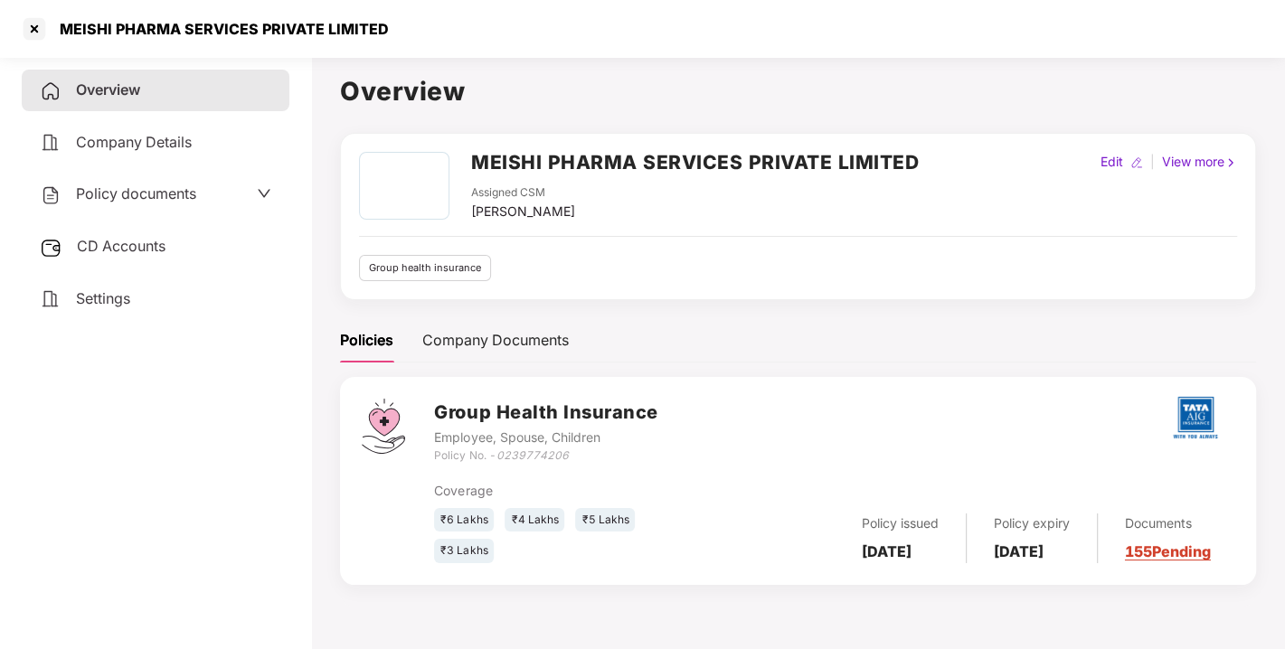
click at [1065, 587] on div "Group Health Insurance Employee, Spouse, Children Policy No. - 0239774206 Cover…" at bounding box center [798, 492] width 916 height 230
click at [31, 35] on div at bounding box center [34, 28] width 29 height 29
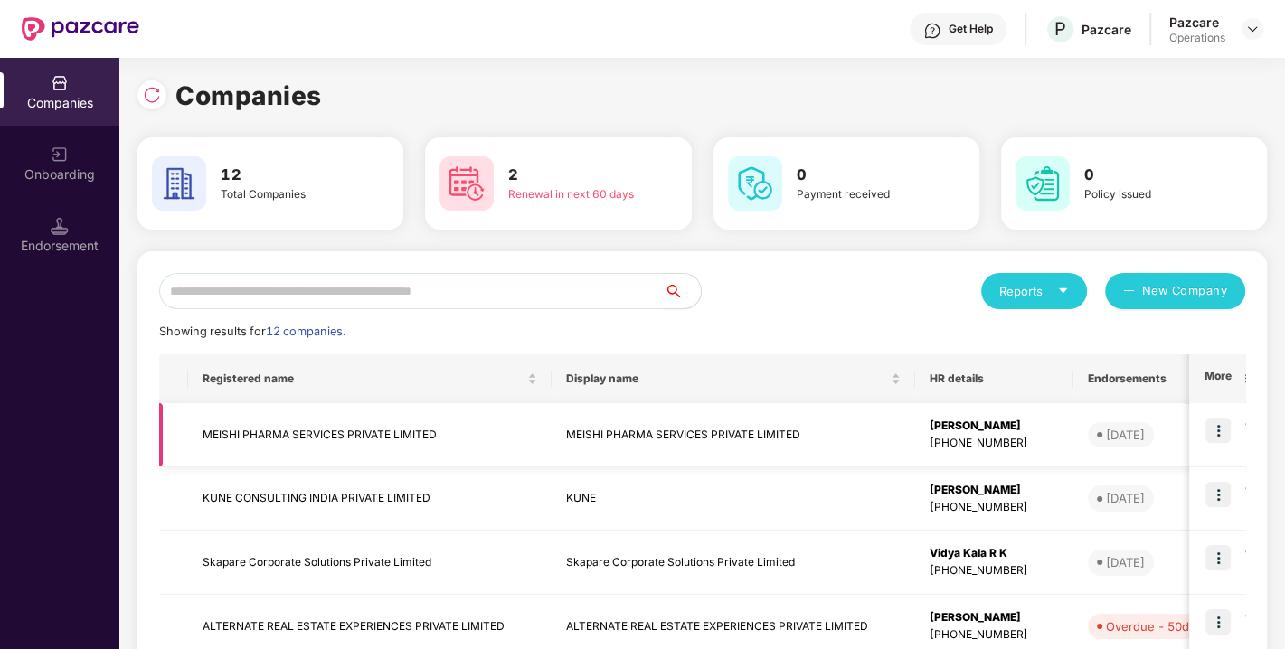
scroll to position [492, 0]
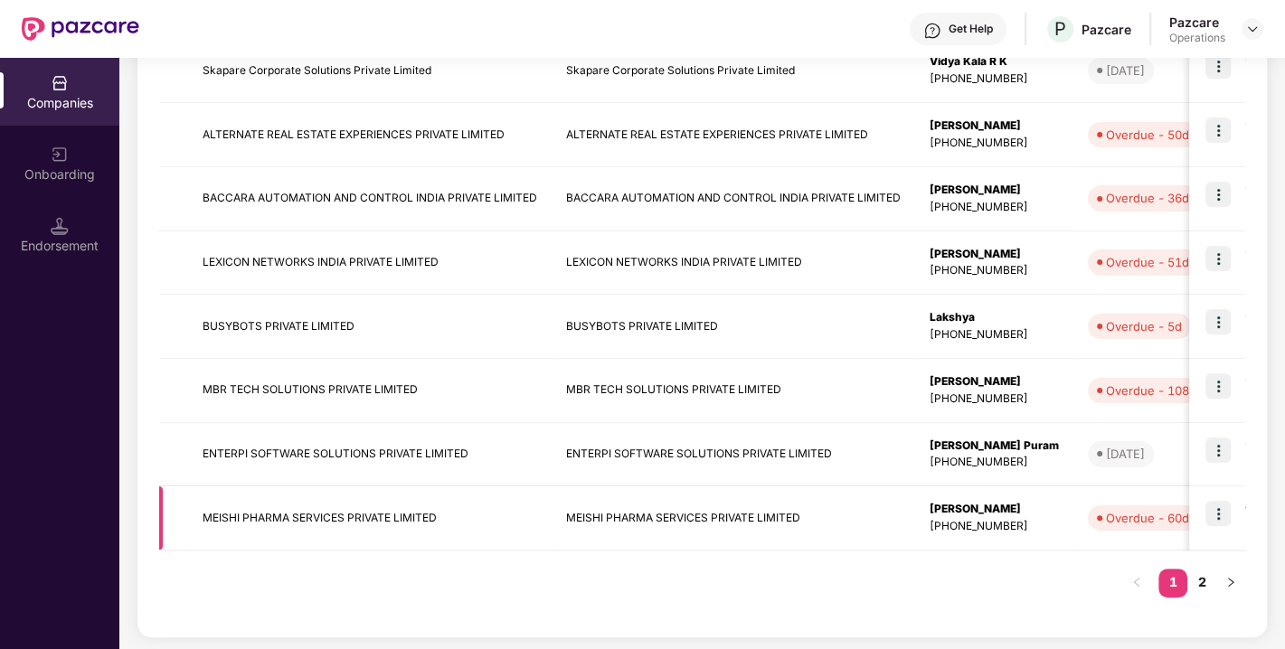
click at [1222, 511] on img at bounding box center [1218, 513] width 25 height 25
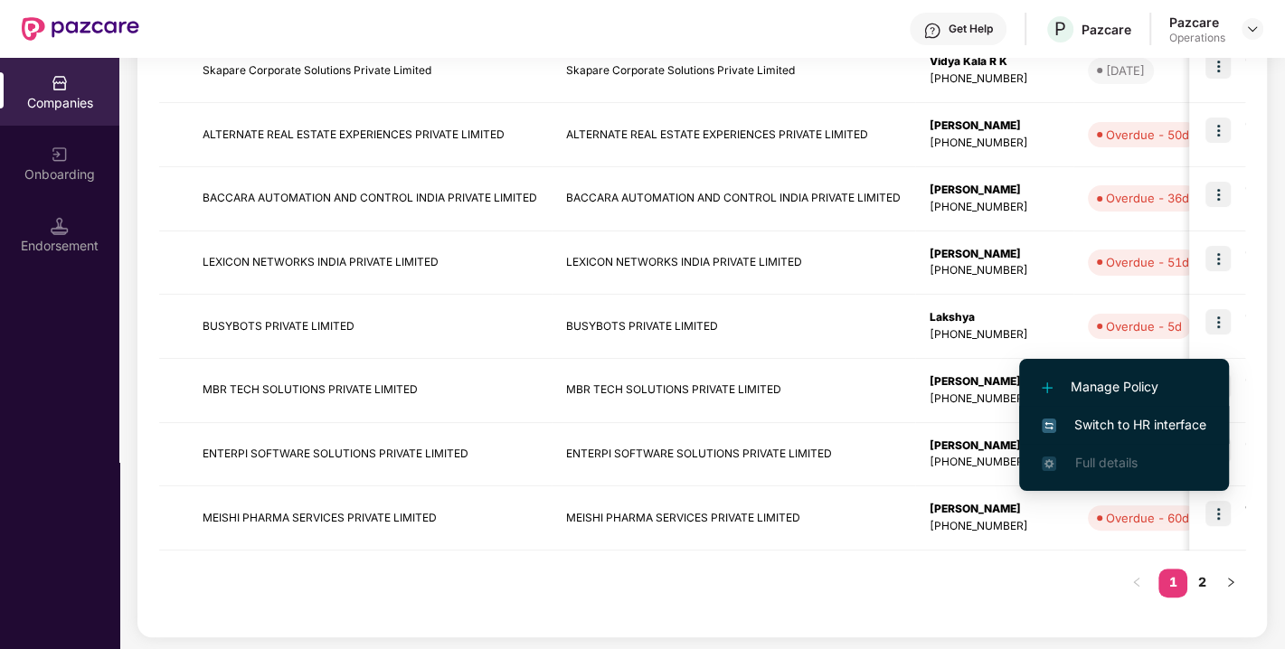
click at [1101, 417] on span "Switch to HR interface" at bounding box center [1124, 425] width 165 height 20
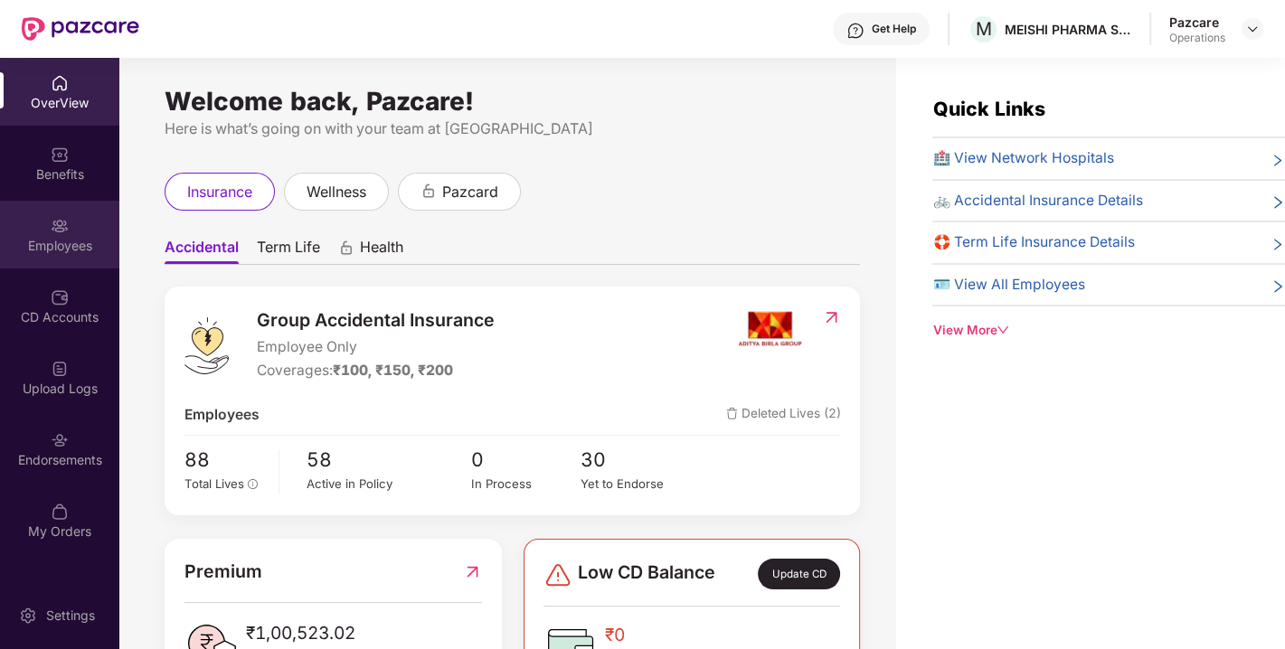
click at [24, 240] on div "Employees" at bounding box center [59, 246] width 119 height 18
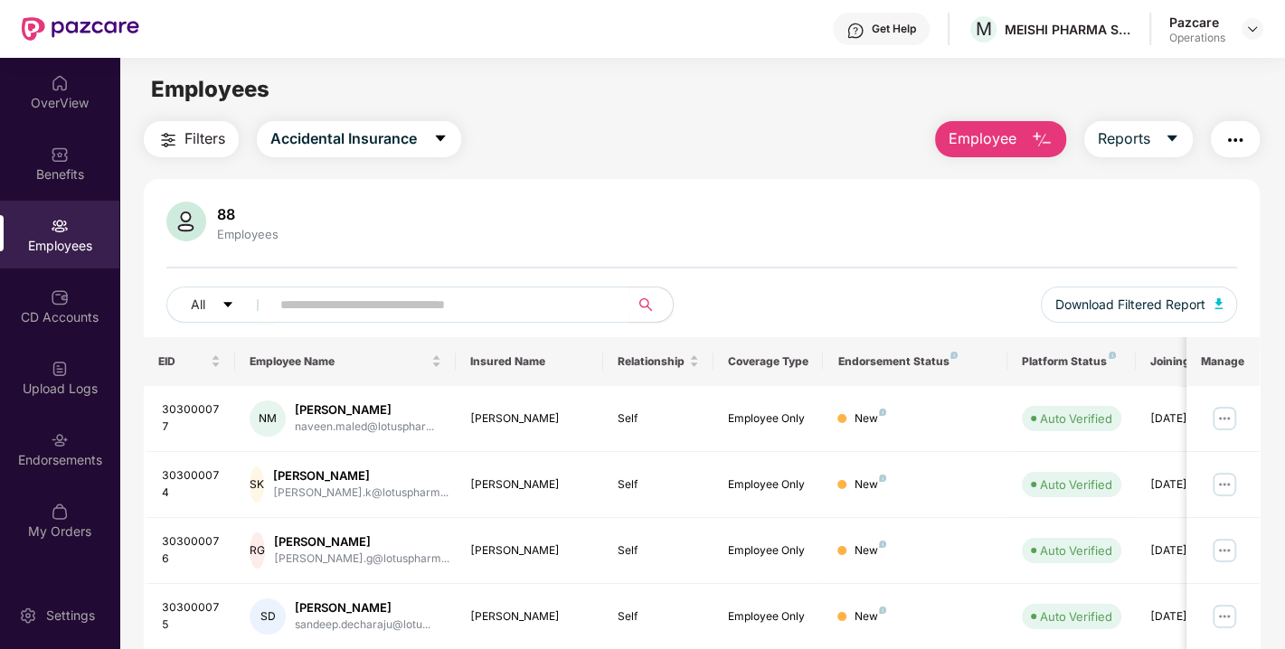
click at [1245, 143] on img "button" at bounding box center [1236, 140] width 22 height 22
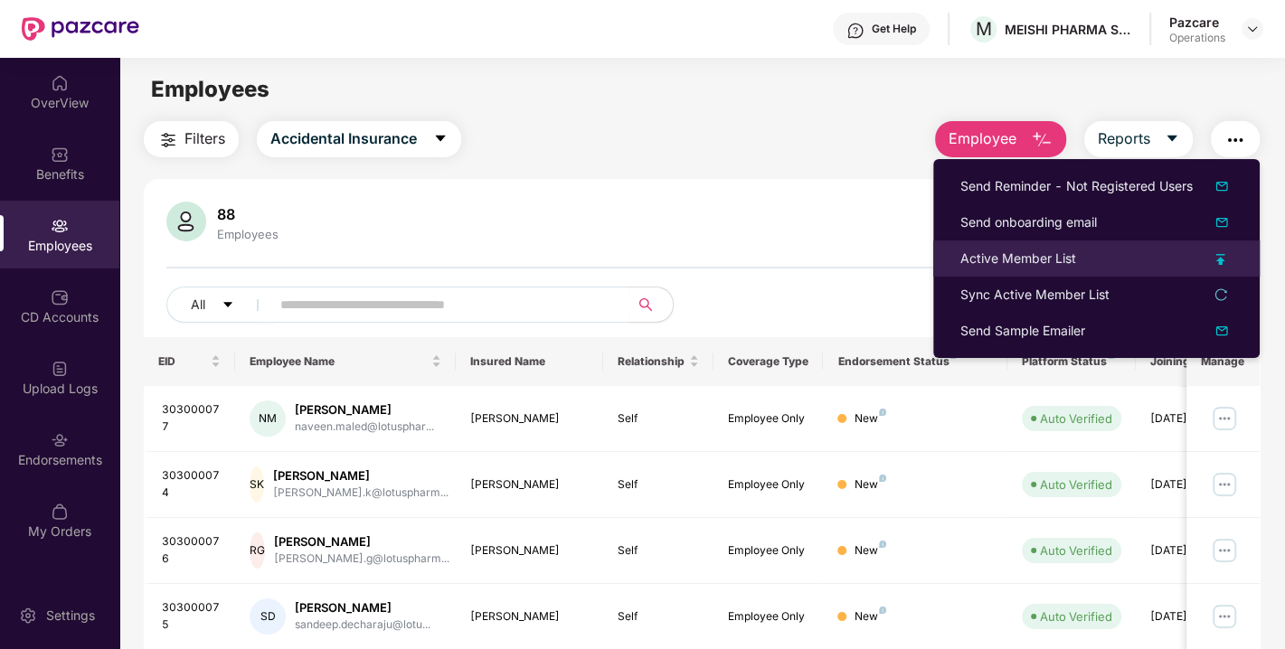
click at [984, 248] on li "Active Member List" at bounding box center [1096, 259] width 327 height 36
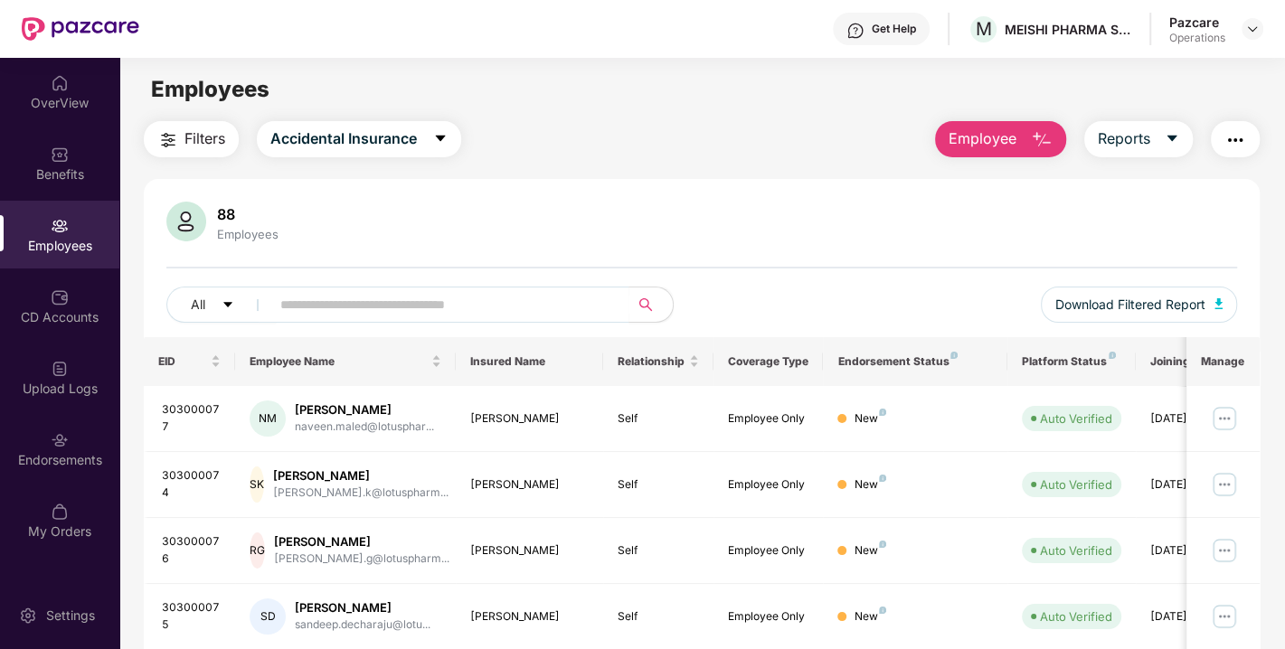
click at [1232, 143] on img "button" at bounding box center [1236, 140] width 22 height 22
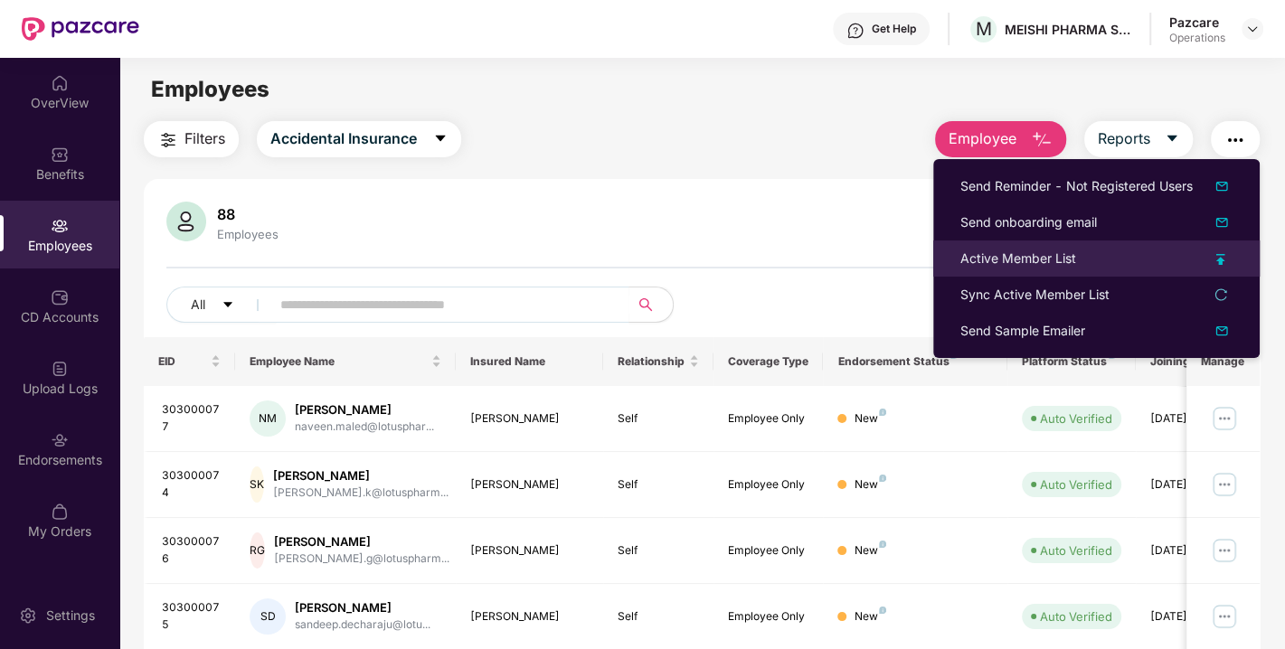
click at [1047, 254] on div "Active Member List" at bounding box center [1019, 259] width 116 height 20
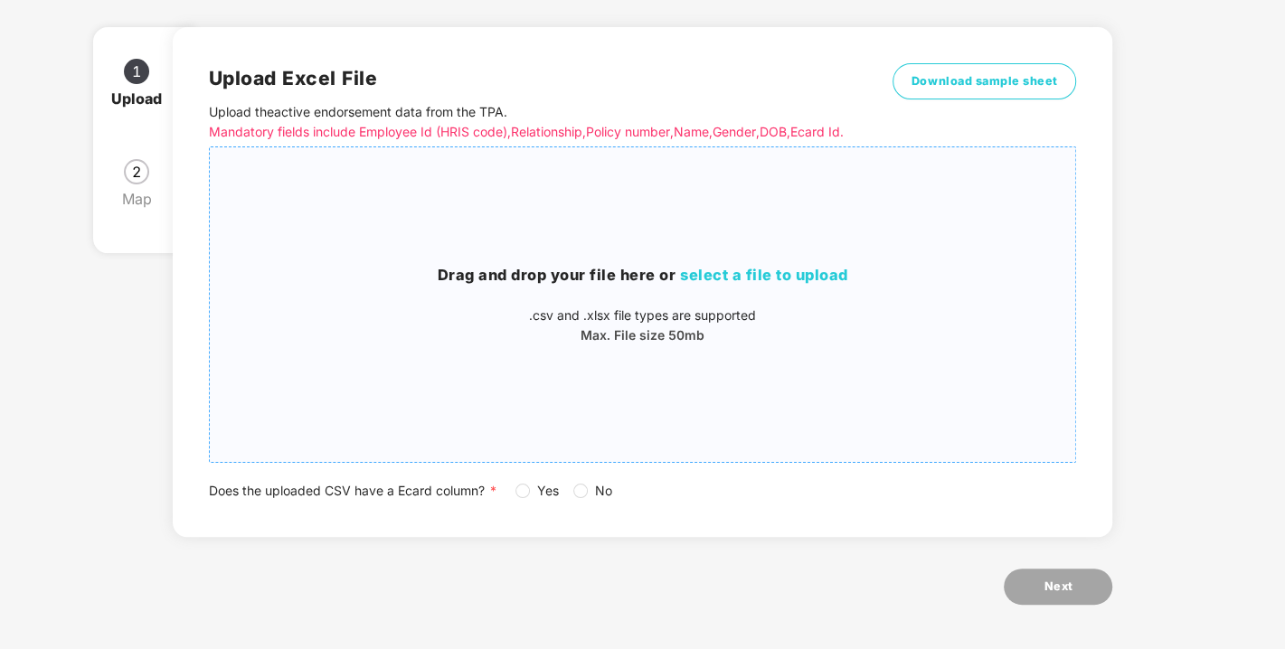
scroll to position [114, 0]
click at [514, 500] on div "Does the uploaded CSV have a Ecard column? * Yes No" at bounding box center [643, 490] width 868 height 20
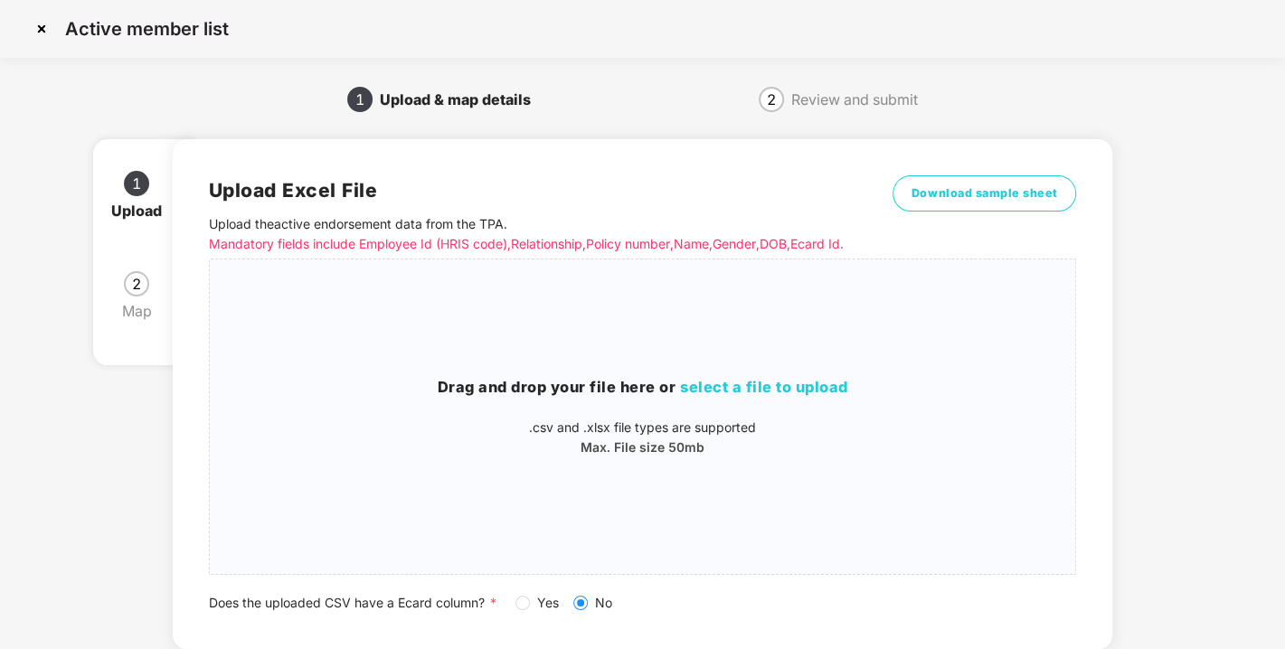
click at [44, 28] on img at bounding box center [41, 28] width 29 height 29
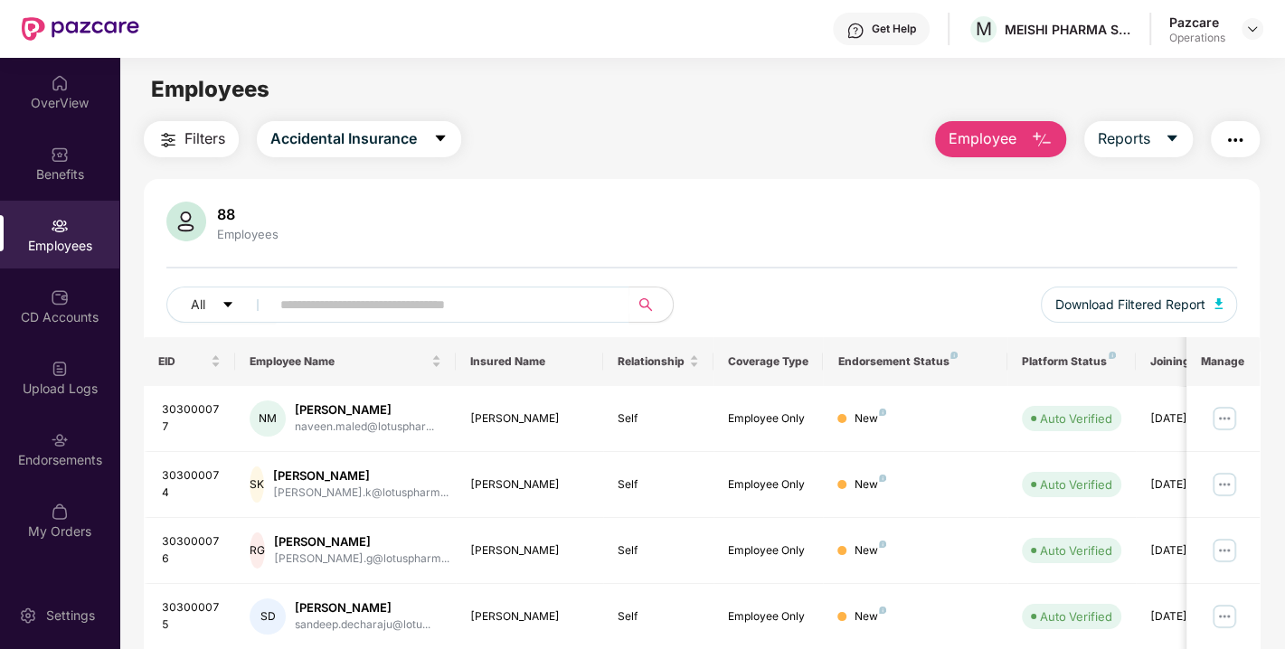
click at [185, 136] on span "Filters" at bounding box center [205, 139] width 41 height 23
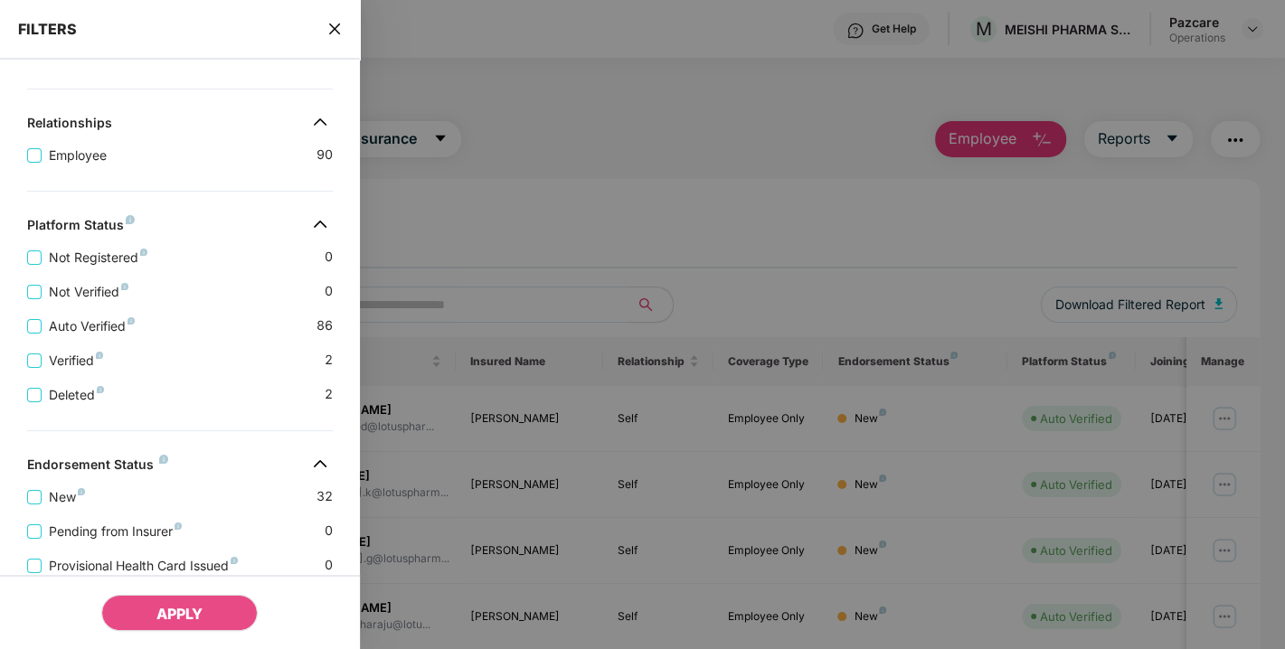
scroll to position [458, 0]
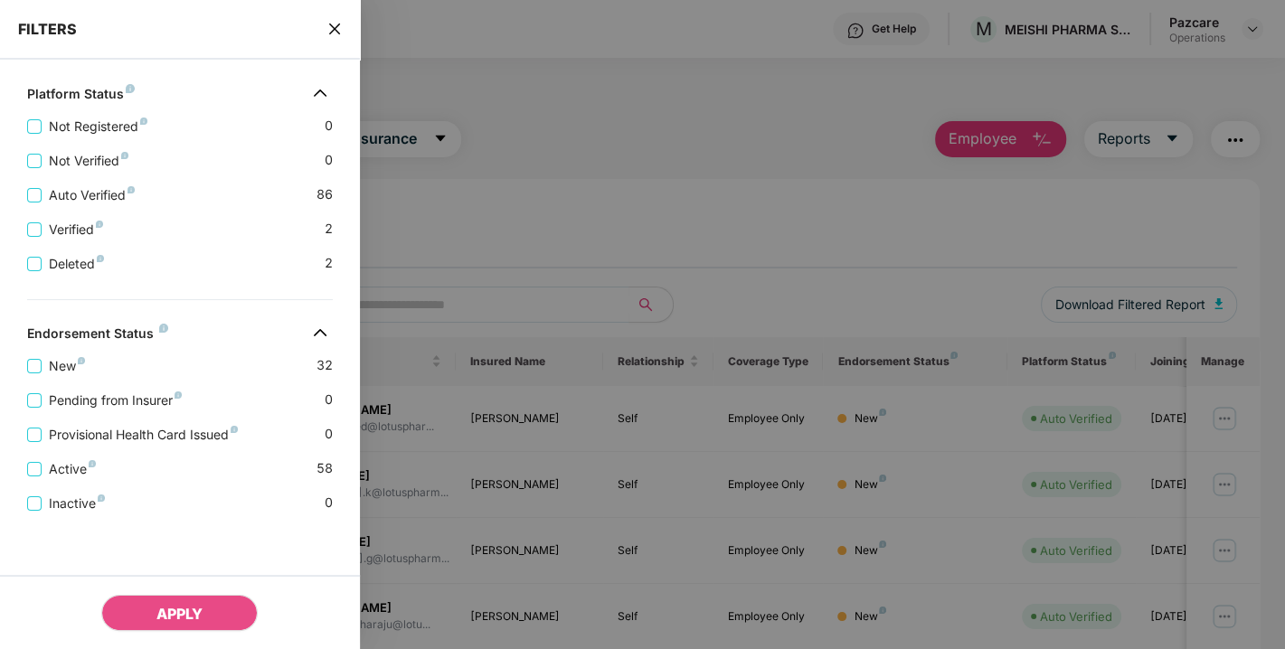
click at [327, 22] on icon "close" at bounding box center [334, 29] width 14 height 14
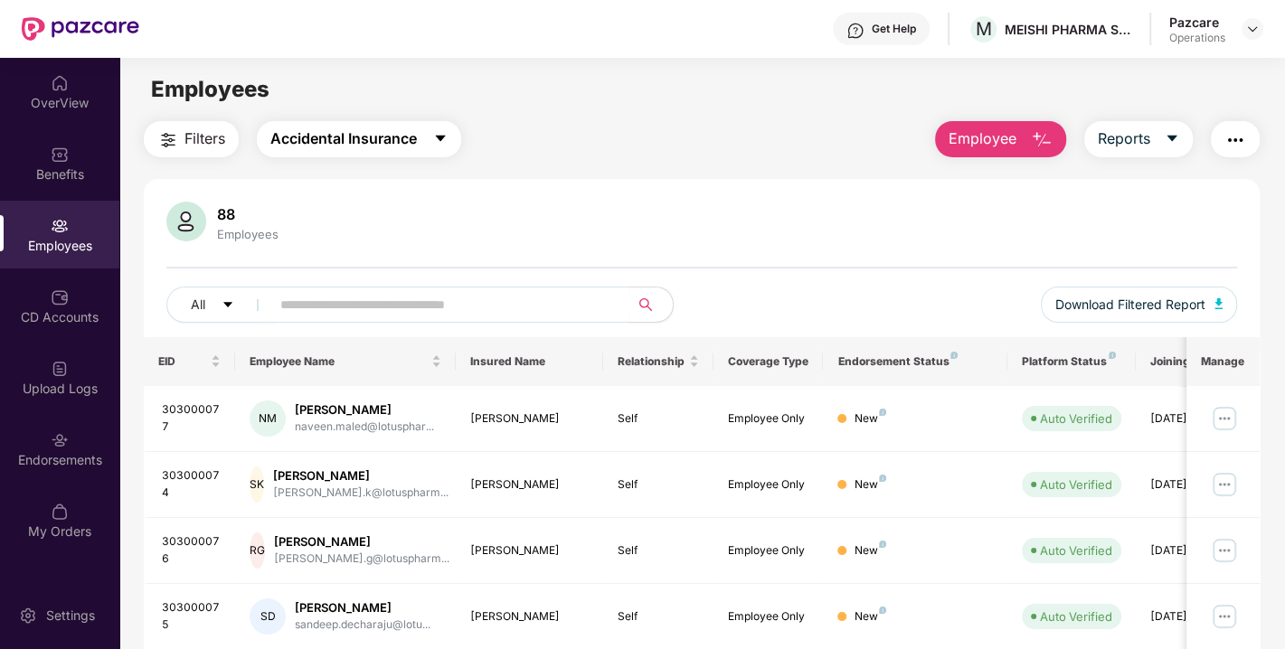
click at [386, 143] on span "Accidental Insurance" at bounding box center [343, 139] width 147 height 23
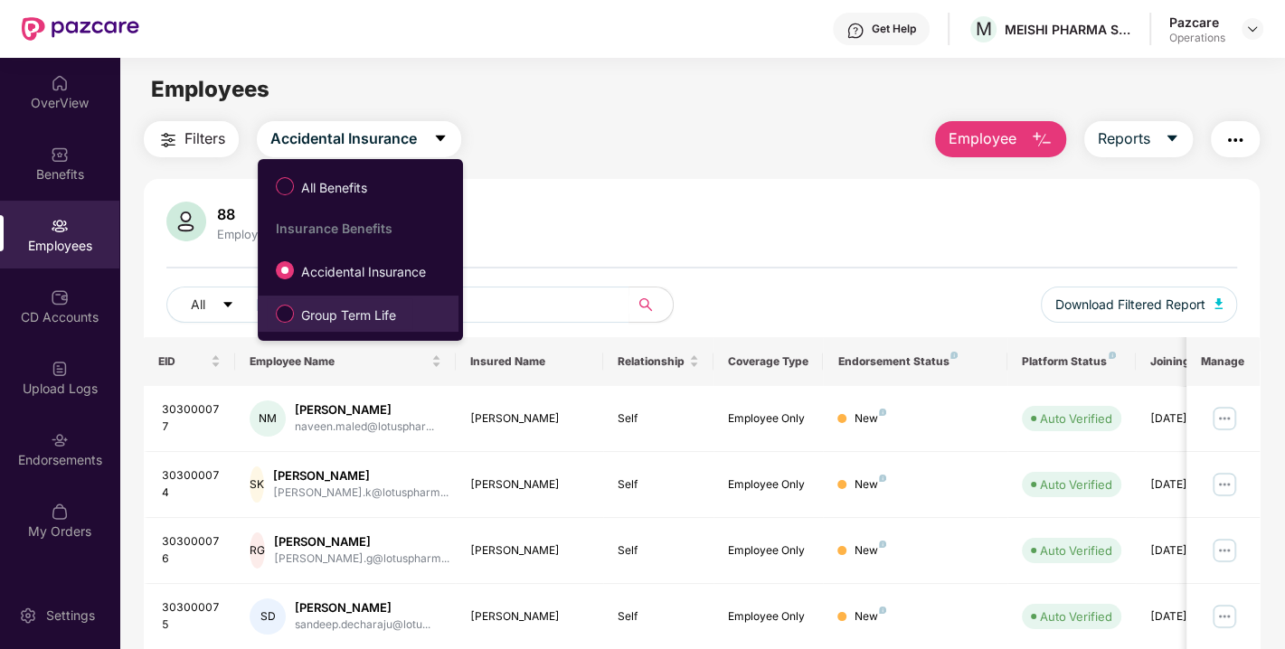
click at [380, 307] on span "Group Term Life" at bounding box center [348, 316] width 109 height 20
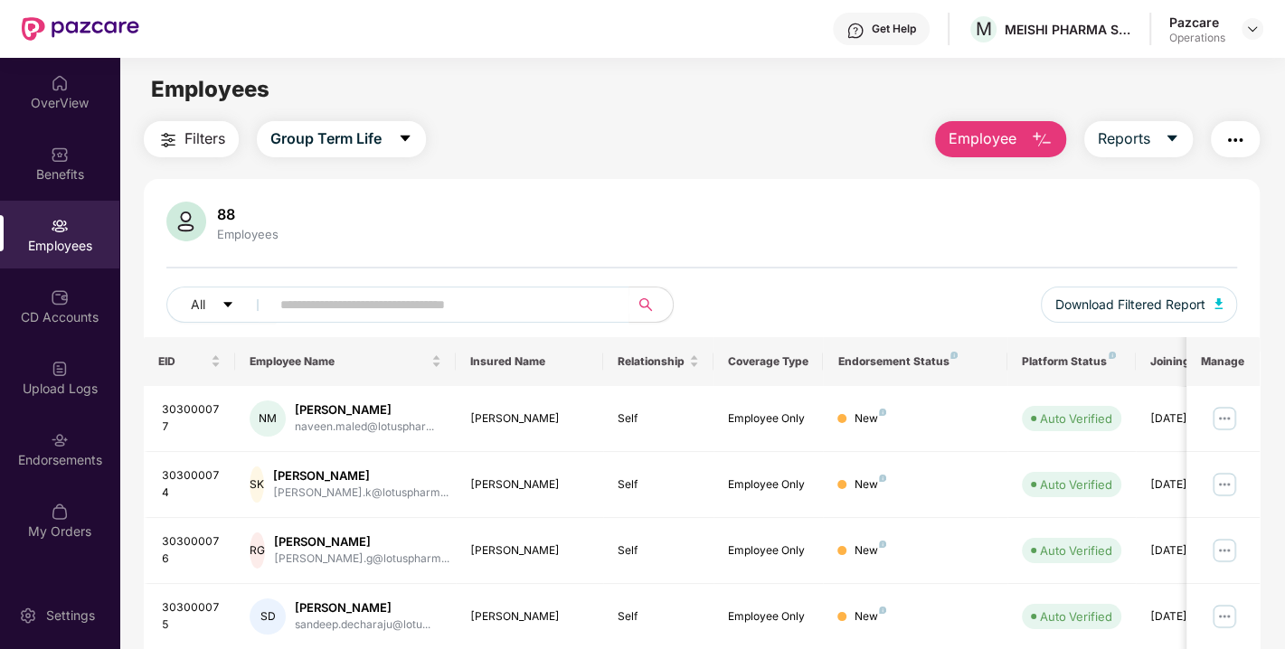
click at [202, 130] on span "Filters" at bounding box center [205, 139] width 41 height 23
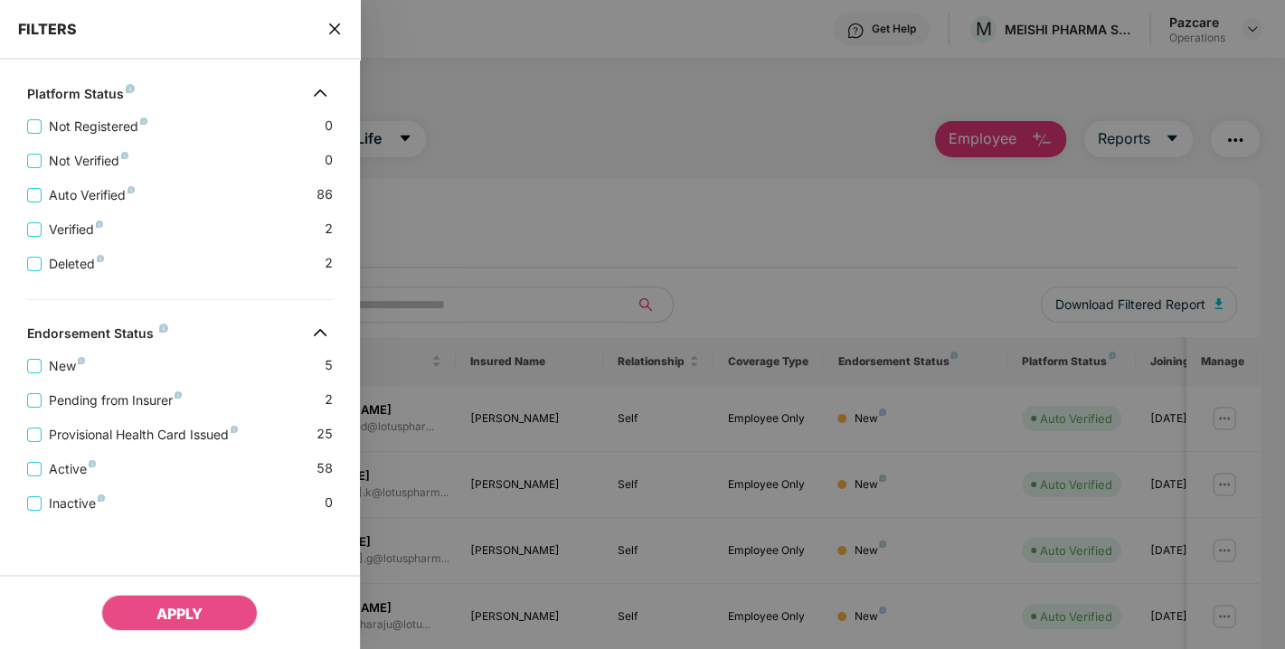
click at [336, 17] on div "FILTERS" at bounding box center [180, 30] width 360 height 60
click at [336, 36] on span "close" at bounding box center [334, 29] width 14 height 18
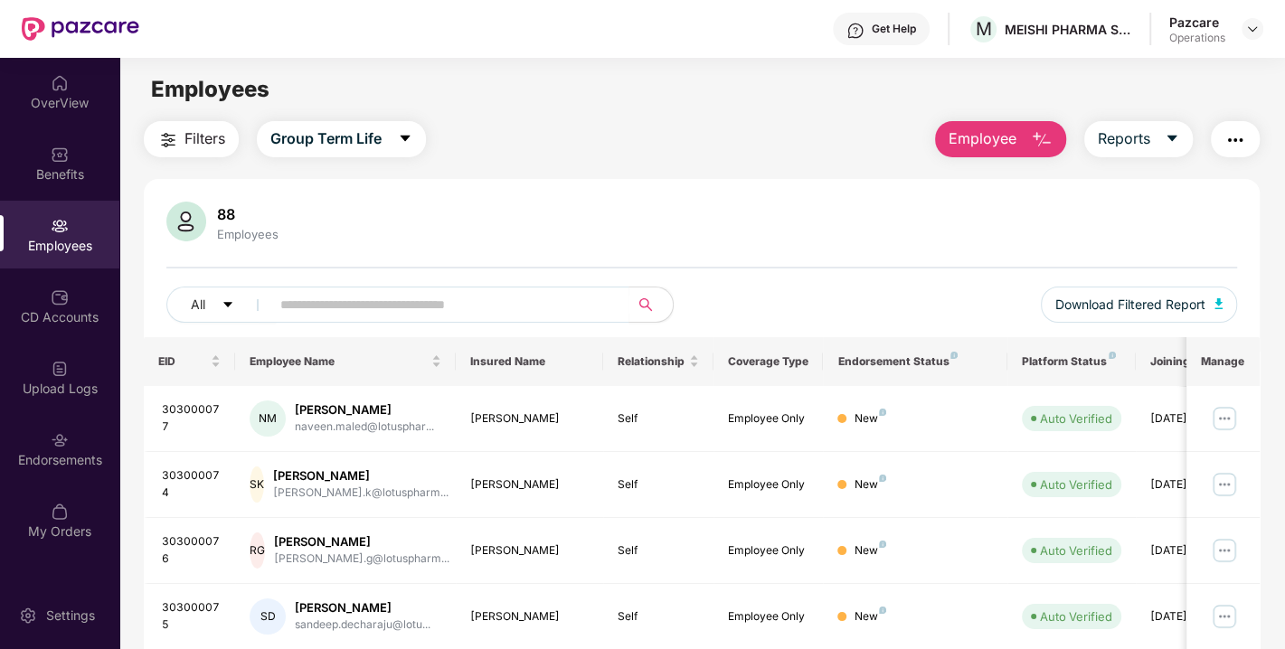
click at [222, 126] on button "Filters" at bounding box center [191, 139] width 95 height 36
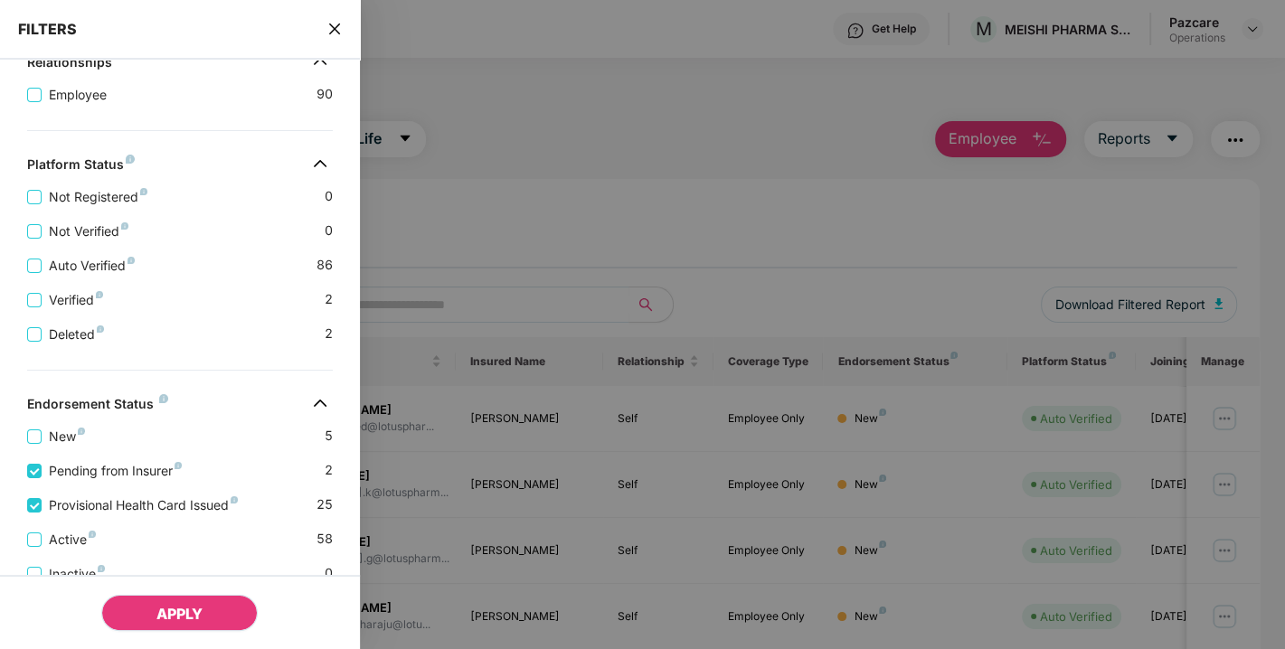
click at [196, 607] on span "APPLY" at bounding box center [179, 614] width 46 height 18
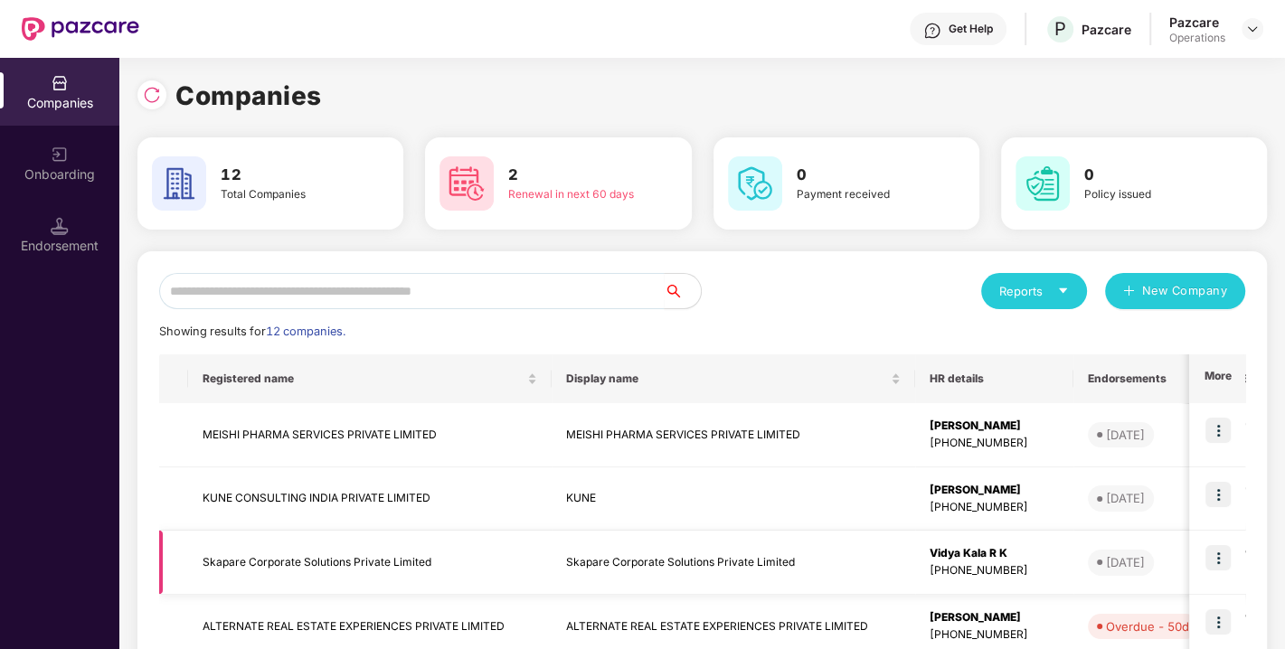
scroll to position [492, 0]
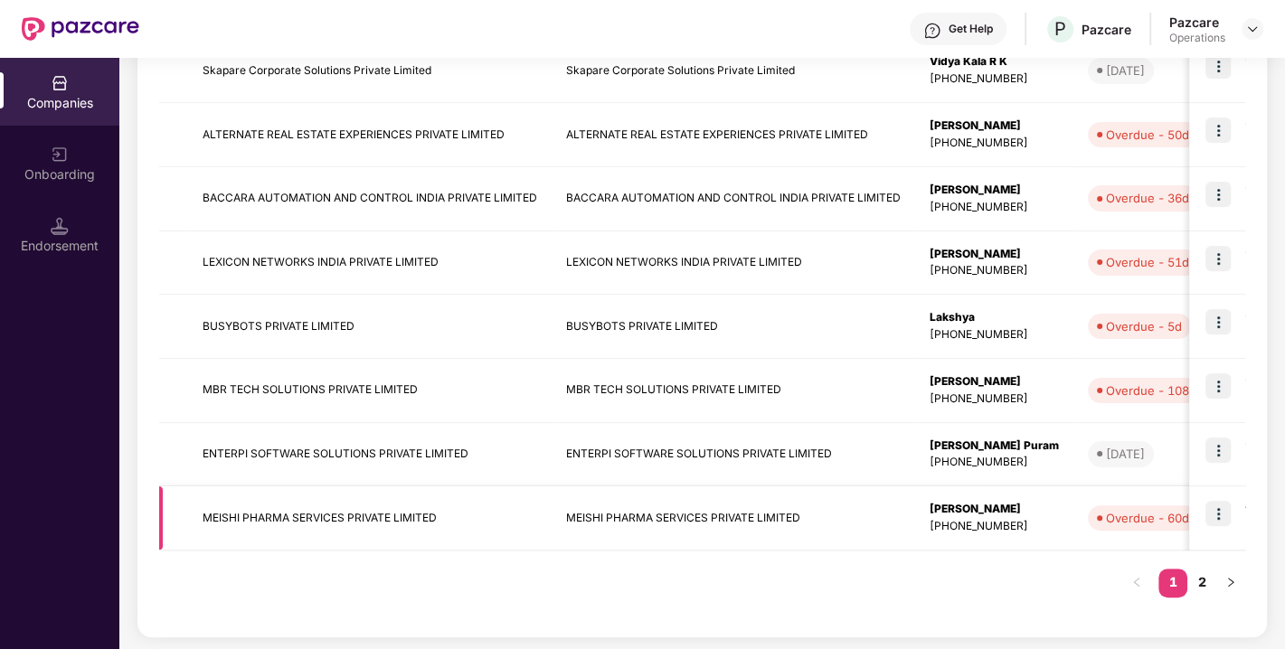
click at [1217, 516] on img at bounding box center [1218, 513] width 25 height 25
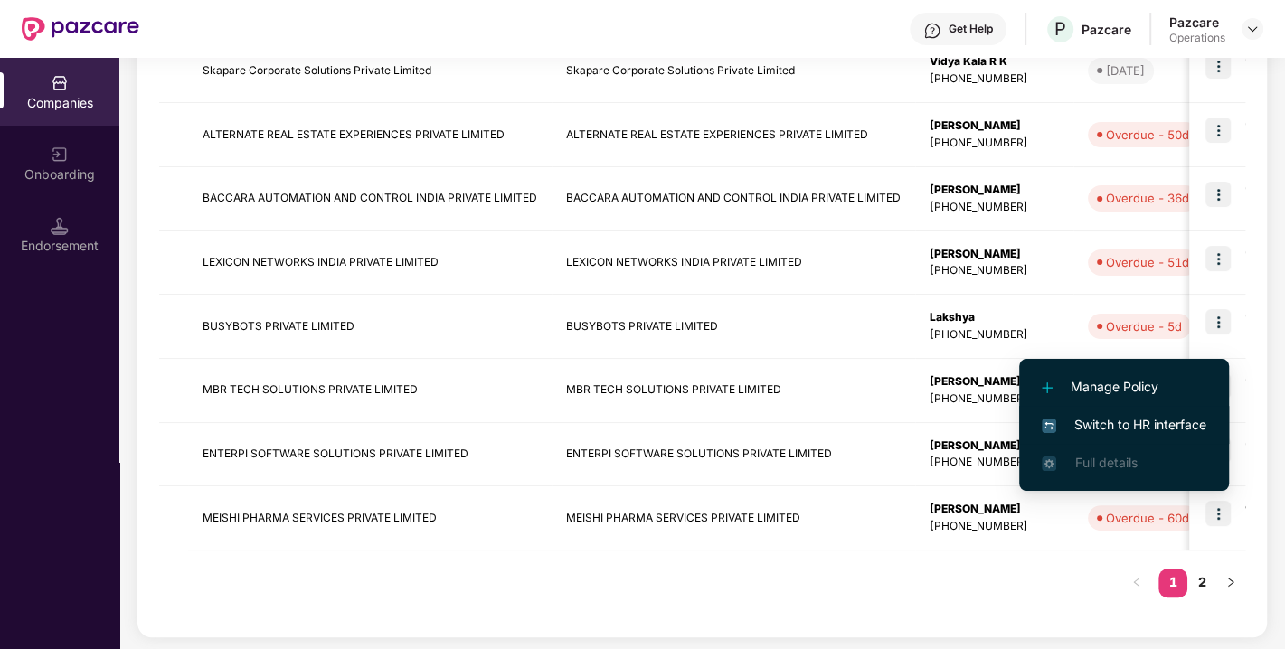
click at [1083, 420] on span "Switch to HR interface" at bounding box center [1124, 425] width 165 height 20
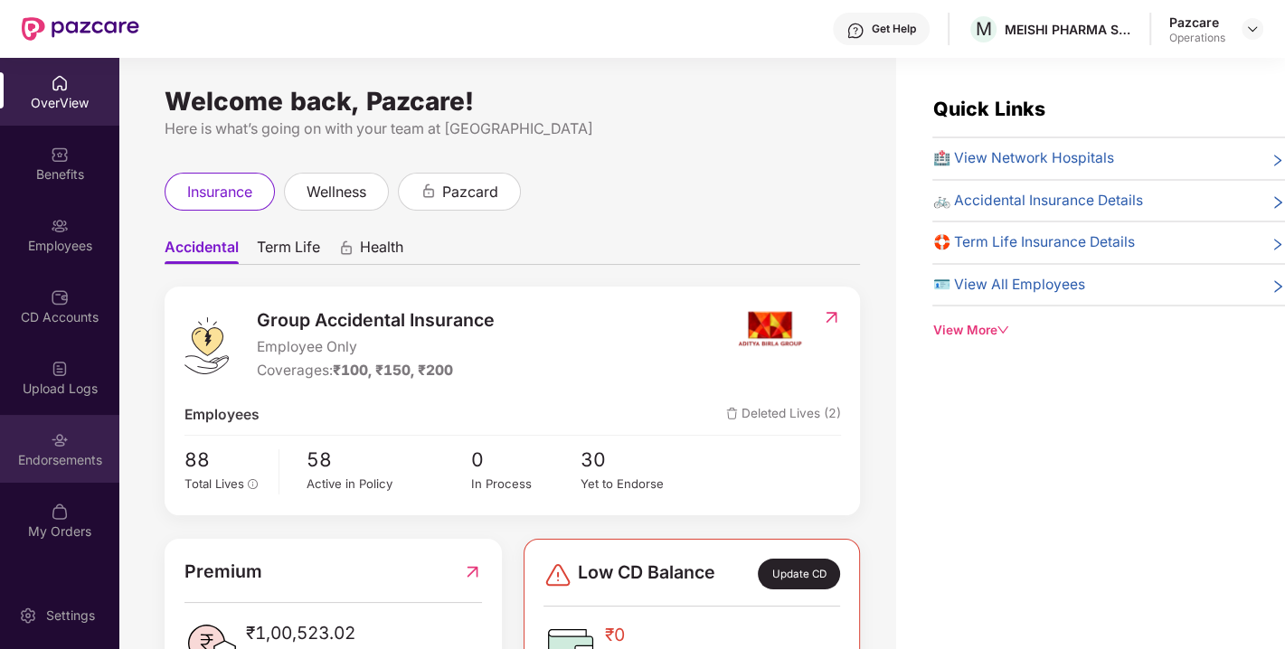
click at [64, 470] on div "Endorsements" at bounding box center [59, 449] width 119 height 68
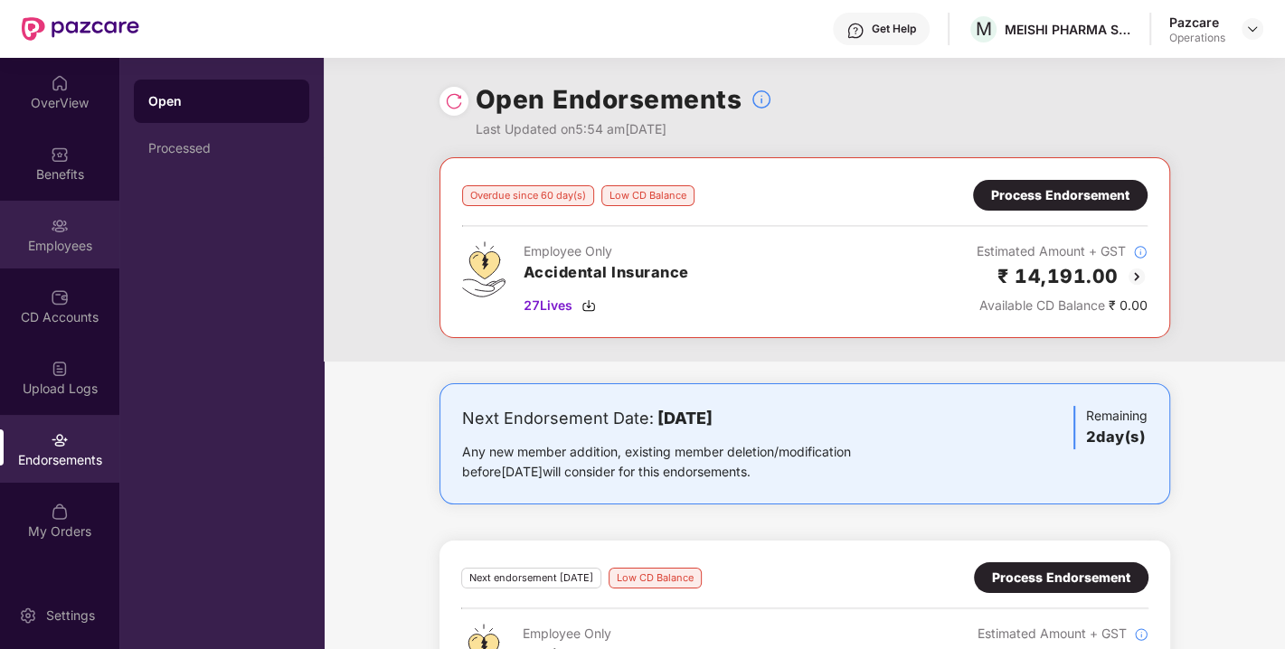
click at [57, 253] on div "Employees" at bounding box center [59, 246] width 119 height 18
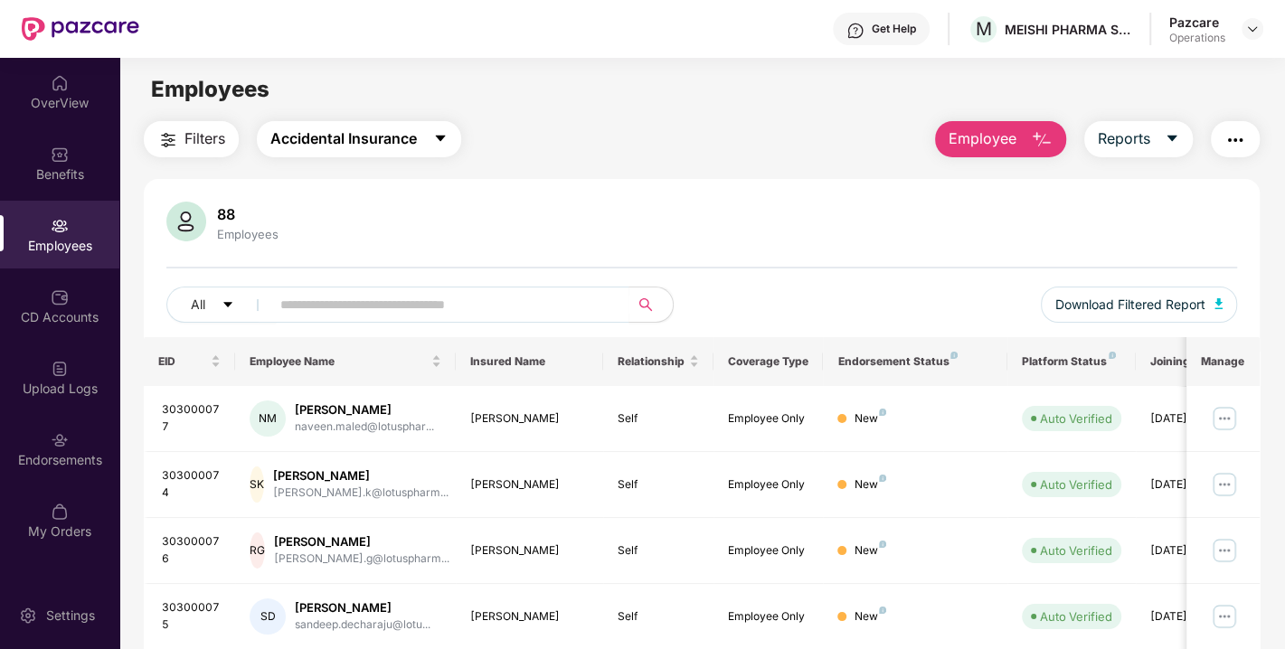
click at [381, 145] on span "Accidental Insurance" at bounding box center [343, 139] width 147 height 23
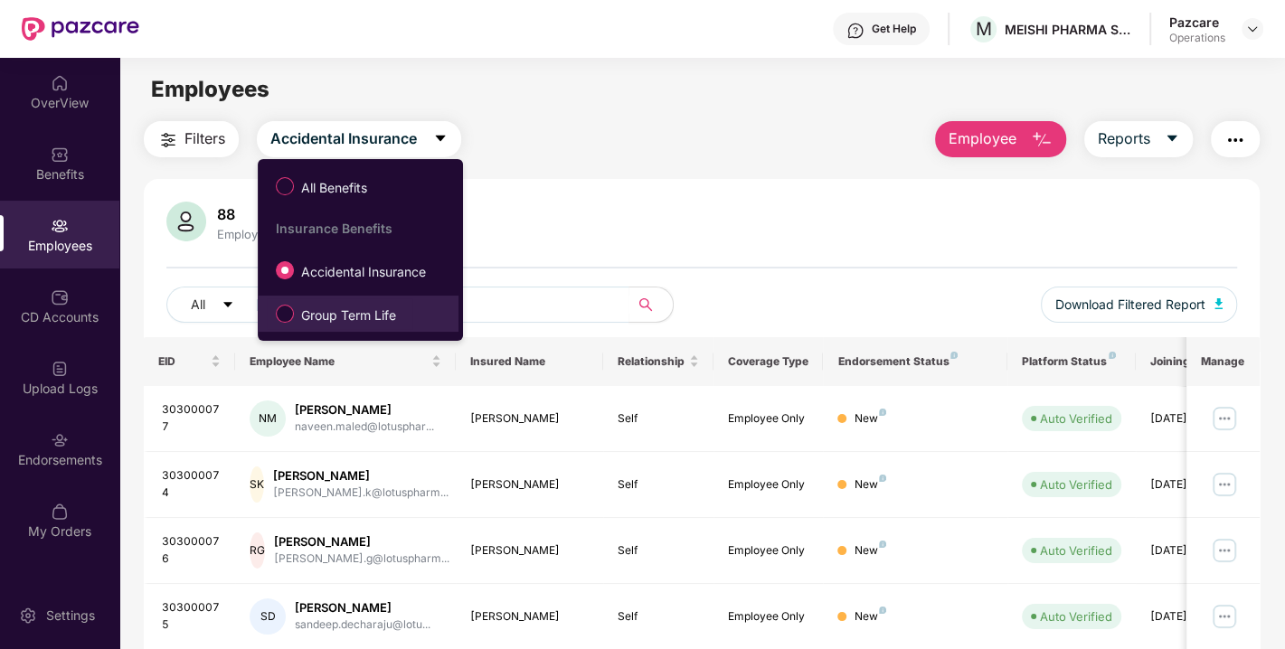
click at [386, 312] on span "Group Term Life" at bounding box center [348, 316] width 109 height 20
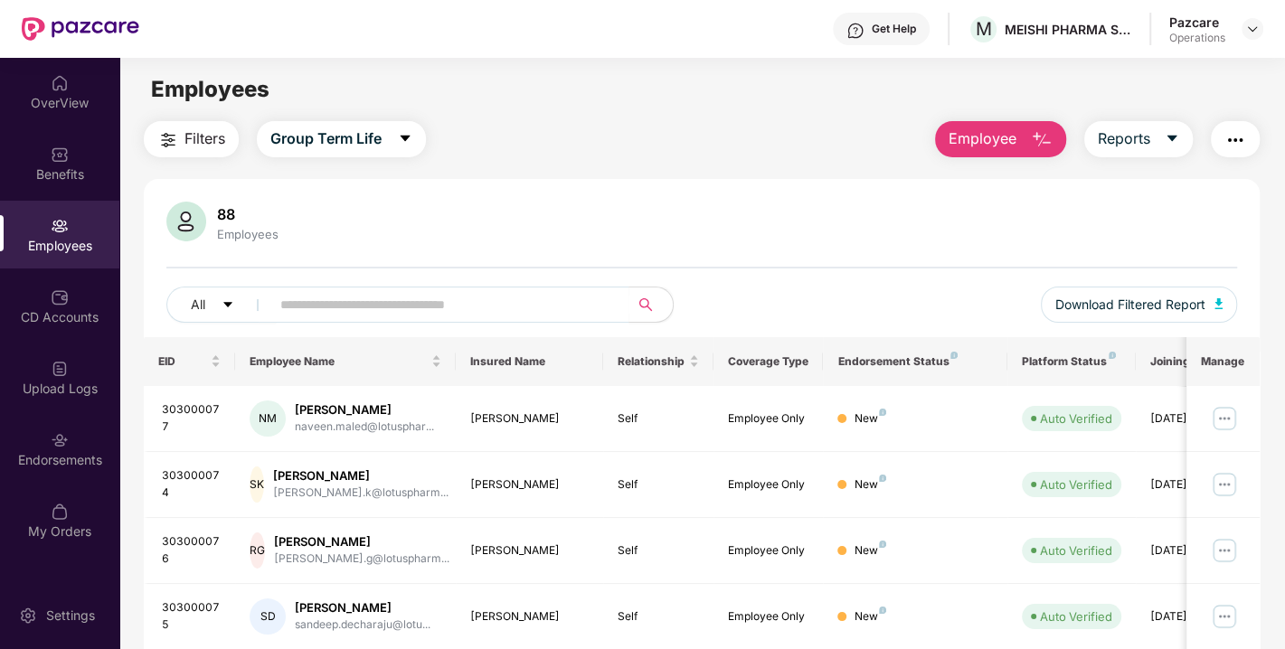
click at [206, 147] on span "Filters" at bounding box center [205, 139] width 41 height 23
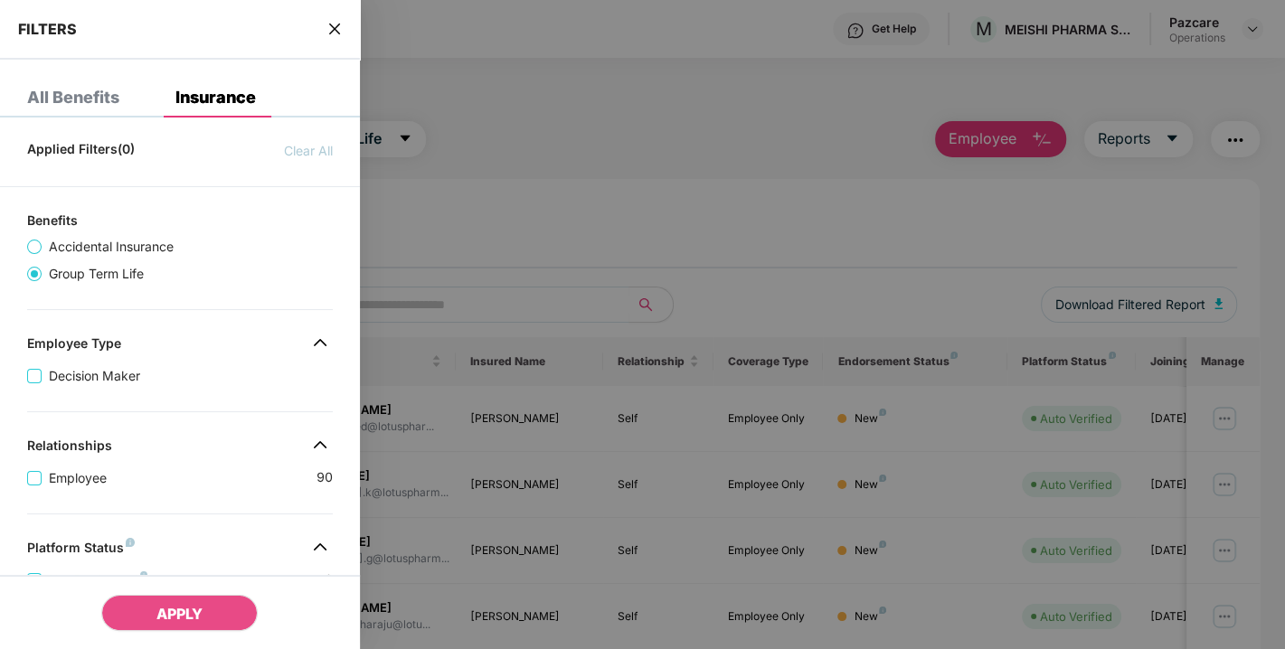
scroll to position [458, 0]
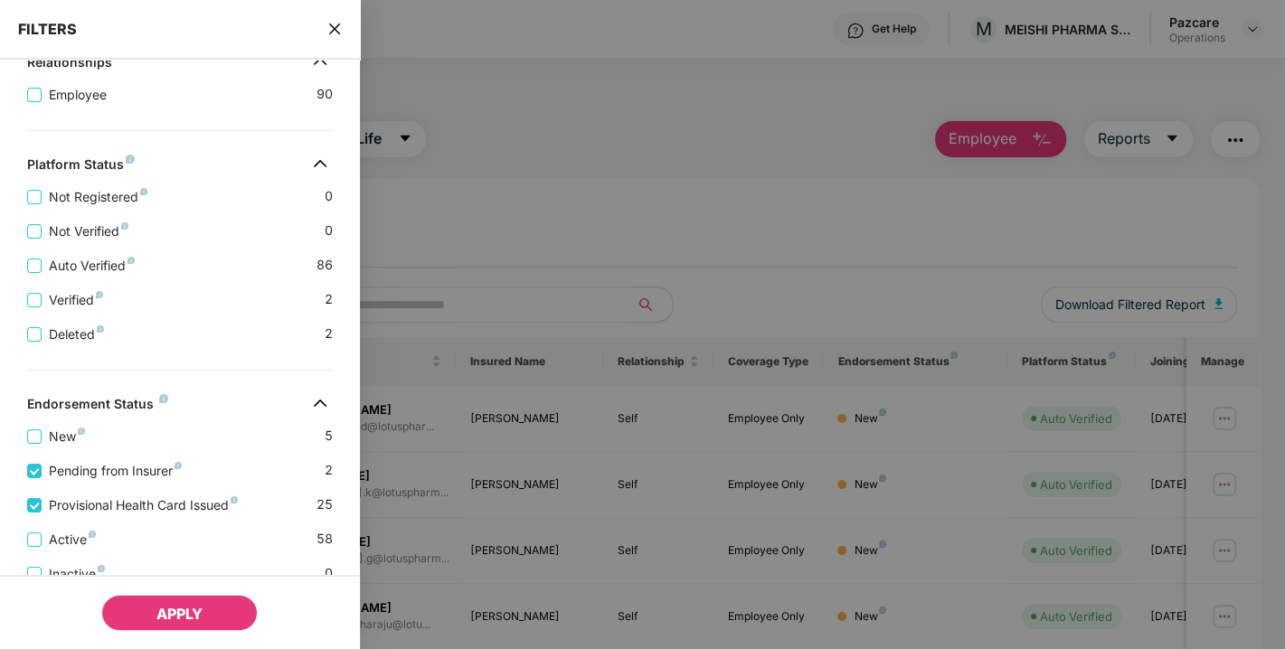
click at [175, 617] on span "APPLY" at bounding box center [179, 614] width 46 height 18
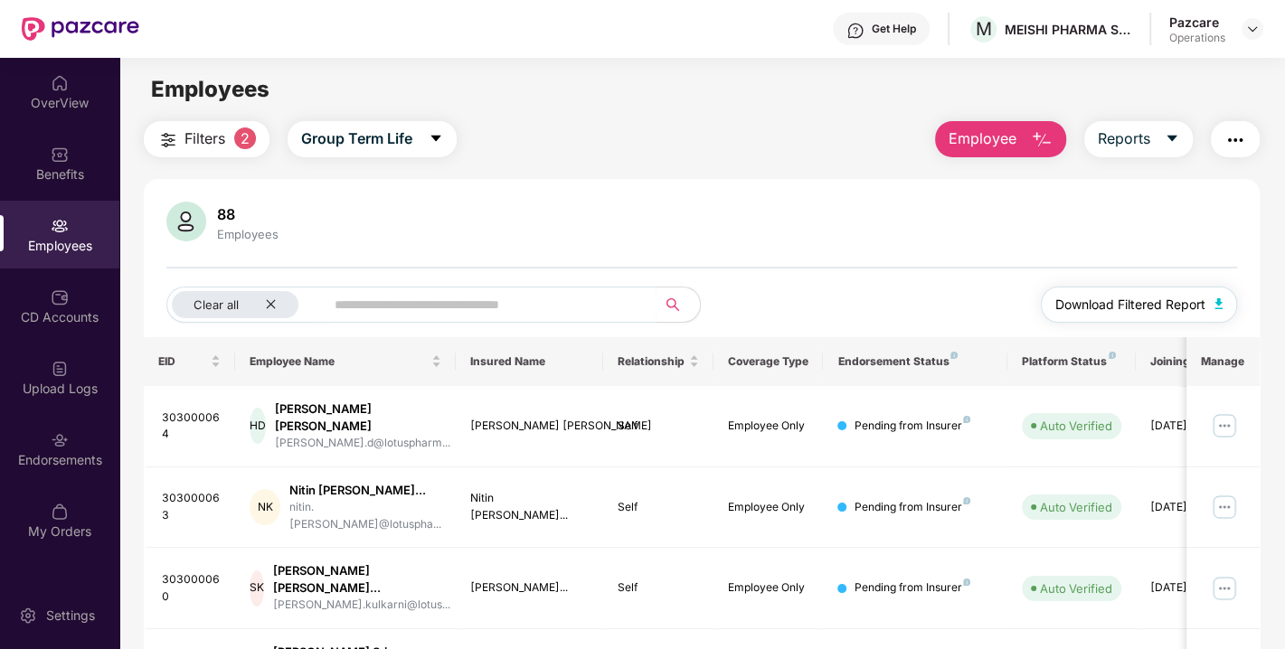
click at [1204, 307] on span "Download Filtered Report" at bounding box center [1130, 305] width 150 height 20
click at [1237, 140] on img "button" at bounding box center [1236, 140] width 22 height 22
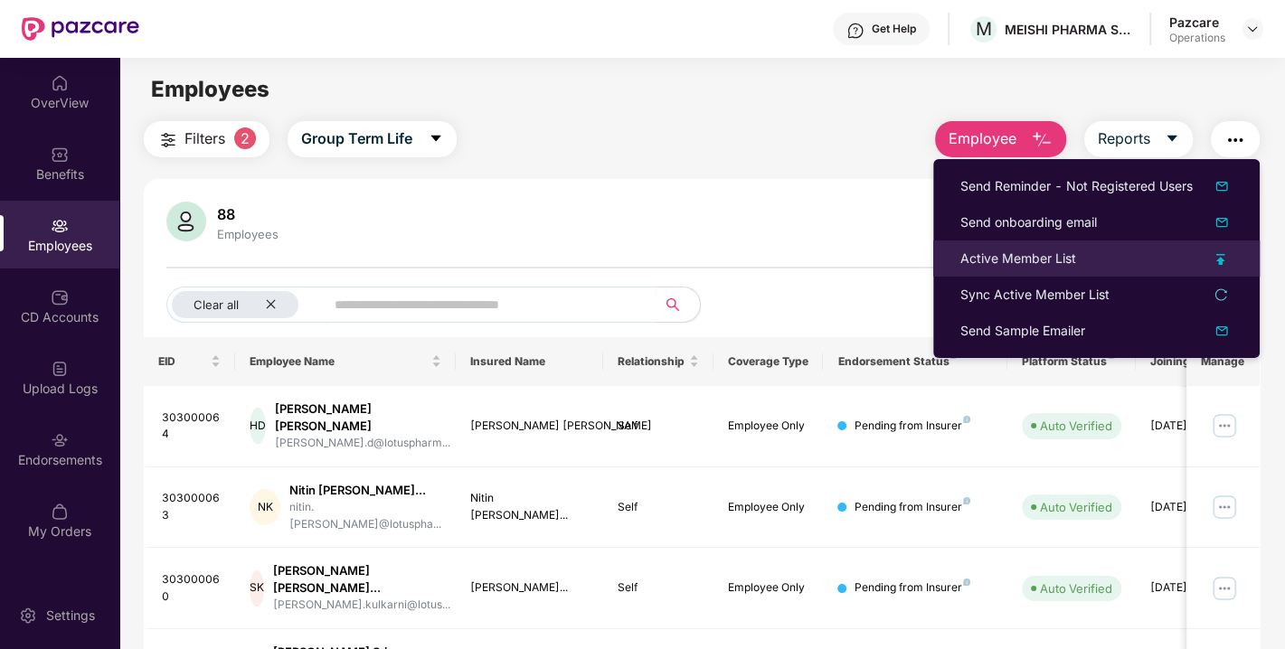
click at [1154, 251] on div "Active Member List" at bounding box center [1097, 259] width 272 height 20
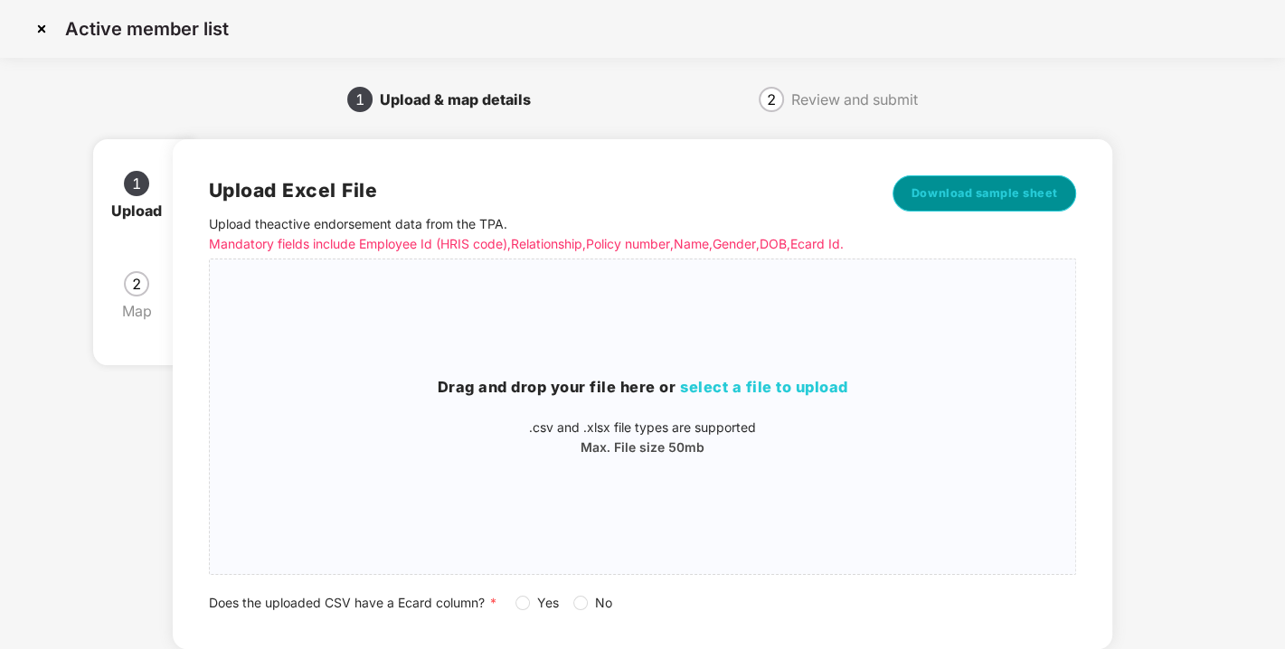
click at [954, 183] on button "Download sample sheet" at bounding box center [985, 193] width 185 height 36
click at [748, 396] on span "select a file to upload" at bounding box center [764, 387] width 168 height 18
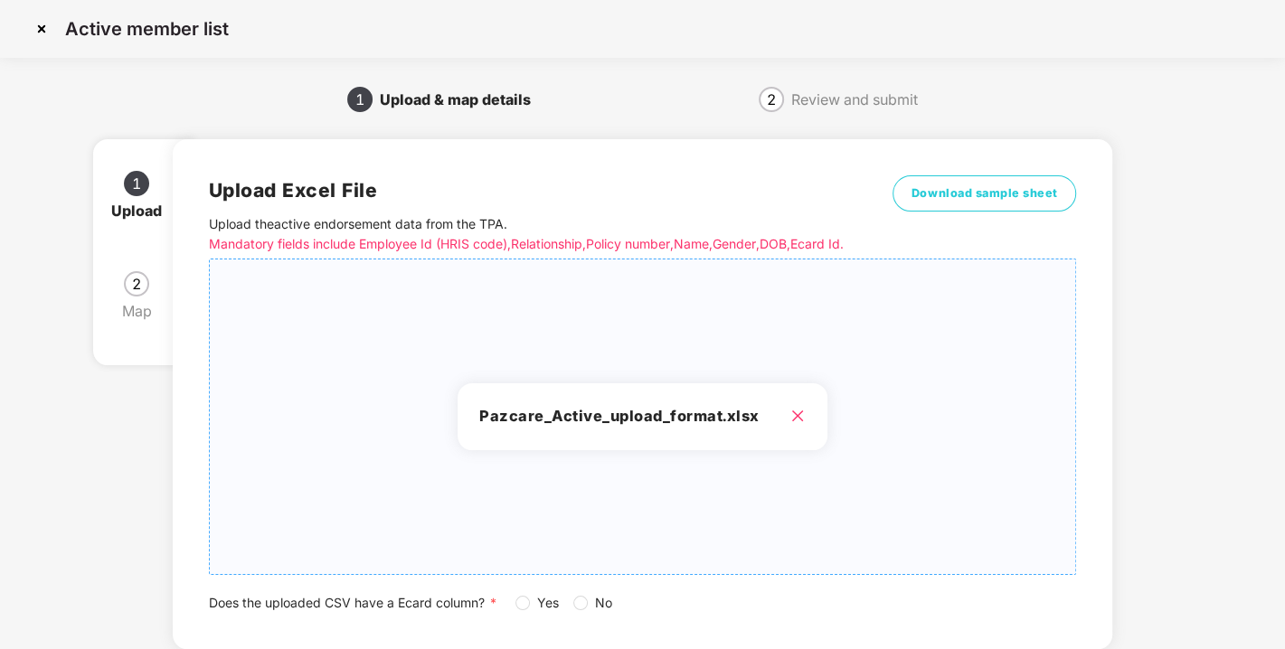
scroll to position [133, 0]
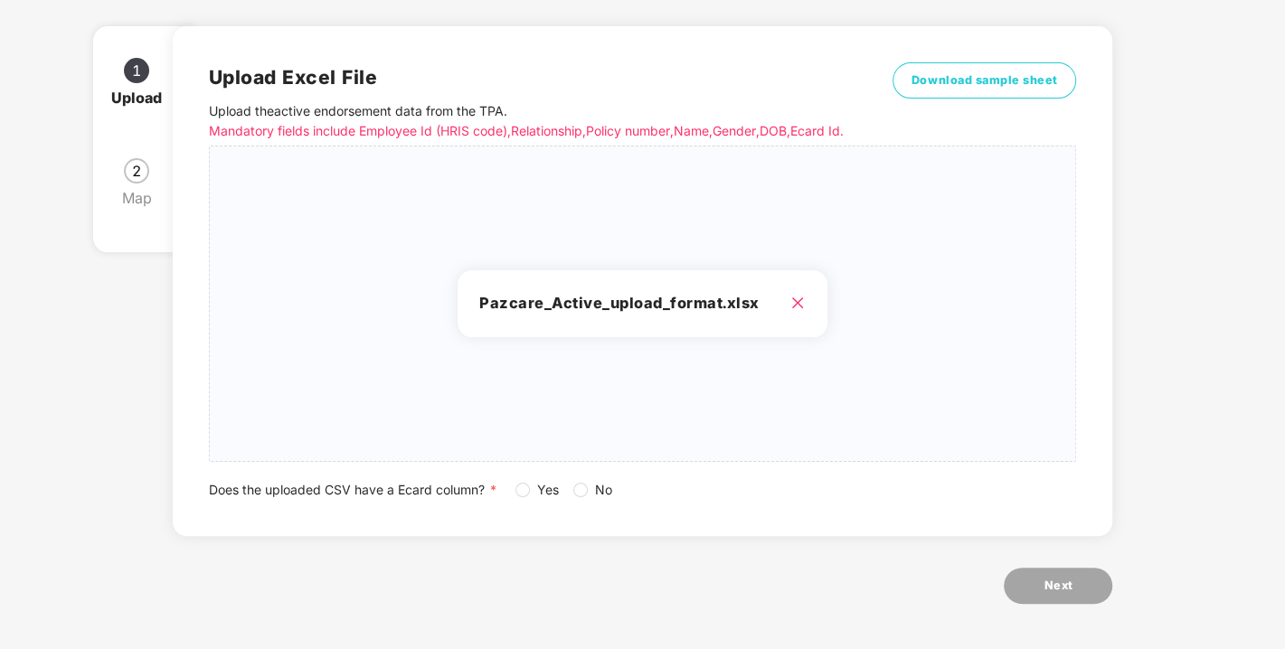
click at [592, 487] on span "No" at bounding box center [604, 490] width 32 height 20
click at [1074, 595] on button "Next" at bounding box center [1058, 586] width 109 height 36
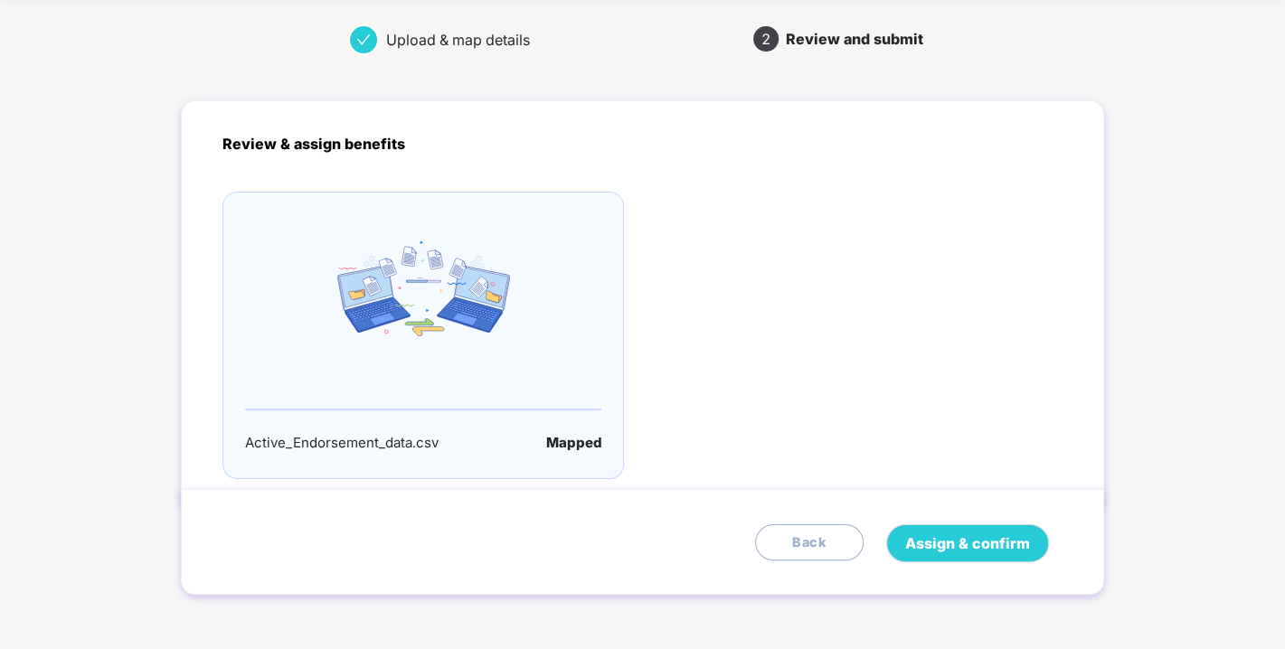
scroll to position [0, 0]
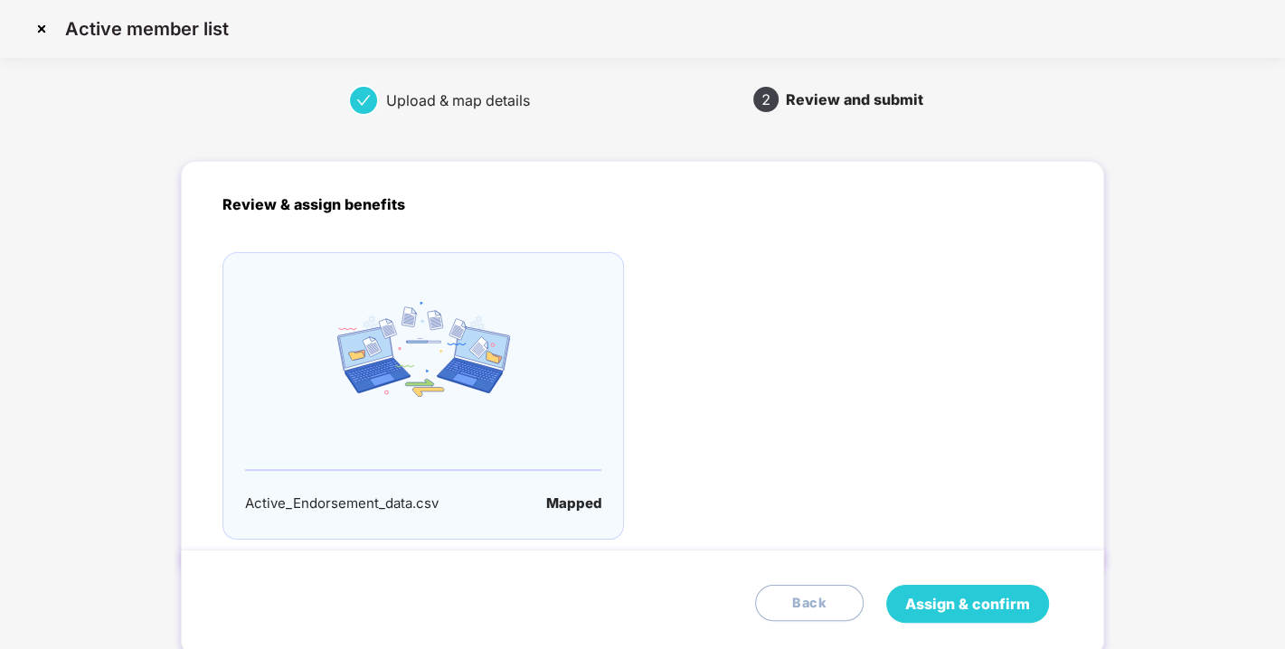
click at [989, 595] on span "Assign & confirm" at bounding box center [967, 604] width 125 height 23
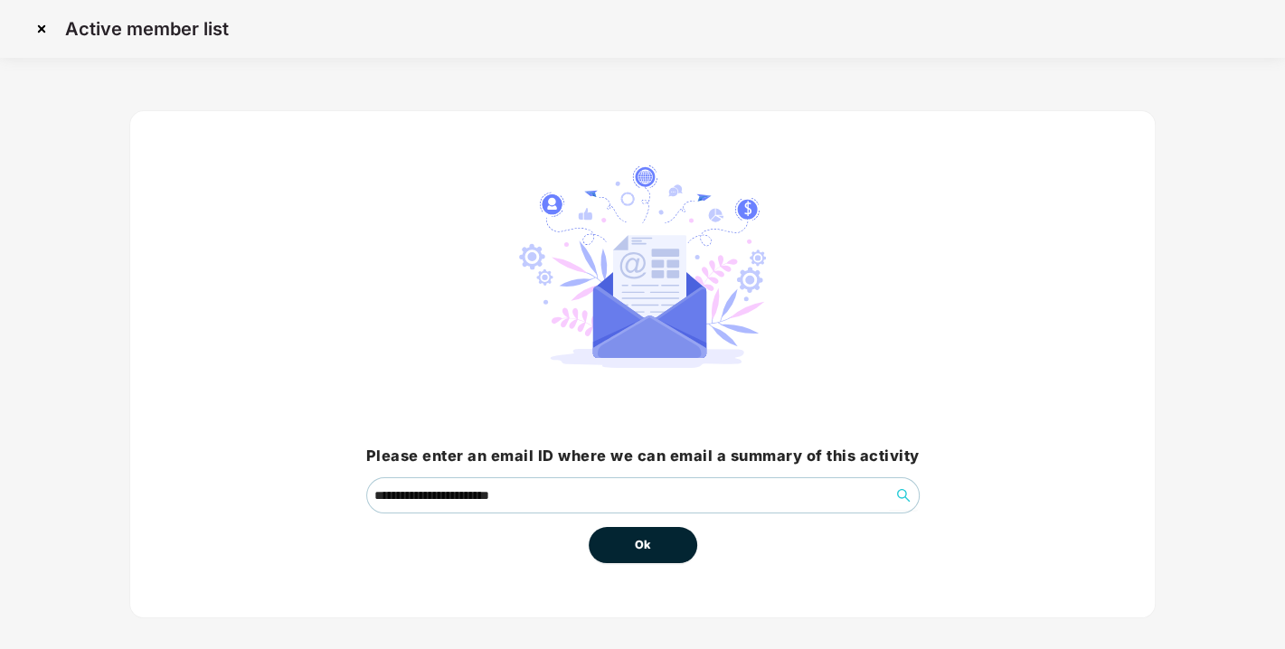
click at [619, 535] on button "Ok" at bounding box center [643, 545] width 109 height 36
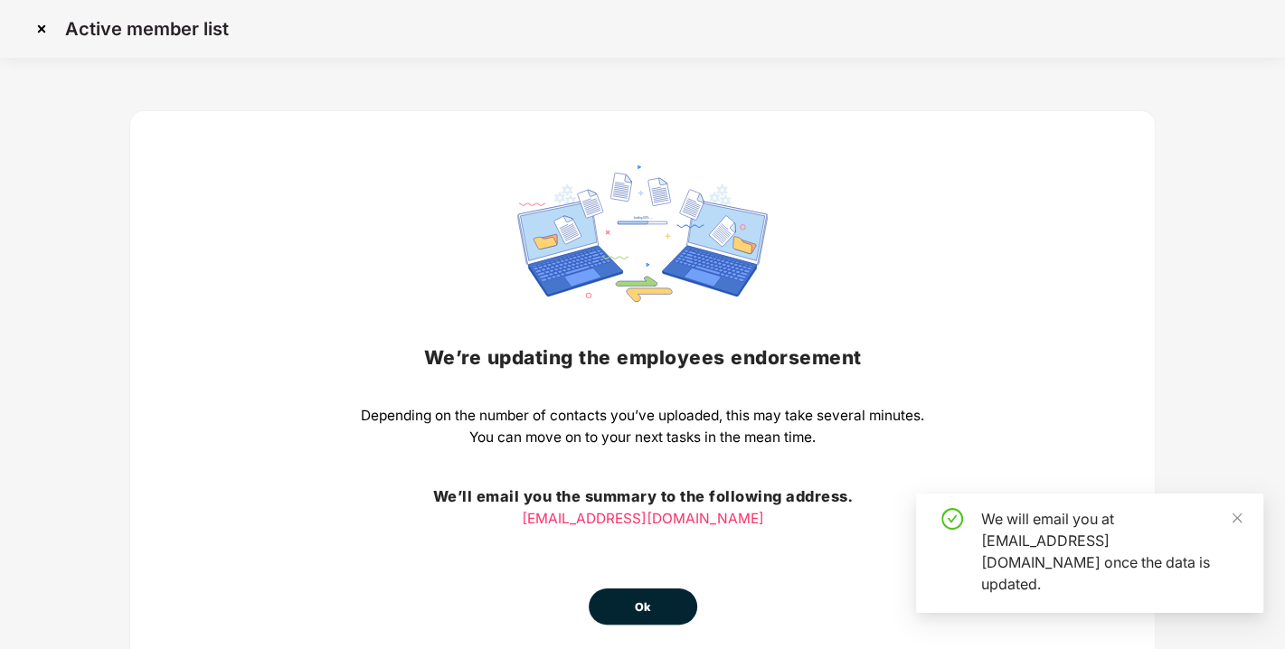
click at [634, 541] on div "We’re updating the employees endorsement Depending on the number of contacts yo…" at bounding box center [642, 395] width 563 height 459
click at [648, 612] on span "Ok" at bounding box center [643, 608] width 16 height 18
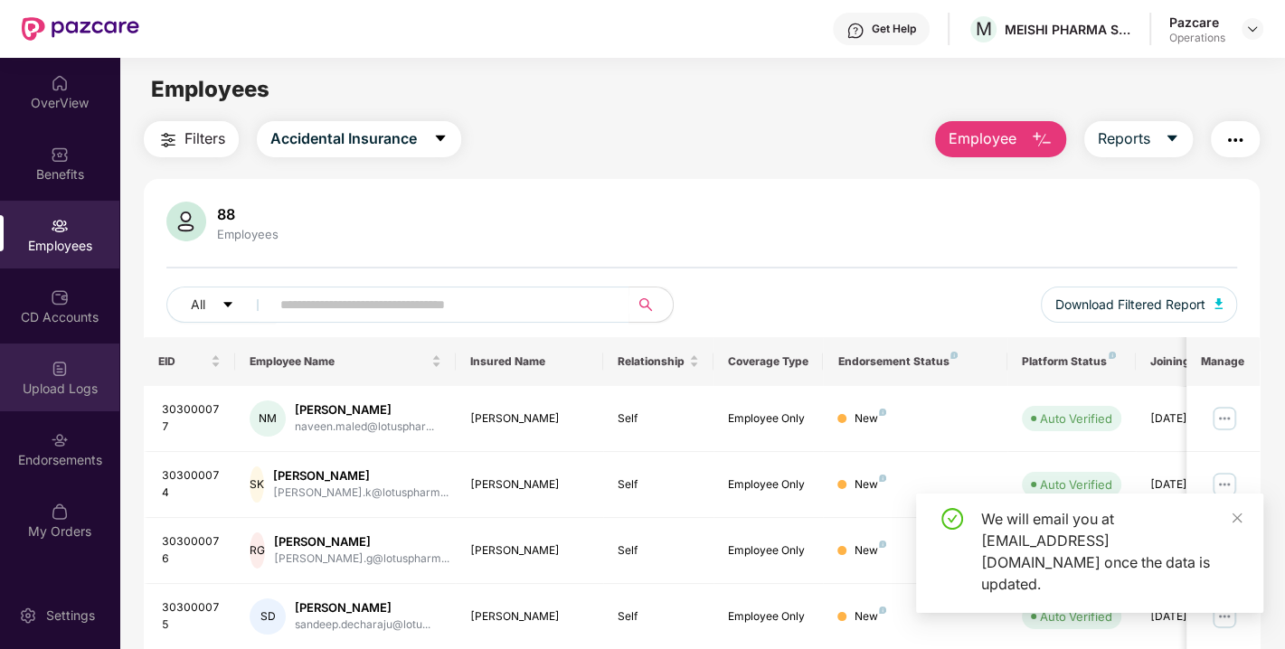
click at [64, 396] on div "Upload Logs" at bounding box center [59, 389] width 119 height 18
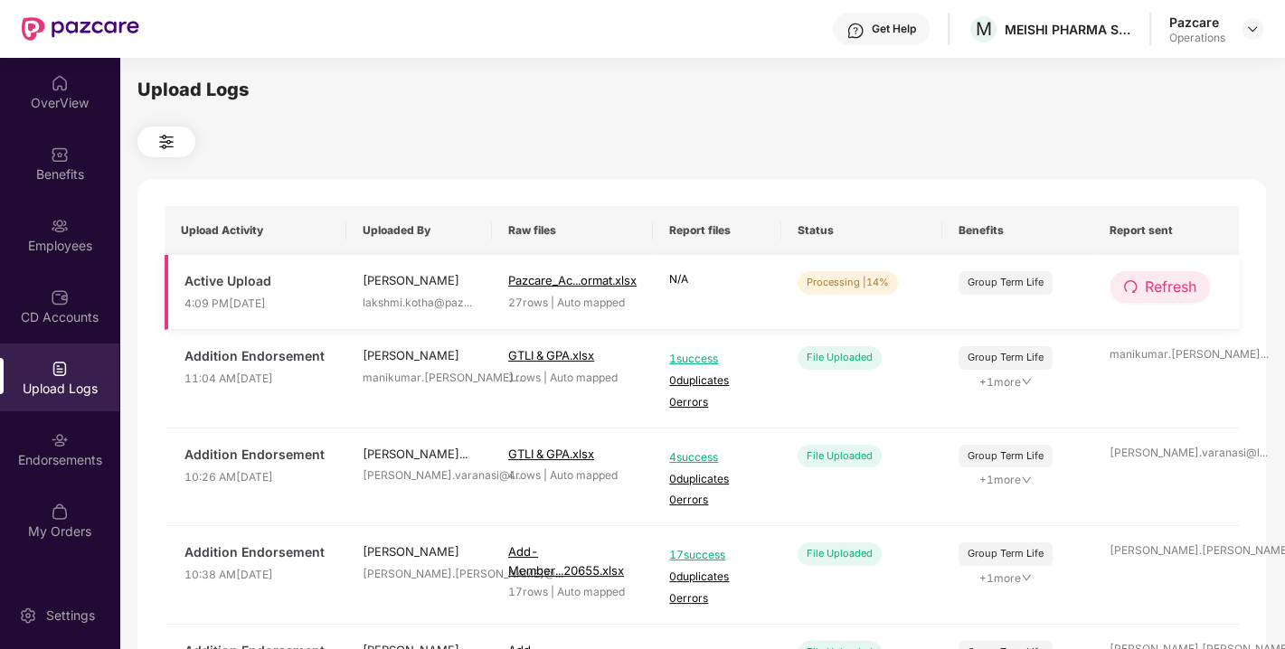
click at [1182, 287] on span "Refresh" at bounding box center [1171, 287] width 52 height 23
click at [1182, 287] on span "Refresh" at bounding box center [1172, 287] width 52 height 23
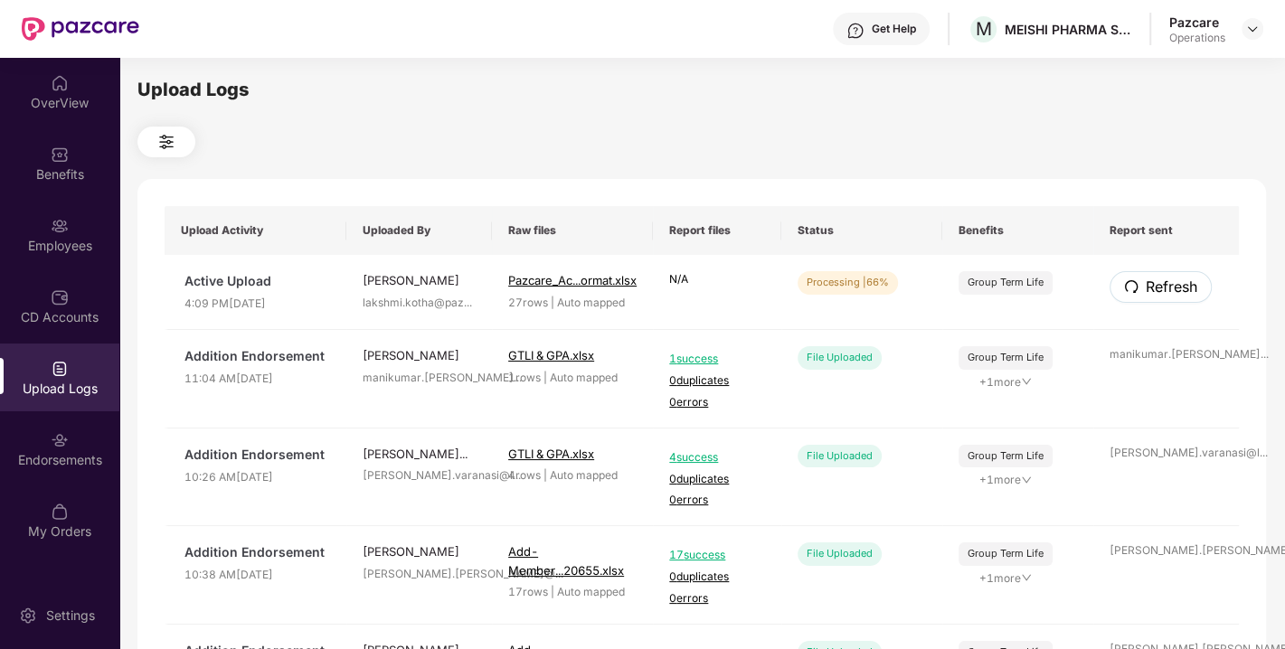
click at [1182, 287] on span "Refresh" at bounding box center [1172, 287] width 52 height 23
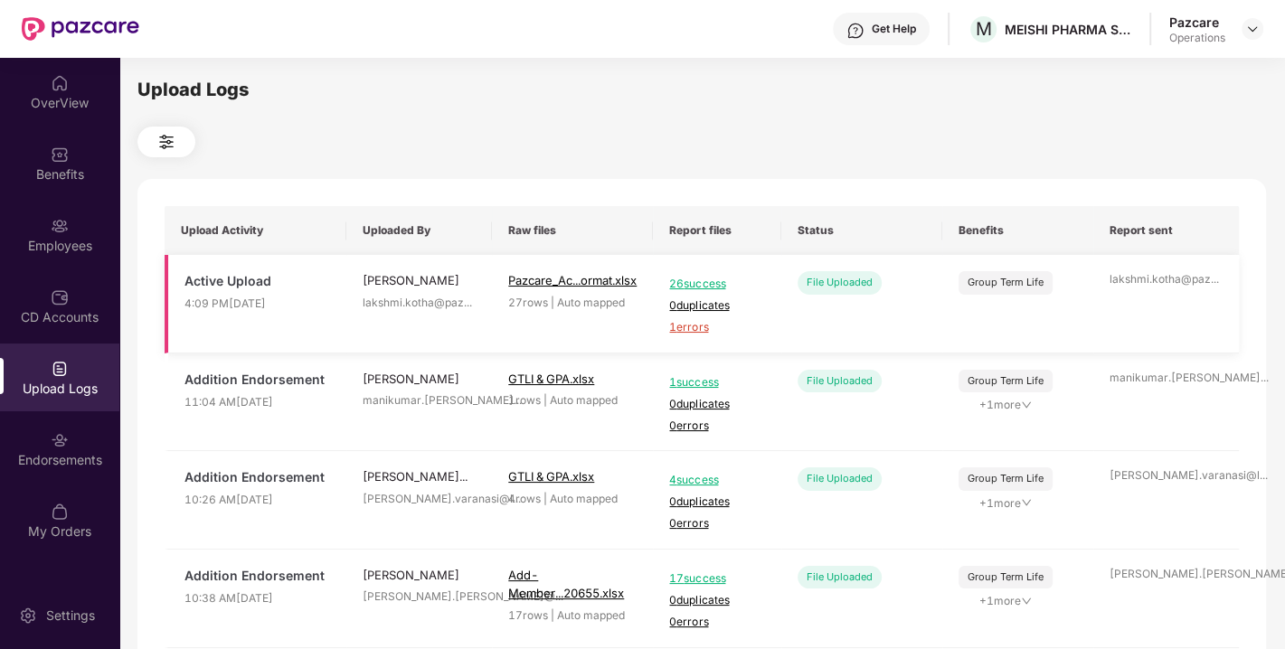
click at [702, 322] on span "1 errors" at bounding box center [717, 327] width 96 height 17
